Goal: Task Accomplishment & Management: Manage account settings

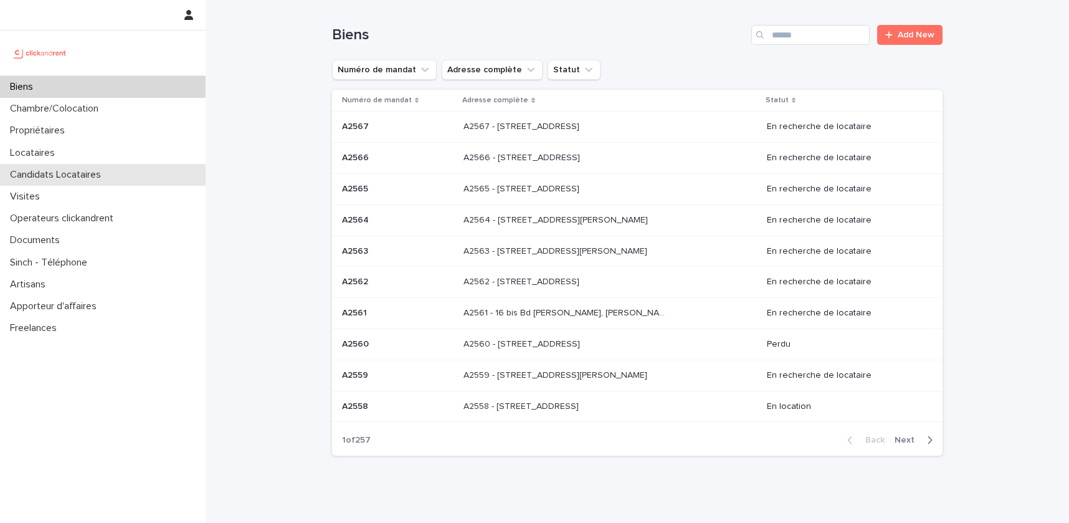
click at [49, 166] on div "Candidats Locataires" at bounding box center [103, 175] width 206 height 22
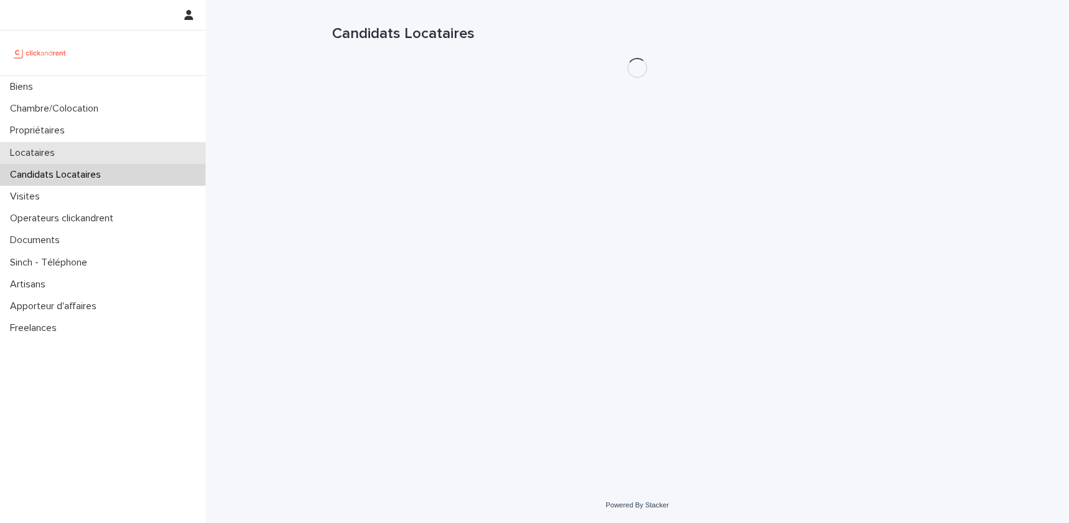
click at [54, 157] on p "Locataires" at bounding box center [35, 153] width 60 height 12
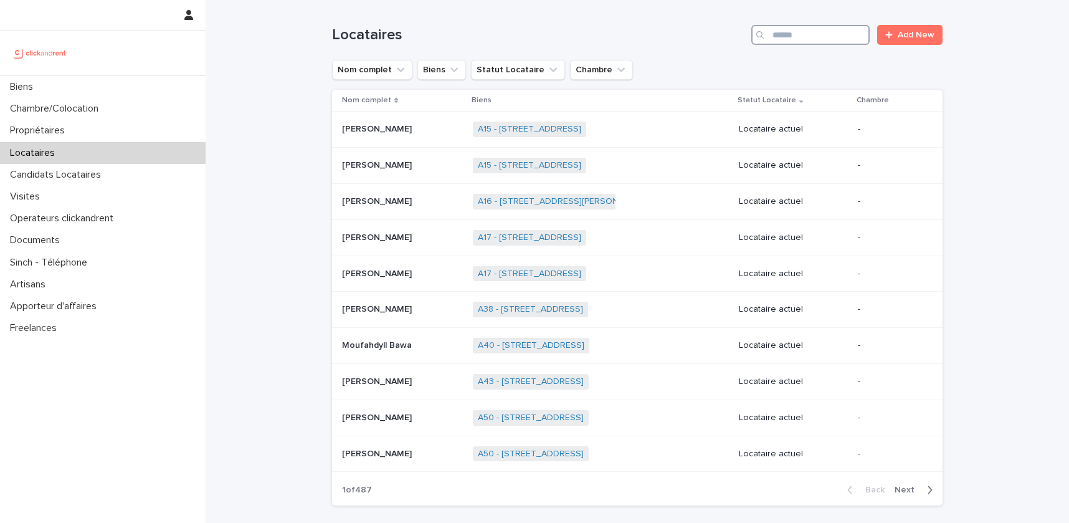
click at [807, 31] on input "Search" at bounding box center [810, 35] width 118 height 20
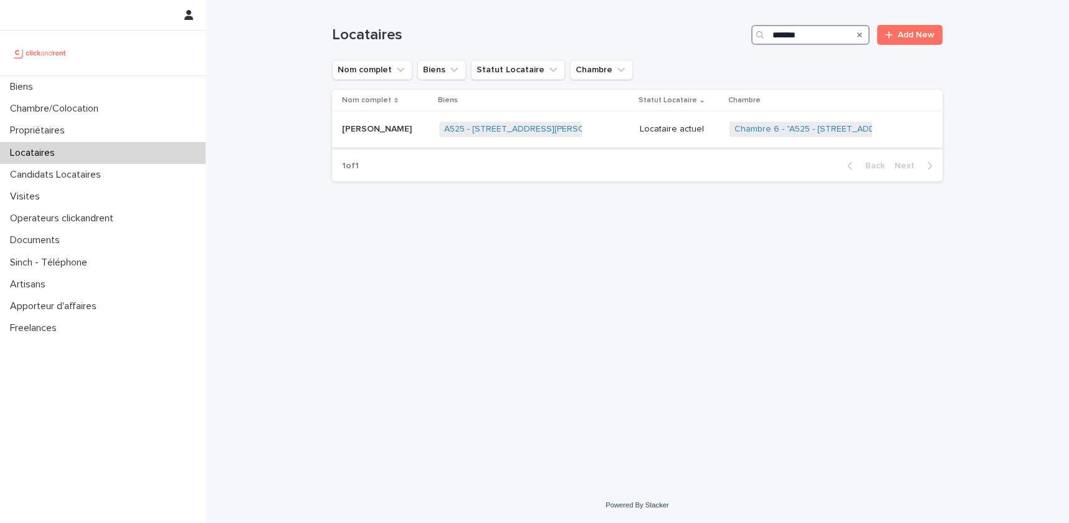
type input "*******"
click at [404, 119] on div "[PERSON_NAME]" at bounding box center [385, 129] width 87 height 21
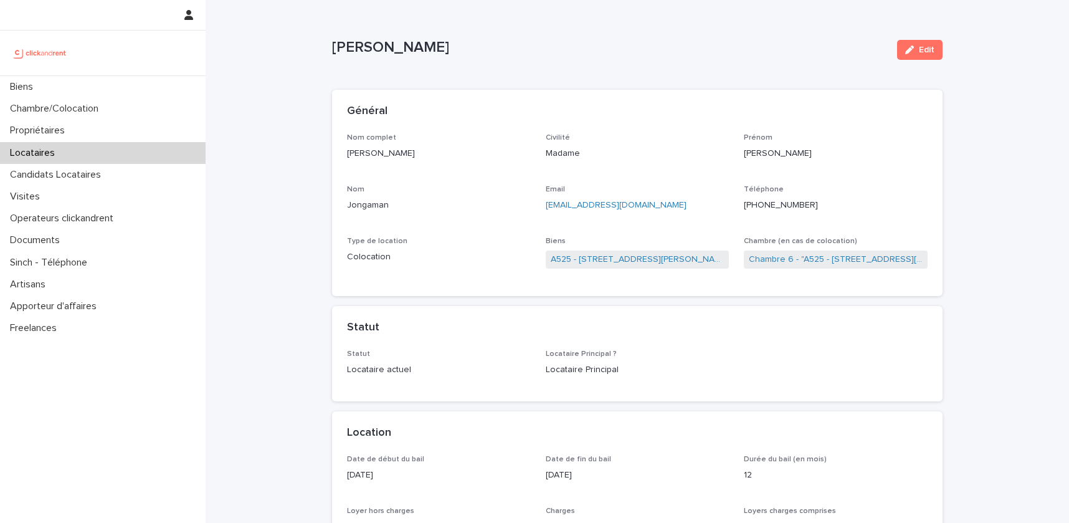
drag, startPoint x: 425, startPoint y: 155, endPoint x: 348, endPoint y: 153, distance: 77.9
click at [348, 153] on p "[PERSON_NAME]" at bounding box center [439, 153] width 184 height 13
copy p "[PERSON_NAME]"
drag, startPoint x: 823, startPoint y: 204, endPoint x: 756, endPoint y: 207, distance: 66.7
click at [756, 207] on p "[PHONE_NUMBER]" at bounding box center [836, 205] width 184 height 13
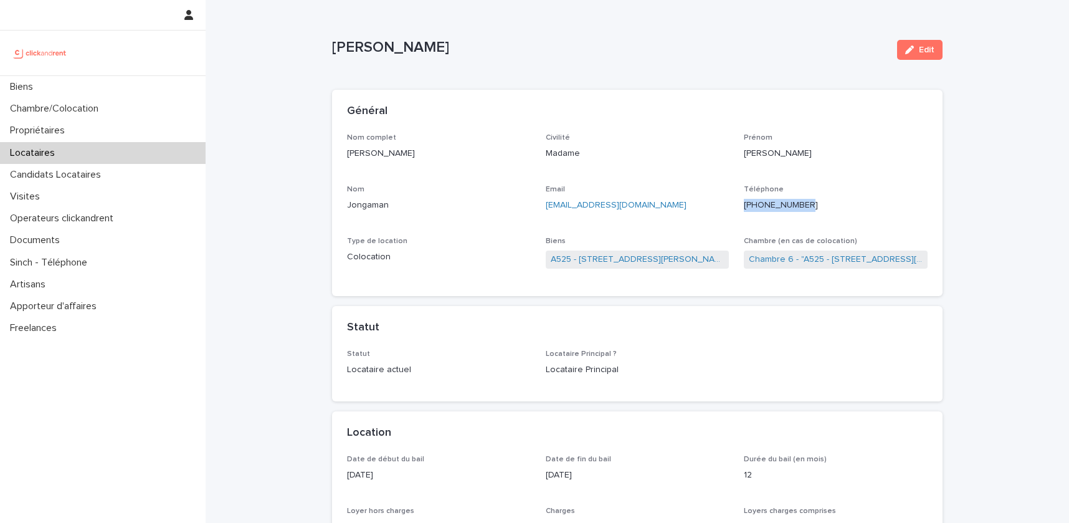
copy ringoverc2c-number-84e06f14122c "[PHONE_NUMBER]"
click at [571, 262] on link "A525 - [STREET_ADDRESS][PERSON_NAME]" at bounding box center [638, 259] width 174 height 13
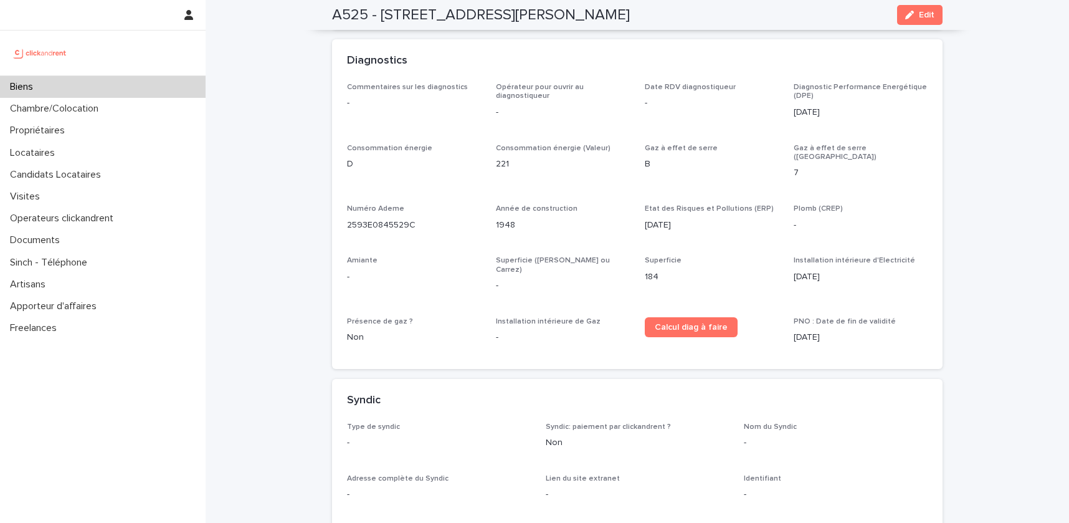
scroll to position [4486, 0]
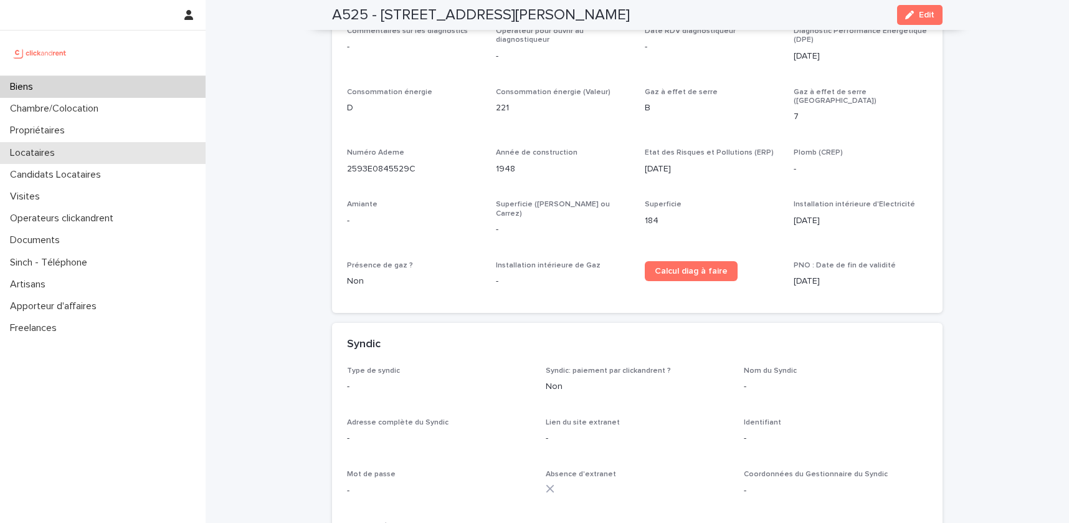
click at [59, 157] on p "Locataires" at bounding box center [35, 153] width 60 height 12
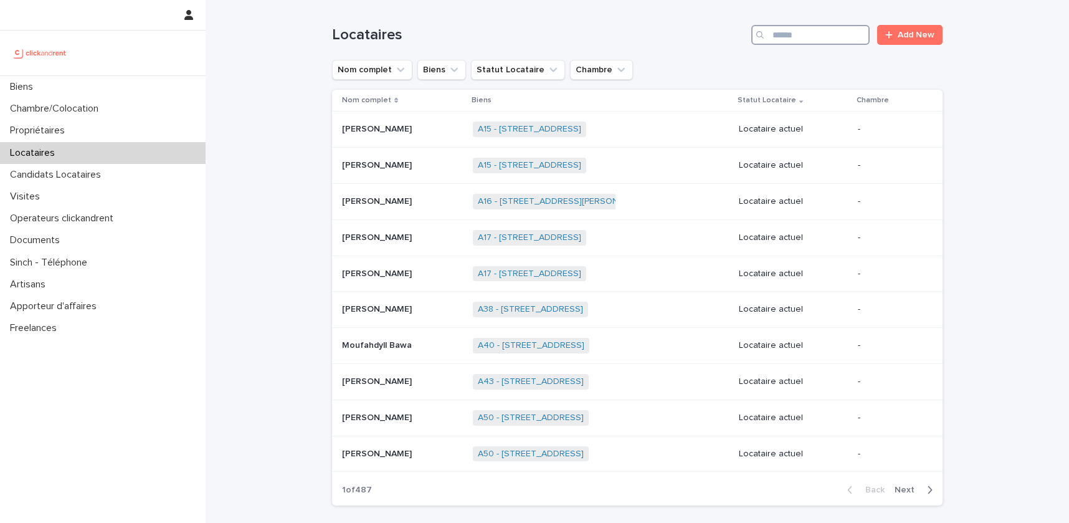
click at [827, 32] on input "Search" at bounding box center [810, 35] width 118 height 20
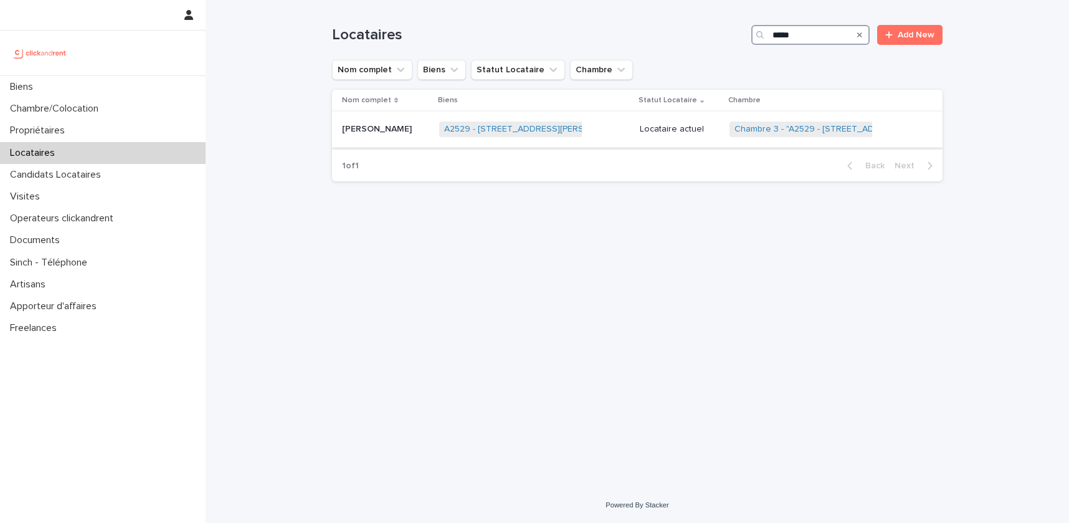
type input "*****"
click at [388, 135] on div "[PERSON_NAME] [PERSON_NAME]" at bounding box center [385, 129] width 87 height 21
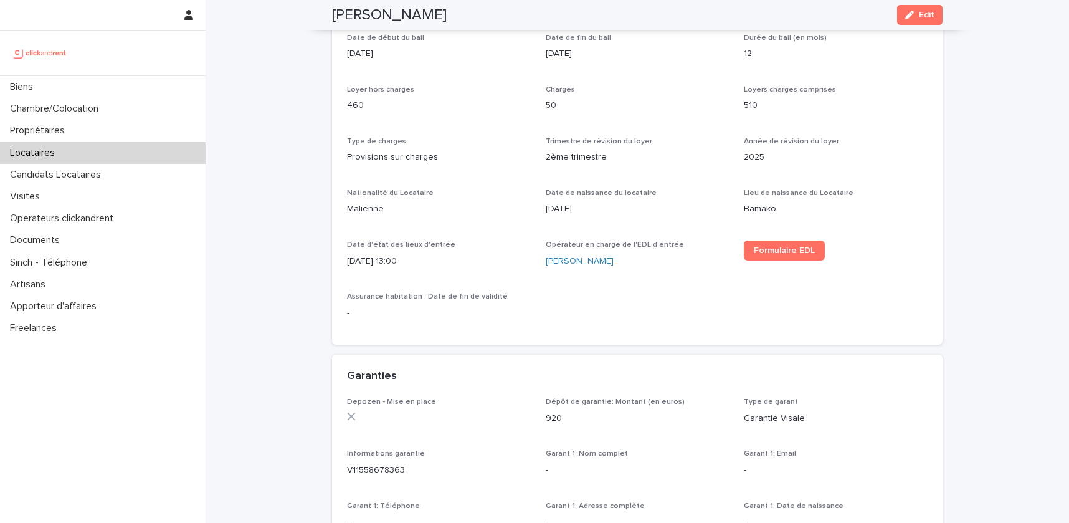
scroll to position [422, 0]
click at [85, 199] on div "Visites" at bounding box center [103, 197] width 206 height 22
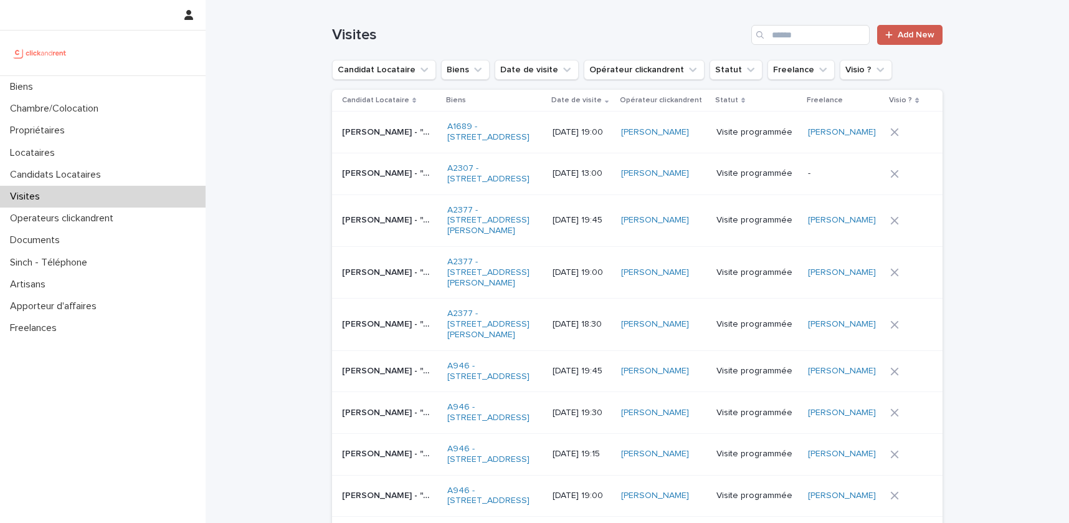
click at [936, 35] on link "Add New" at bounding box center [909, 35] width 65 height 20
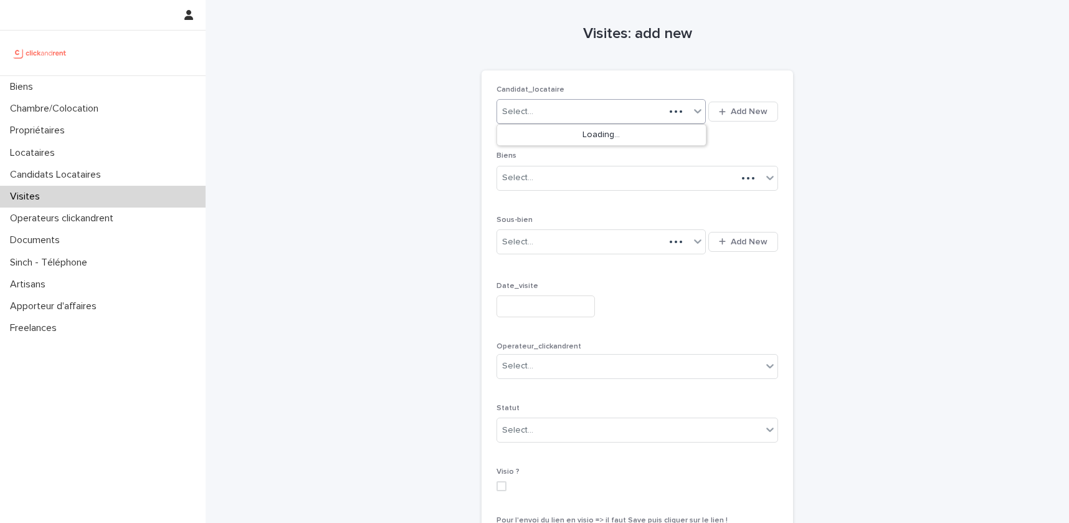
click at [605, 113] on div "Select..." at bounding box center [581, 112] width 168 height 21
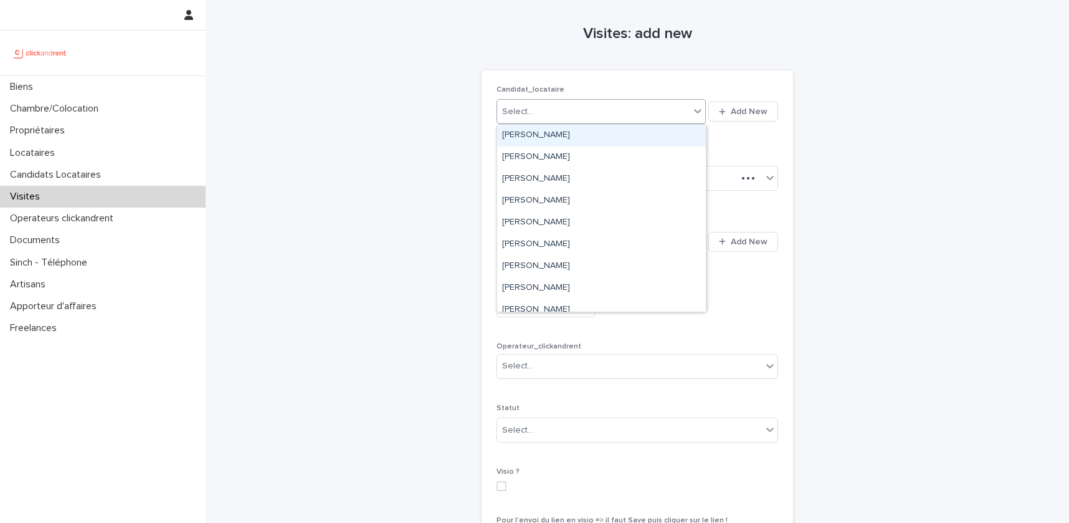
paste input "**********"
type input "**********"
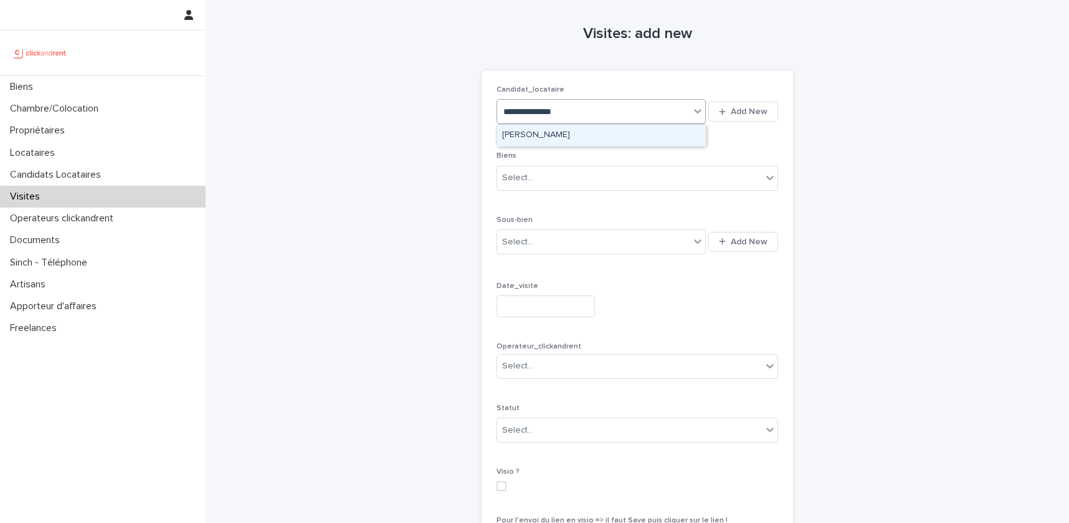
click at [580, 134] on div "[PERSON_NAME]" at bounding box center [601, 136] width 209 height 22
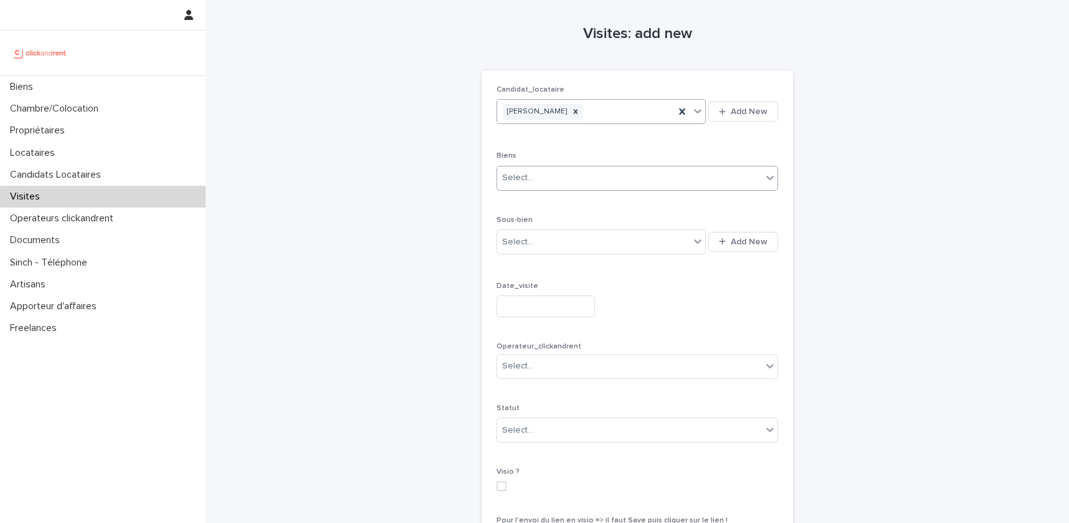
click at [572, 185] on div "Select..." at bounding box center [629, 178] width 265 height 21
type input "******"
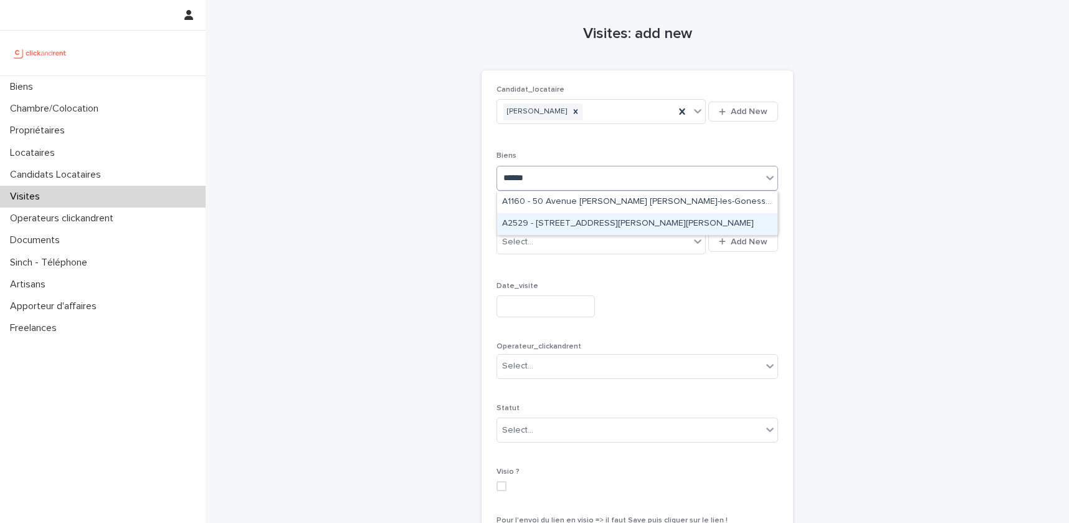
click at [594, 228] on div "A2529 - [STREET_ADDRESS][PERSON_NAME][PERSON_NAME]" at bounding box center [637, 224] width 280 height 22
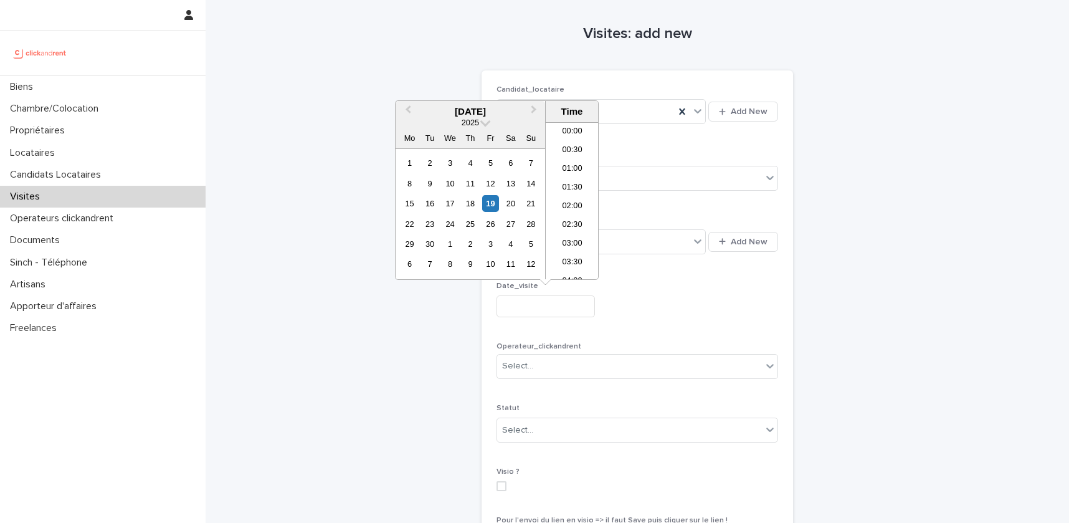
click at [528, 307] on input "text" at bounding box center [545, 306] width 98 height 22
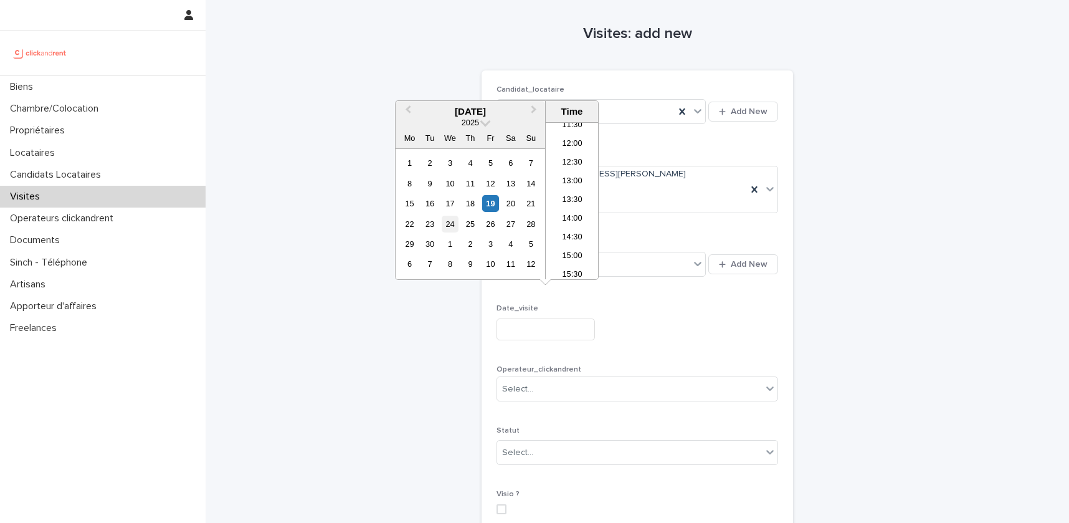
click at [450, 223] on div "24" at bounding box center [450, 224] width 17 height 17
click at [577, 250] on li "17:00" at bounding box center [572, 250] width 53 height 19
type input "**********"
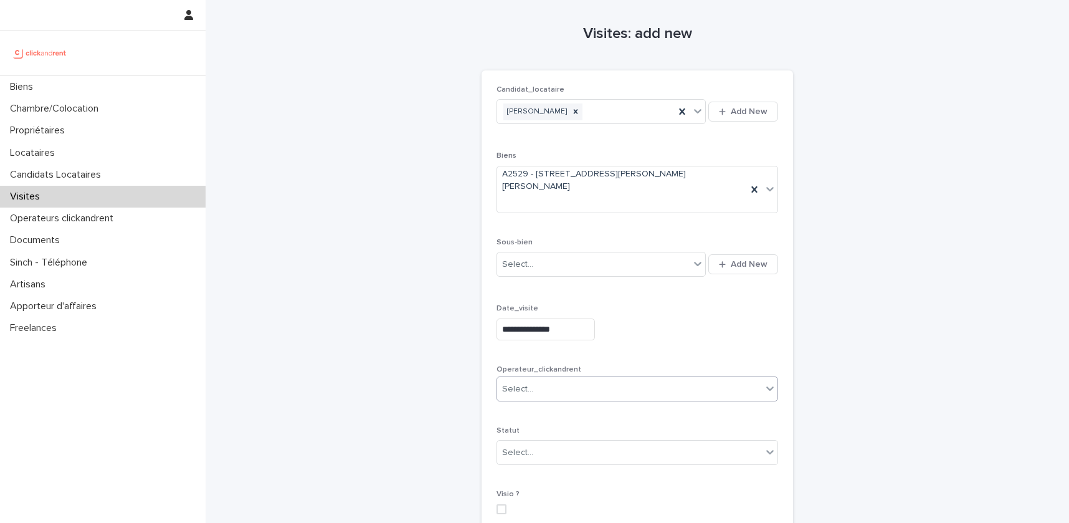
click at [559, 379] on div "Select..." at bounding box center [629, 389] width 265 height 21
click at [586, 379] on div "Select..." at bounding box center [629, 389] width 265 height 21
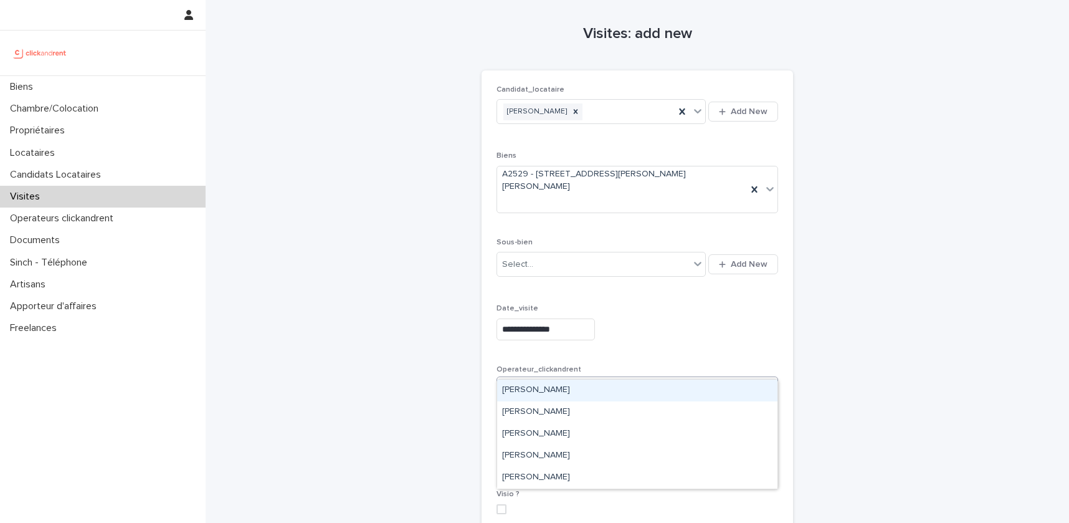
type input "****"
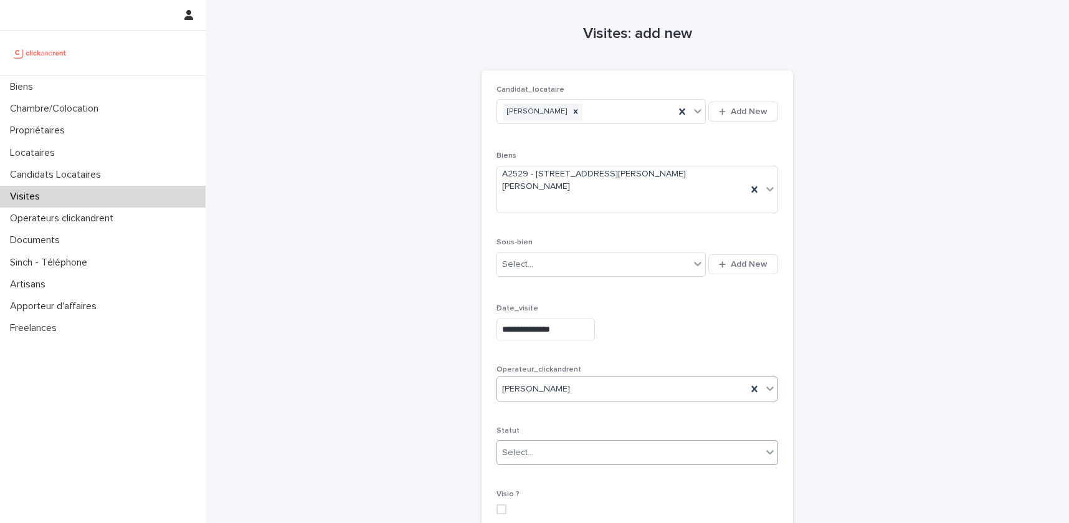
click at [624, 442] on div "Select..." at bounding box center [629, 452] width 265 height 21
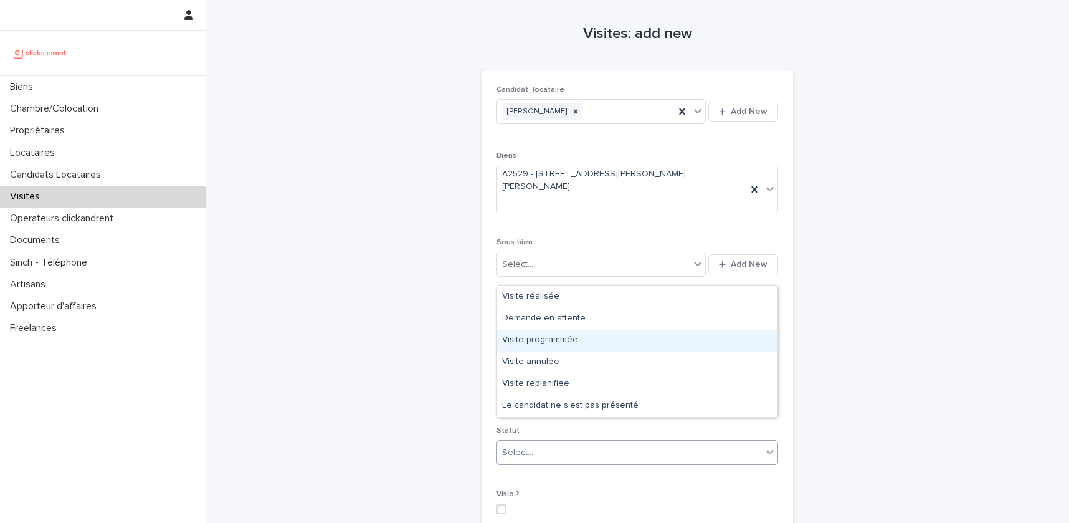
click at [594, 343] on div "Visite programmée" at bounding box center [637, 341] width 280 height 22
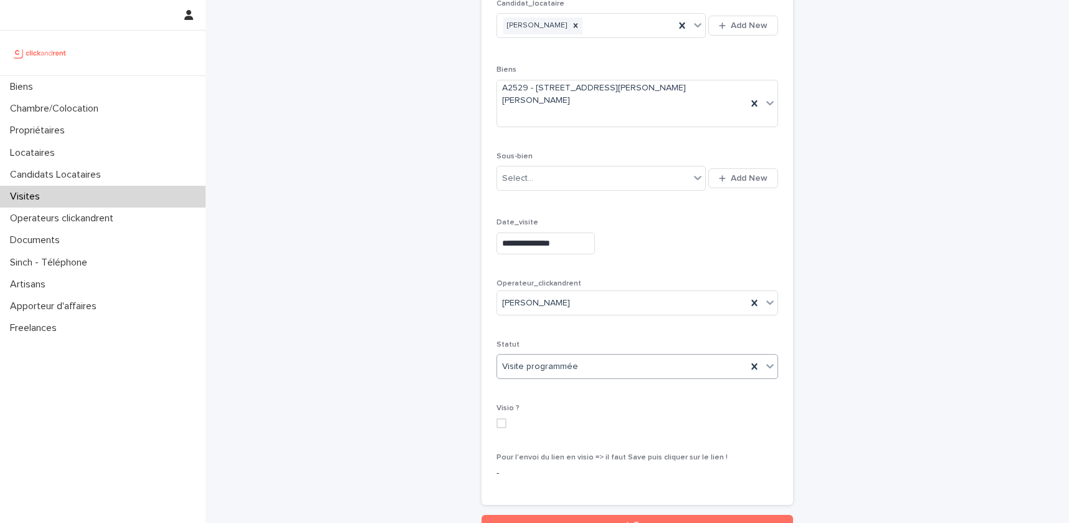
scroll to position [173, 0]
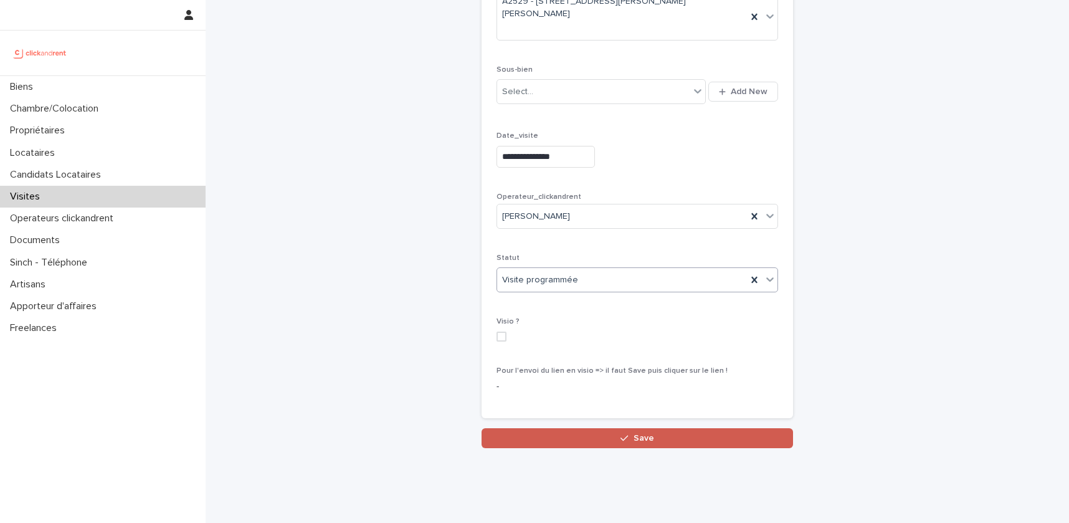
click at [644, 434] on span "Save" at bounding box center [644, 438] width 21 height 9
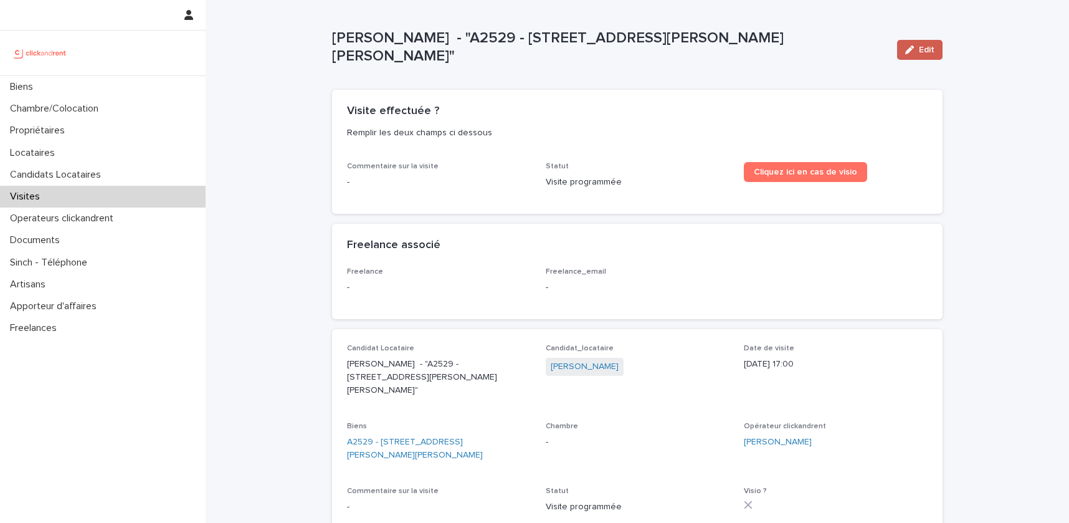
click at [931, 52] on span "Edit" at bounding box center [927, 49] width 16 height 9
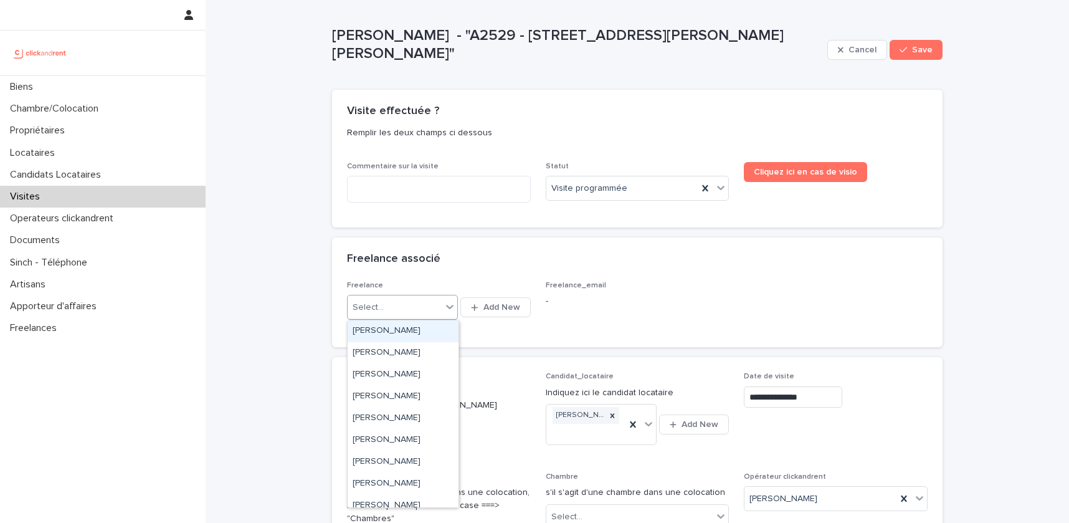
click at [444, 309] on icon at bounding box center [450, 306] width 12 height 12
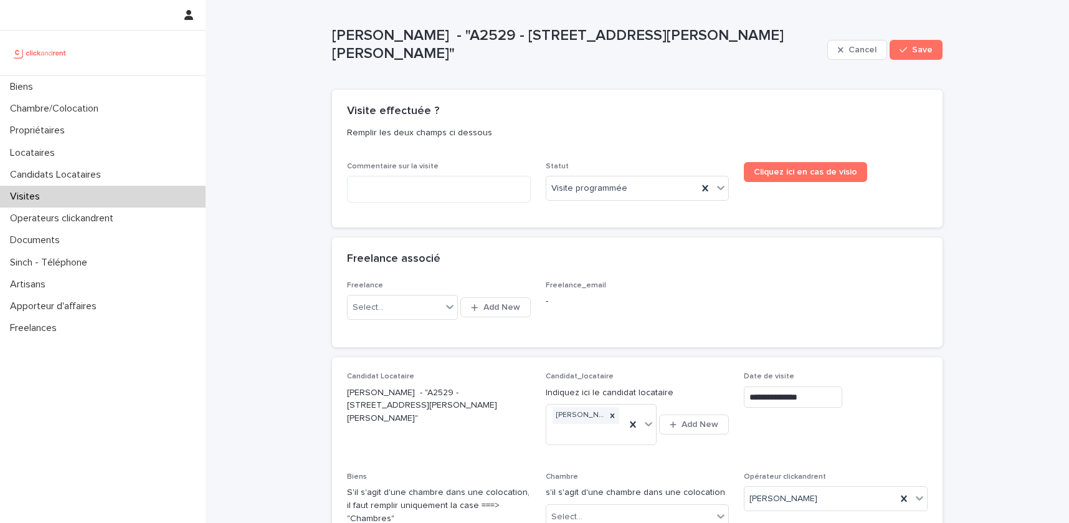
click at [554, 236] on div "Loading... Saving… Visite effectuée ? Remplir les deux champs ci dessous Commen…" at bounding box center [637, 164] width 610 height 148
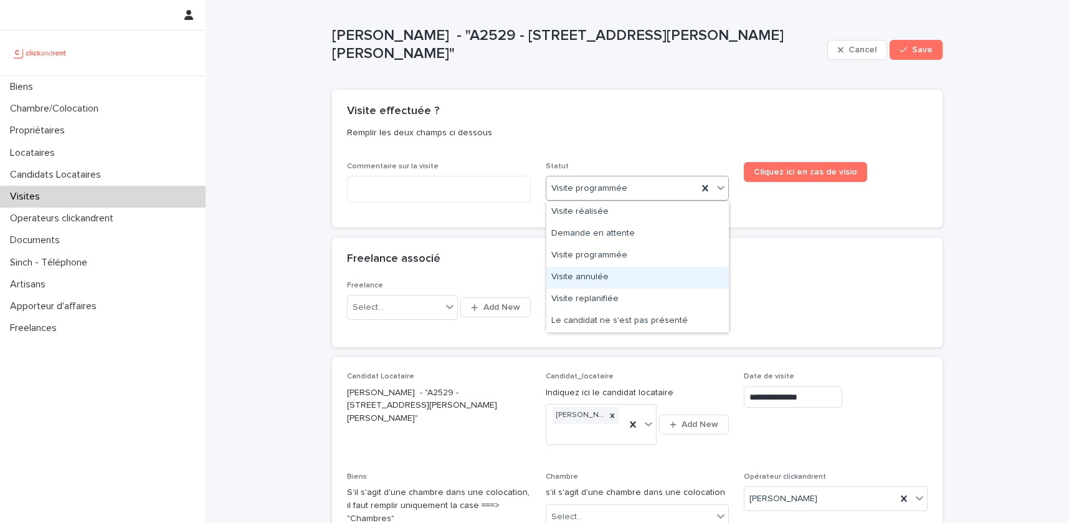
click at [610, 278] on div "Visite annulée" at bounding box center [637, 278] width 183 height 22
drag, startPoint x: 610, startPoint y: 186, endPoint x: 550, endPoint y: 199, distance: 61.2
click at [554, 199] on div "Visite annulée" at bounding box center [638, 188] width 184 height 25
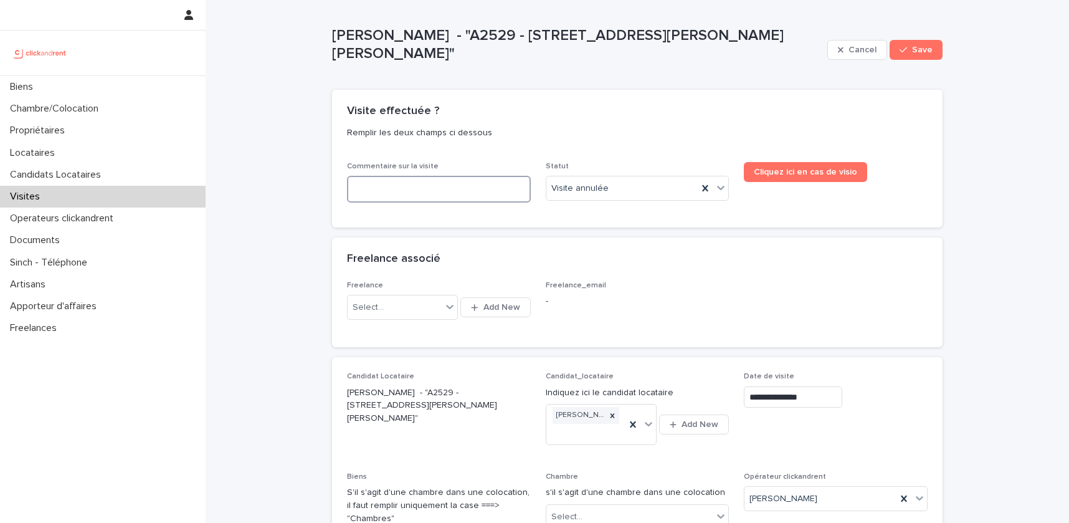
click at [472, 181] on textarea at bounding box center [439, 189] width 184 height 27
type textarea "**"
type textarea "*"
type textarea "****"
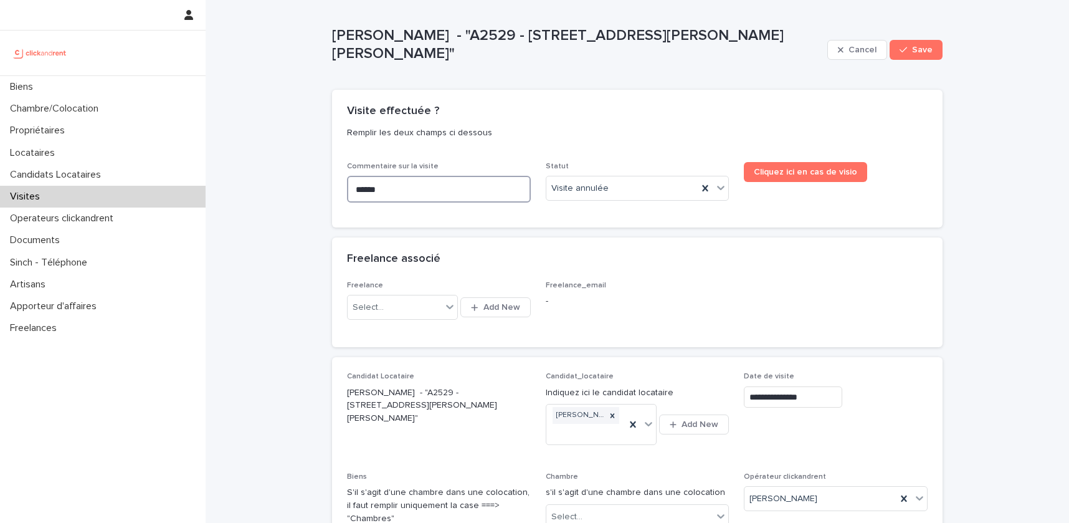
type textarea "******"
type textarea "**********"
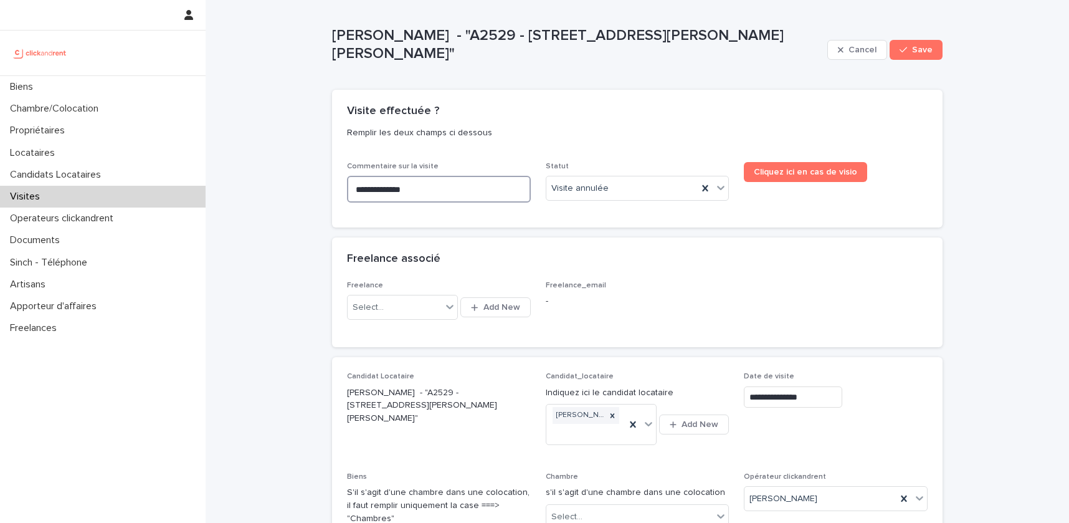
type textarea "**********"
click at [928, 53] on span "Save" at bounding box center [922, 49] width 21 height 9
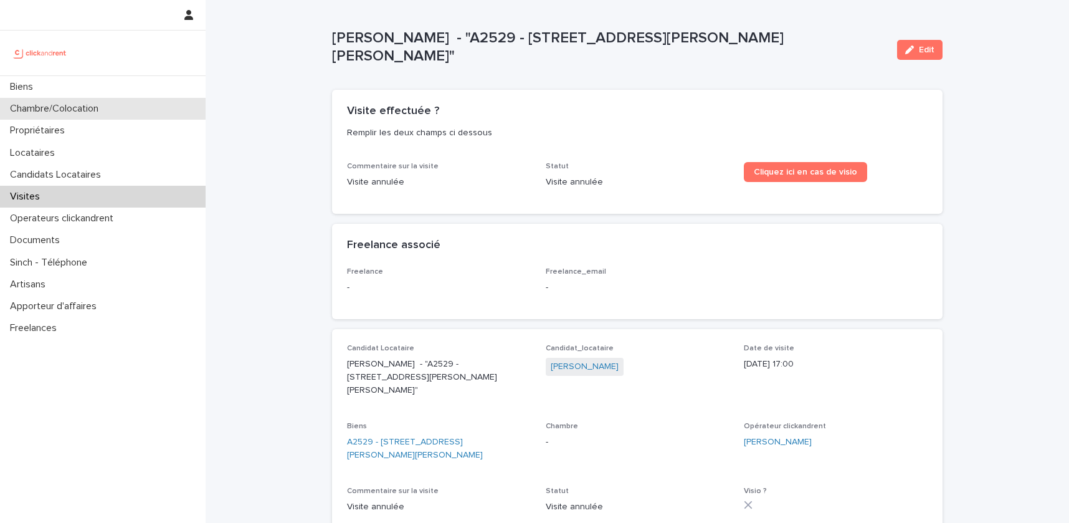
click at [84, 101] on div "Chambre/Colocation" at bounding box center [103, 109] width 206 height 22
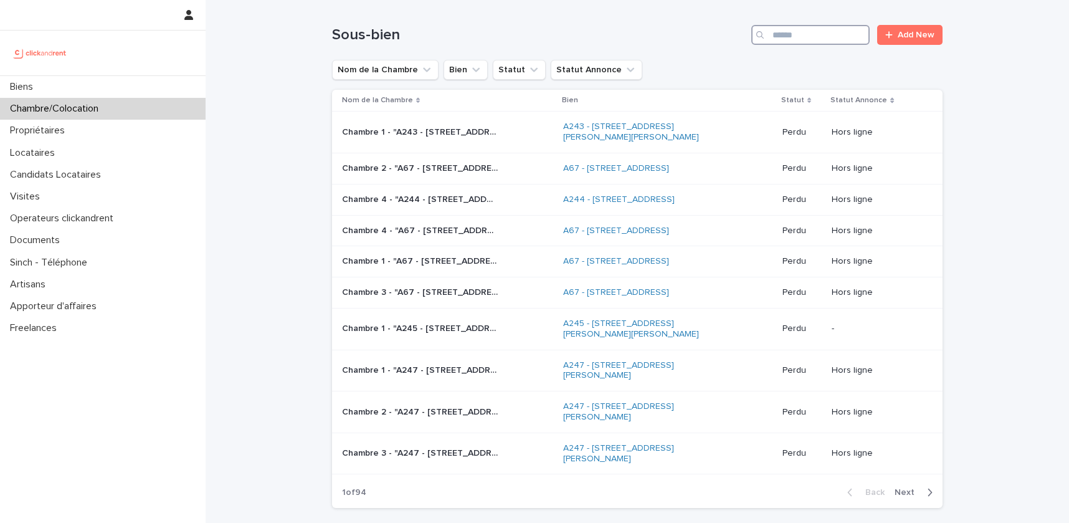
click at [828, 35] on input "Search" at bounding box center [810, 35] width 118 height 20
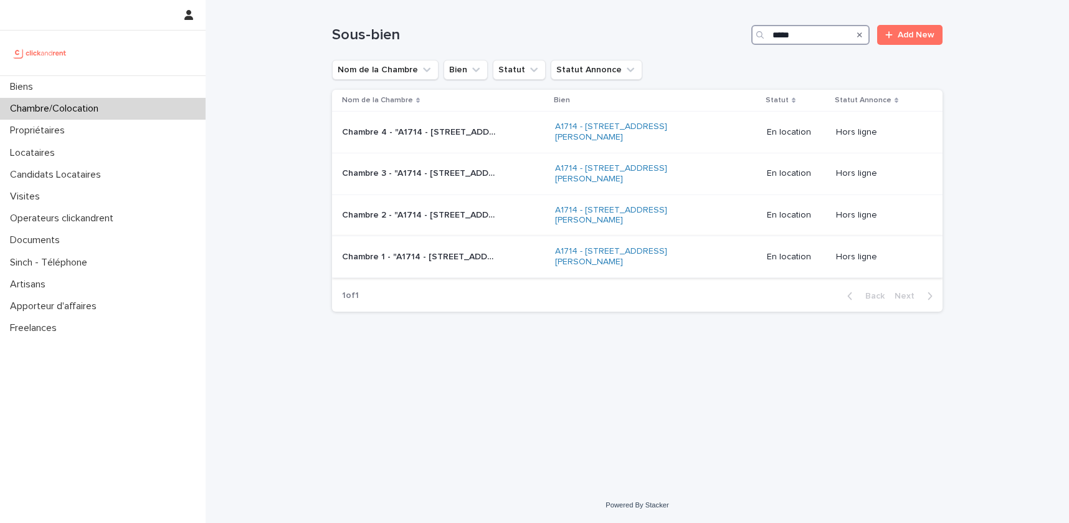
type input "*****"
click at [438, 258] on p "Chambre 1 - "A1714 - [STREET_ADDRESS][PERSON_NAME]"" at bounding box center [421, 255] width 158 height 13
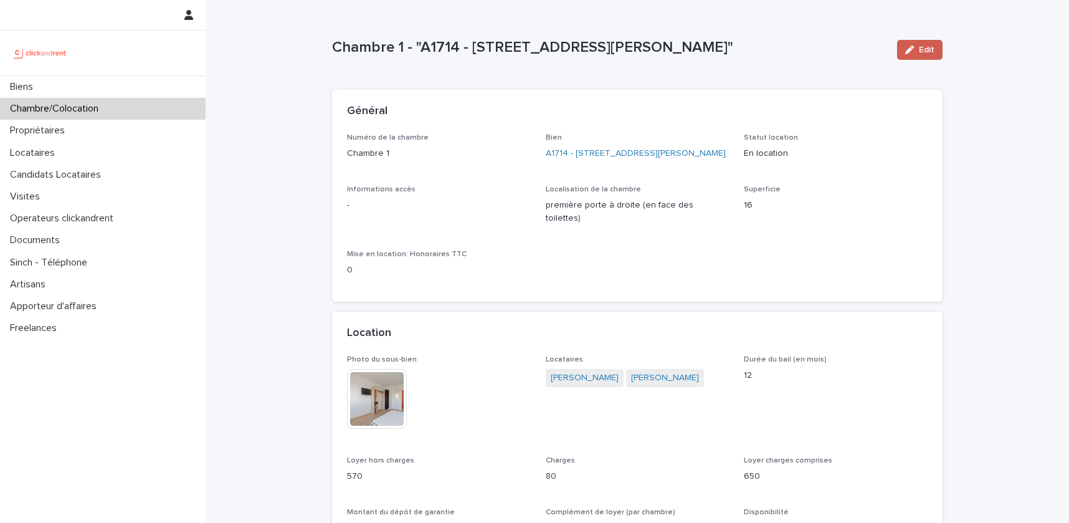
click at [906, 52] on icon "button" at bounding box center [909, 49] width 9 height 9
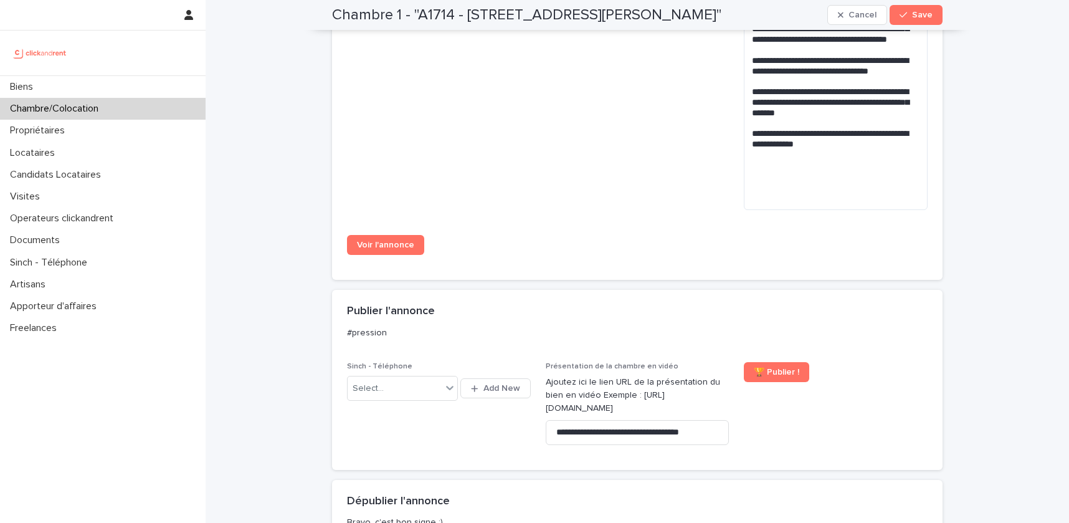
scroll to position [1203, 0]
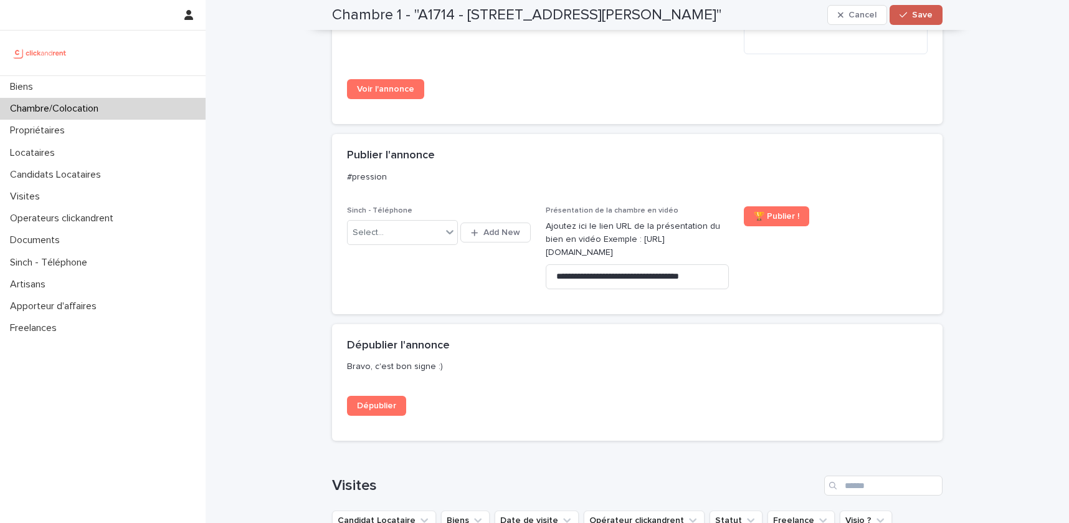
click at [907, 18] on icon "button" at bounding box center [902, 15] width 7 height 9
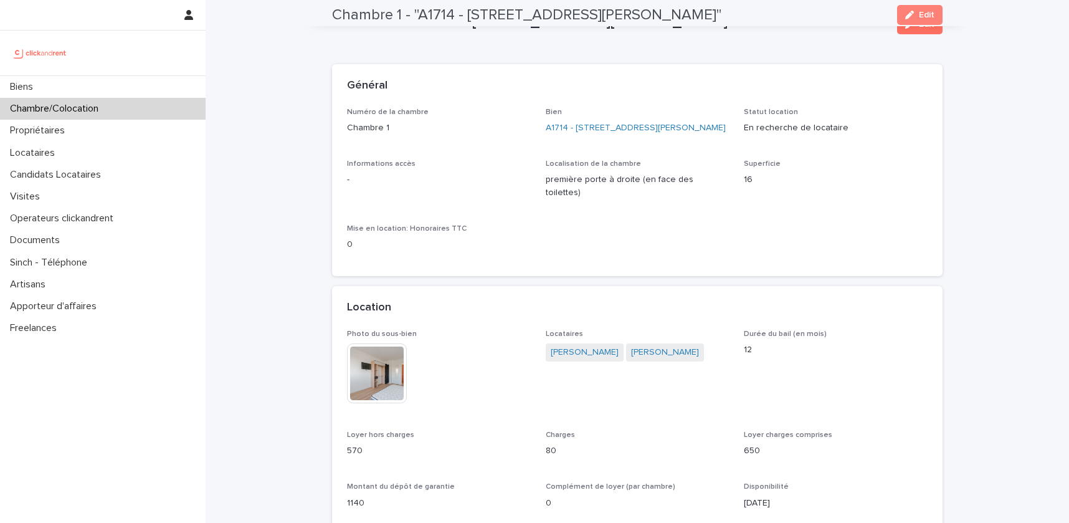
scroll to position [22, 0]
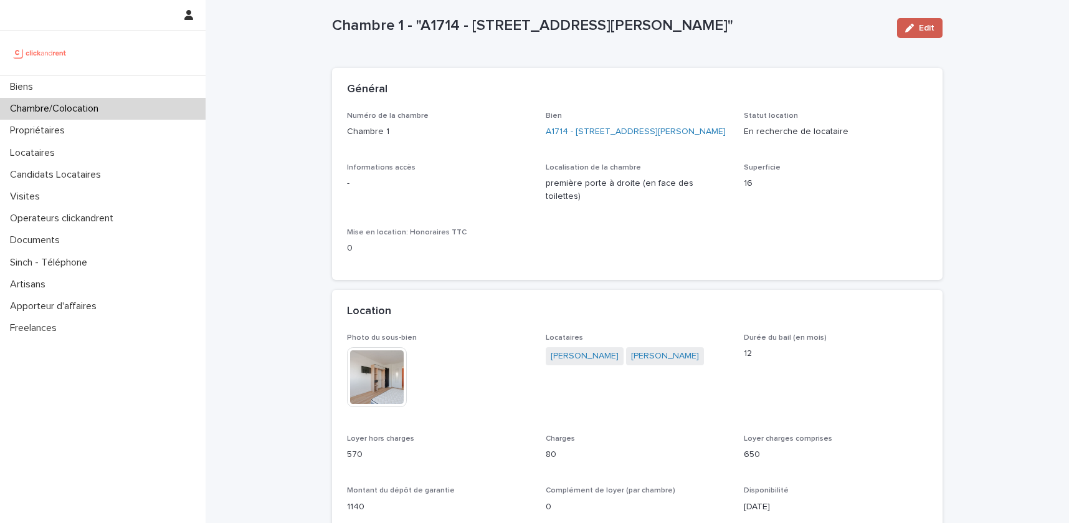
click at [910, 29] on icon "button" at bounding box center [909, 28] width 9 height 9
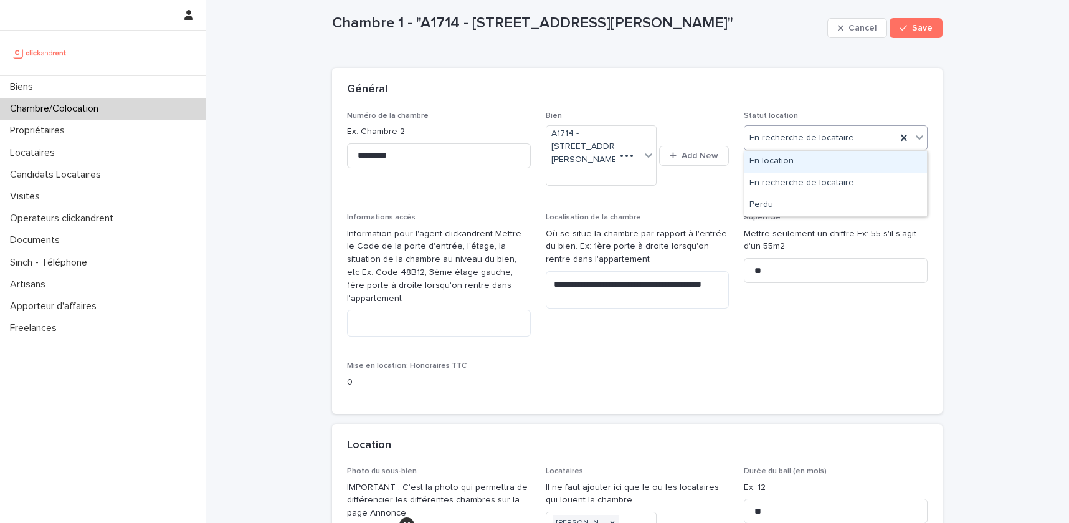
click at [794, 166] on div "En location" at bounding box center [835, 162] width 183 height 22
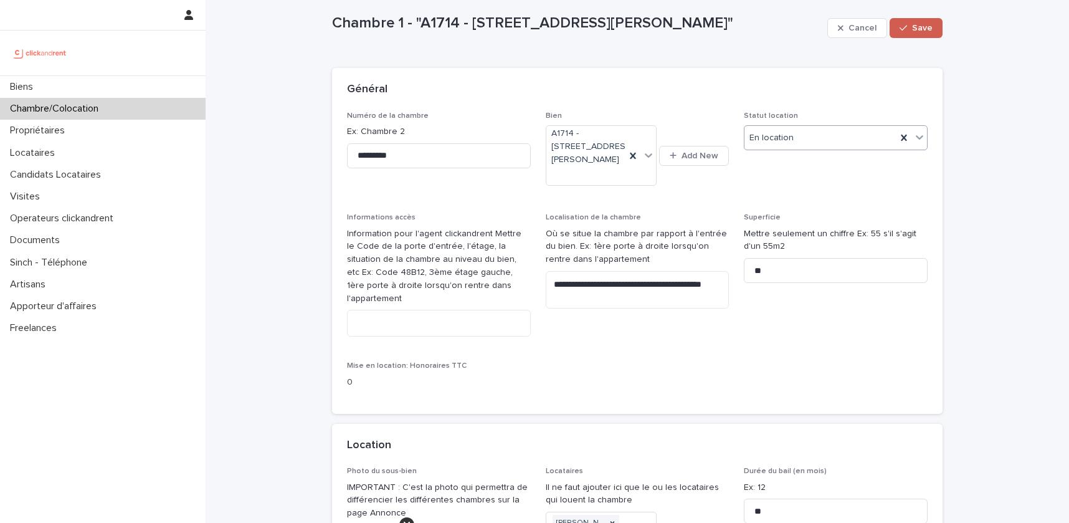
click at [931, 24] on span "Save" at bounding box center [922, 28] width 21 height 9
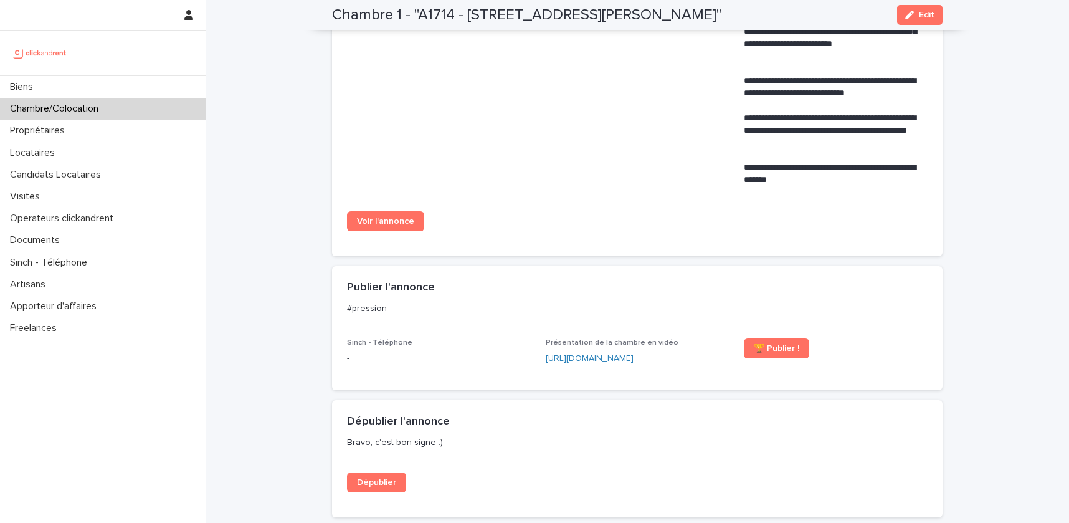
scroll to position [736, 0]
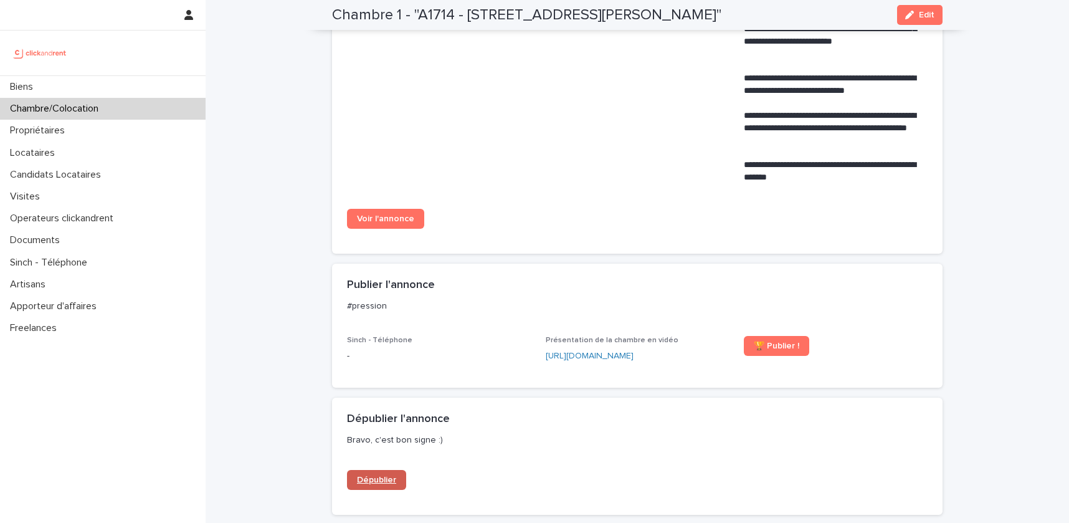
click at [384, 478] on span "Dépublier" at bounding box center [376, 479] width 39 height 9
drag, startPoint x: 774, startPoint y: 17, endPoint x: 335, endPoint y: 12, distance: 439.8
click at [335, 12] on div "Chambre 1 - "A1714 - [STREET_ADDRESS][PERSON_NAME]" Edit" at bounding box center [637, 15] width 610 height 30
copy h2 "Chambre 1 - "A1714 - [STREET_ADDRESS][PERSON_NAME]""
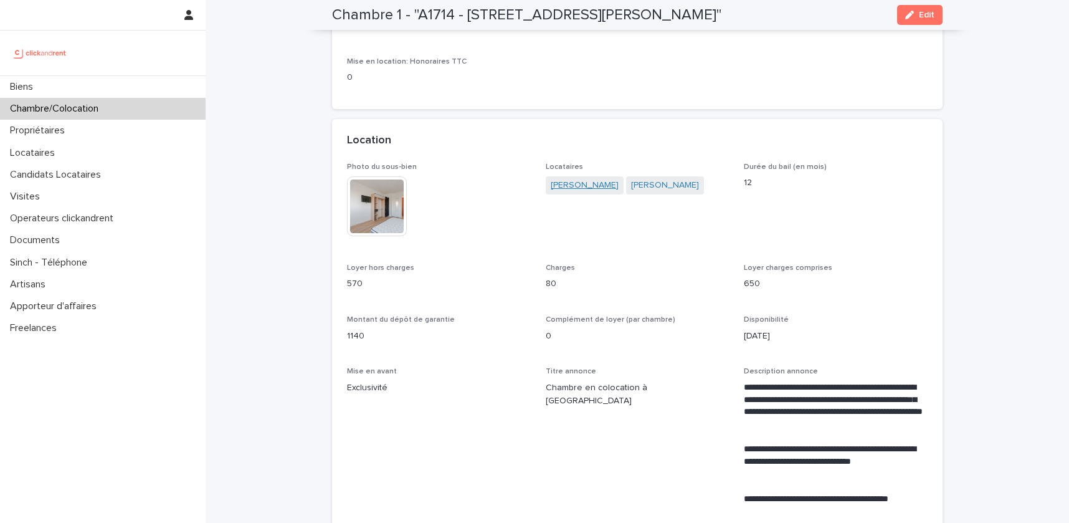
scroll to position [0, 0]
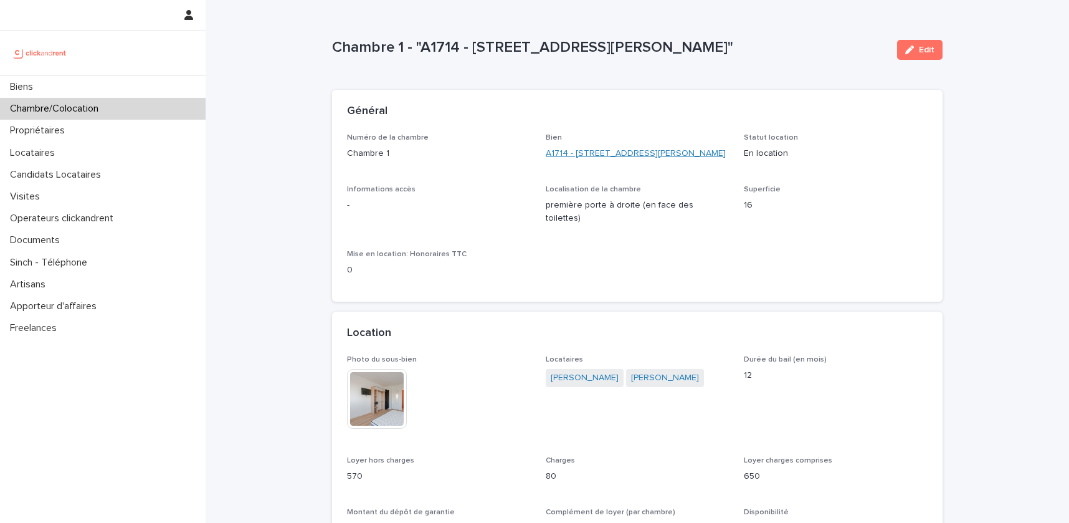
click at [587, 152] on link "A1714 - [STREET_ADDRESS][PERSON_NAME]" at bounding box center [636, 153] width 180 height 13
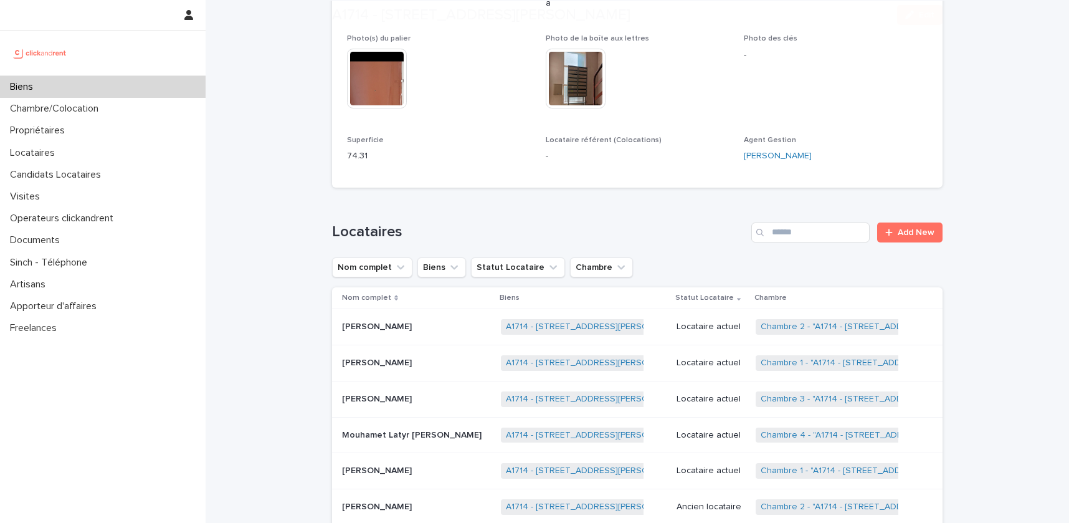
scroll to position [685, 0]
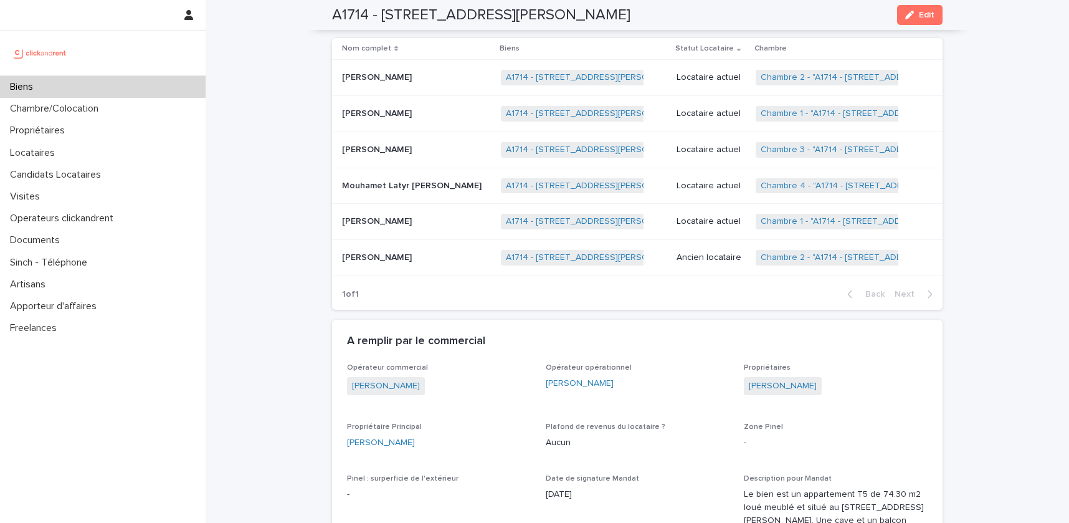
drag, startPoint x: 480, startPoint y: 381, endPoint x: 349, endPoint y: 373, distance: 131.1
click at [349, 377] on div "[PERSON_NAME]" at bounding box center [439, 387] width 184 height 21
copy link "[PERSON_NAME]"
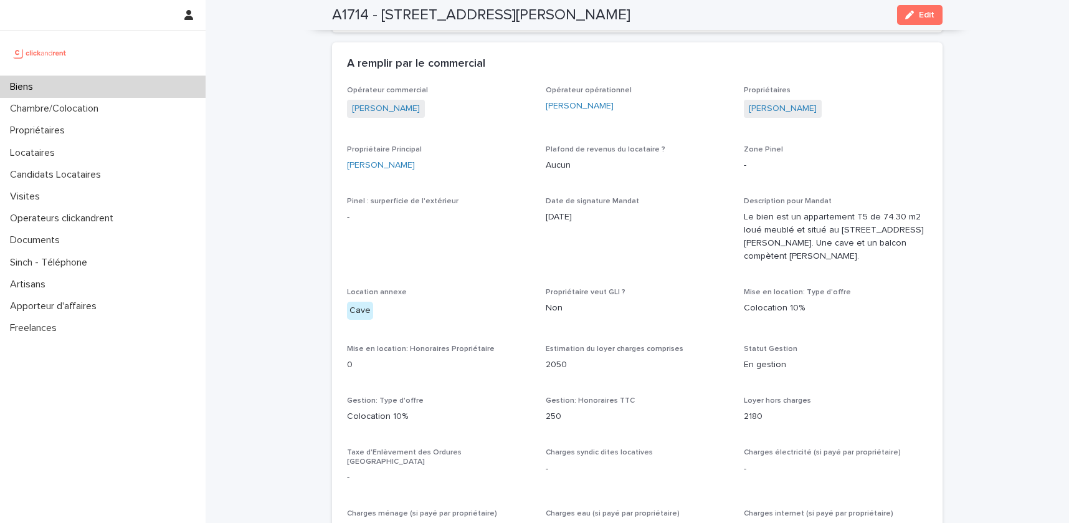
scroll to position [977, 0]
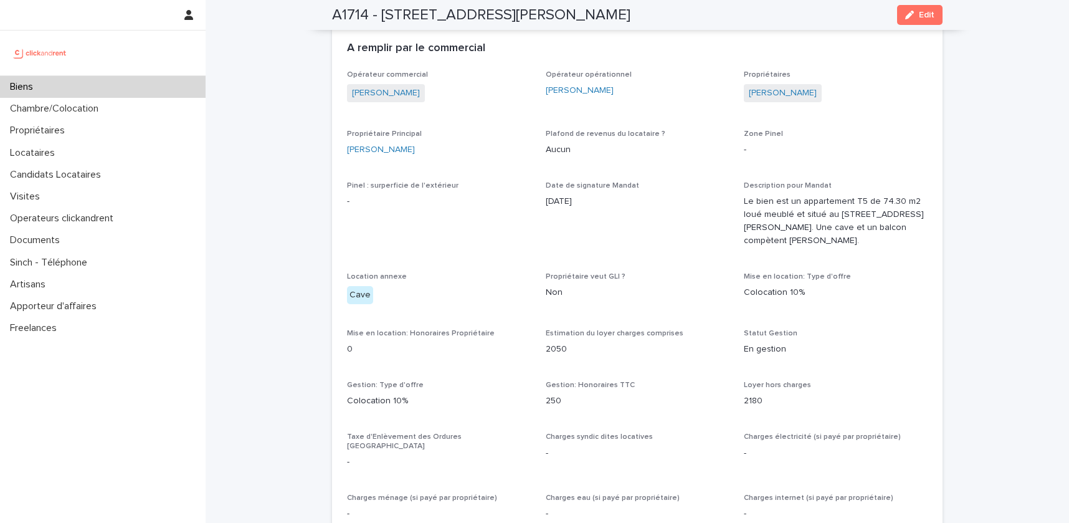
click at [551, 394] on p "250" at bounding box center [638, 400] width 184 height 13
copy p "250"
click at [93, 80] on div "Biens" at bounding box center [103, 87] width 206 height 22
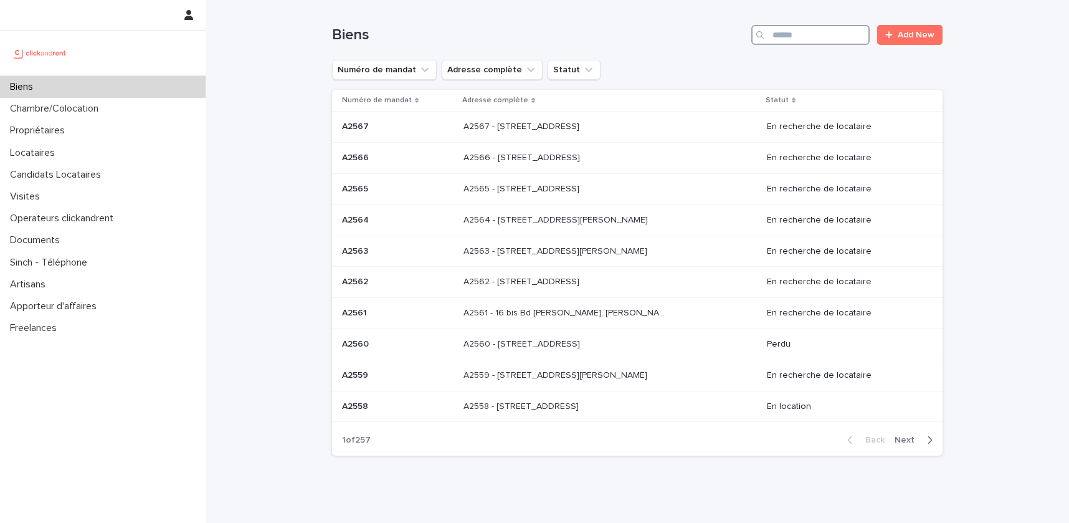
click at [814, 28] on input "Search" at bounding box center [810, 35] width 118 height 20
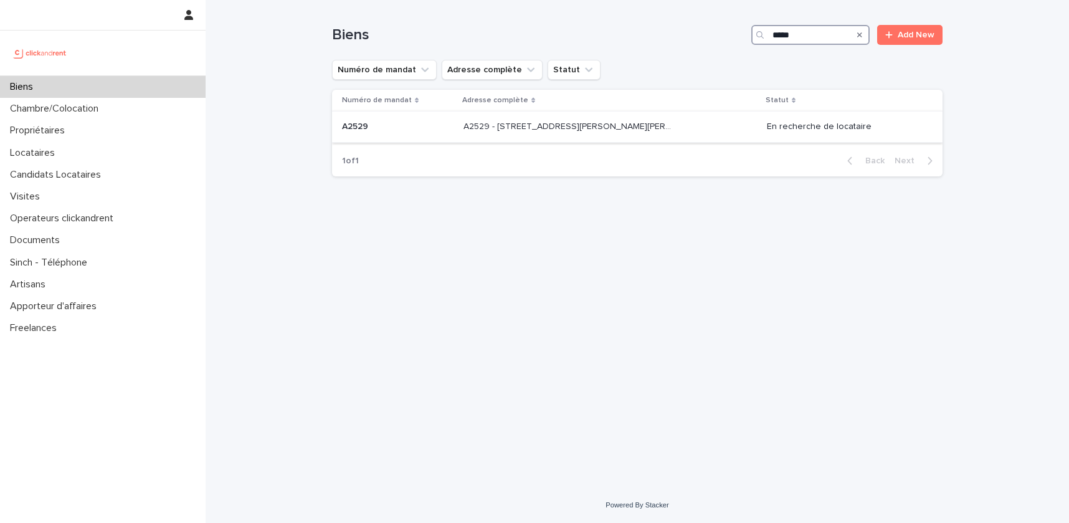
type input "*****"
click at [825, 119] on div "En recherche de locataire" at bounding box center [845, 125] width 156 height 13
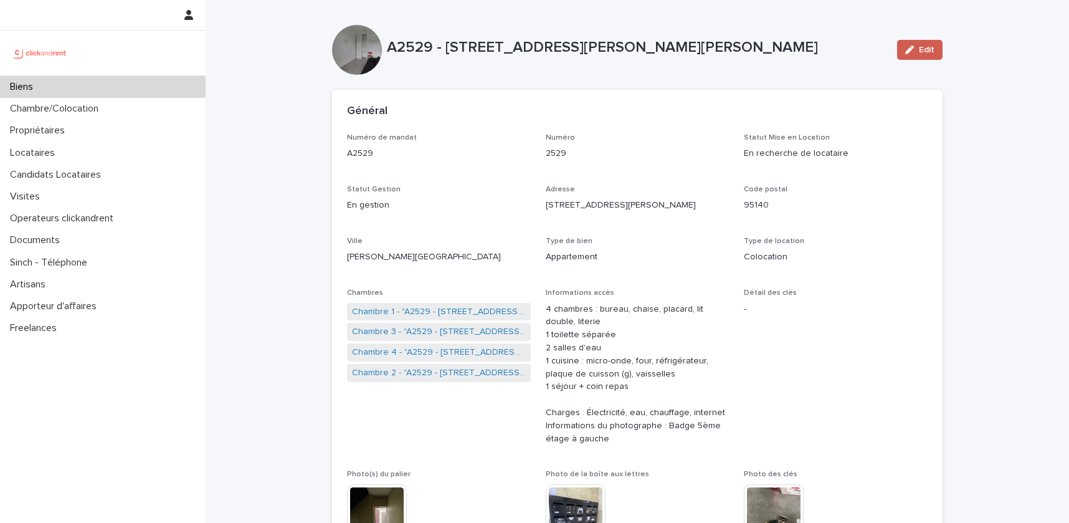
click at [930, 54] on span "Edit" at bounding box center [927, 49] width 16 height 9
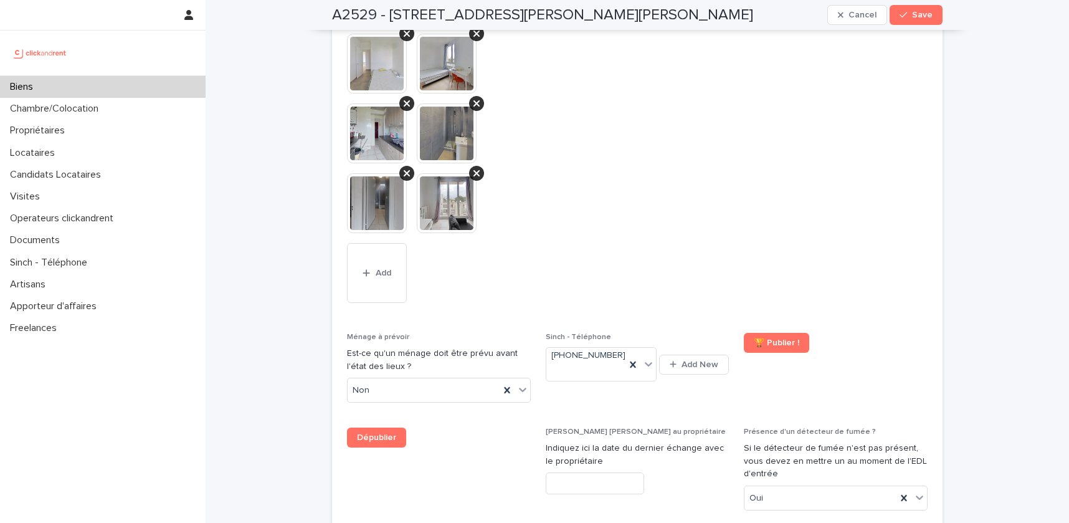
scroll to position [5704, 0]
click at [632, 358] on icon at bounding box center [633, 364] width 12 height 12
click at [916, 18] on span "Save" at bounding box center [922, 15] width 21 height 9
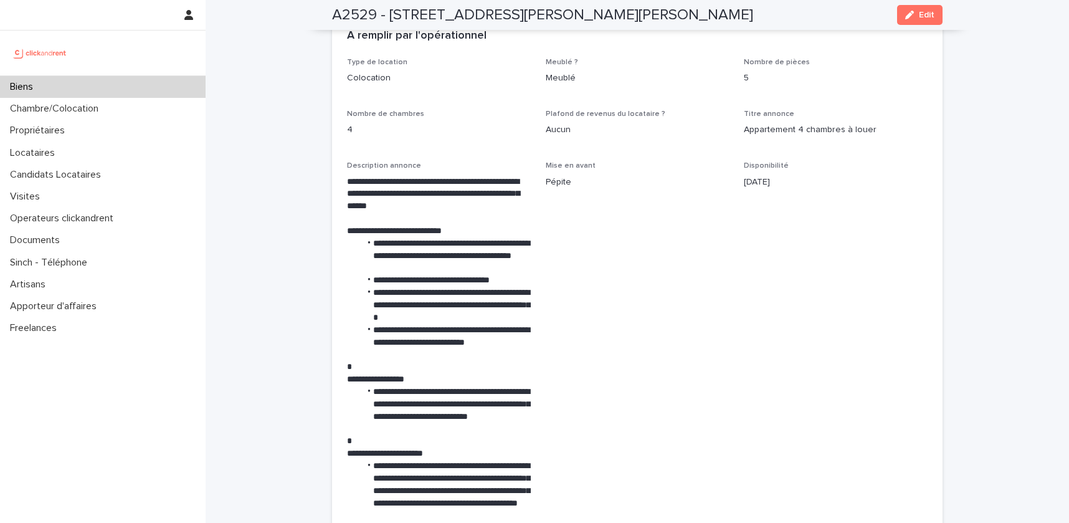
scroll to position [2201, 0]
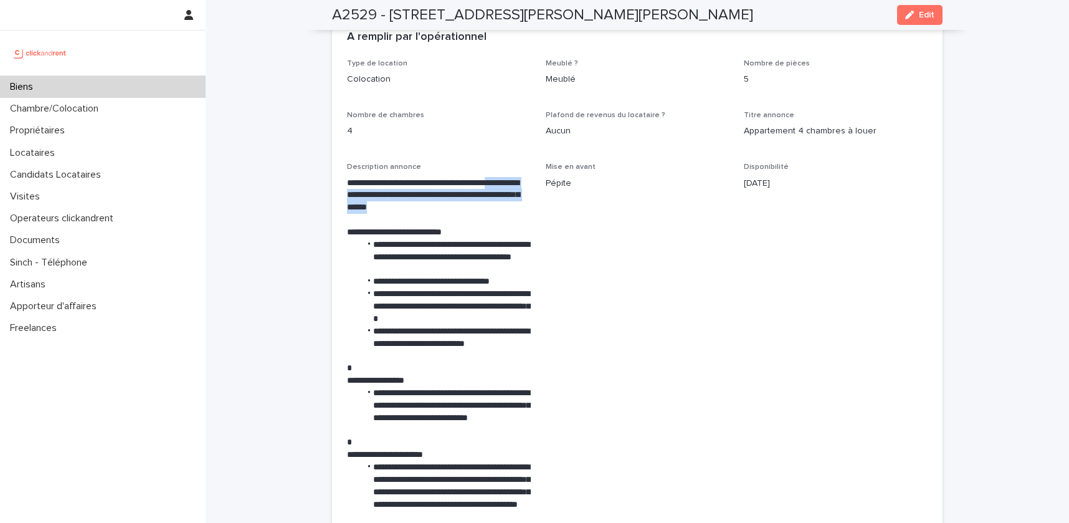
drag, startPoint x: 348, startPoint y: 181, endPoint x: 513, endPoint y: 194, distance: 165.6
click at [513, 194] on p "**********" at bounding box center [439, 195] width 184 height 37
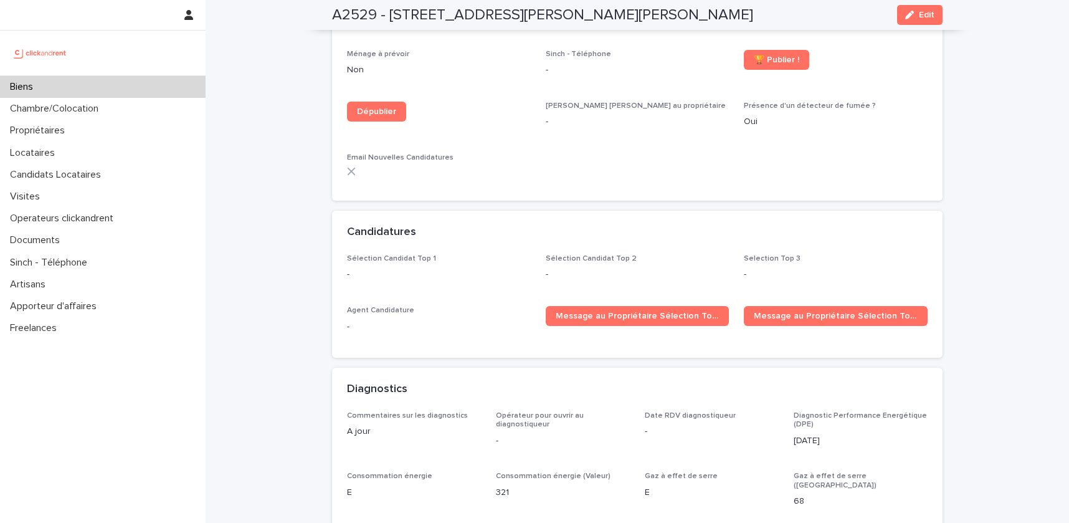
scroll to position [3821, 0]
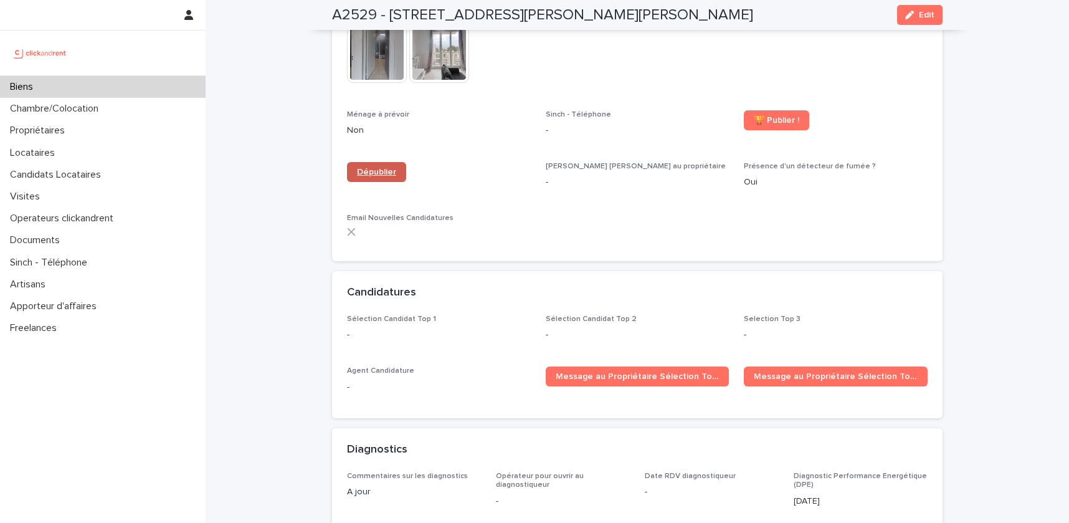
click at [366, 162] on link "Dépublier" at bounding box center [376, 172] width 59 height 20
click at [78, 179] on p "Candidats Locataires" at bounding box center [58, 175] width 106 height 12
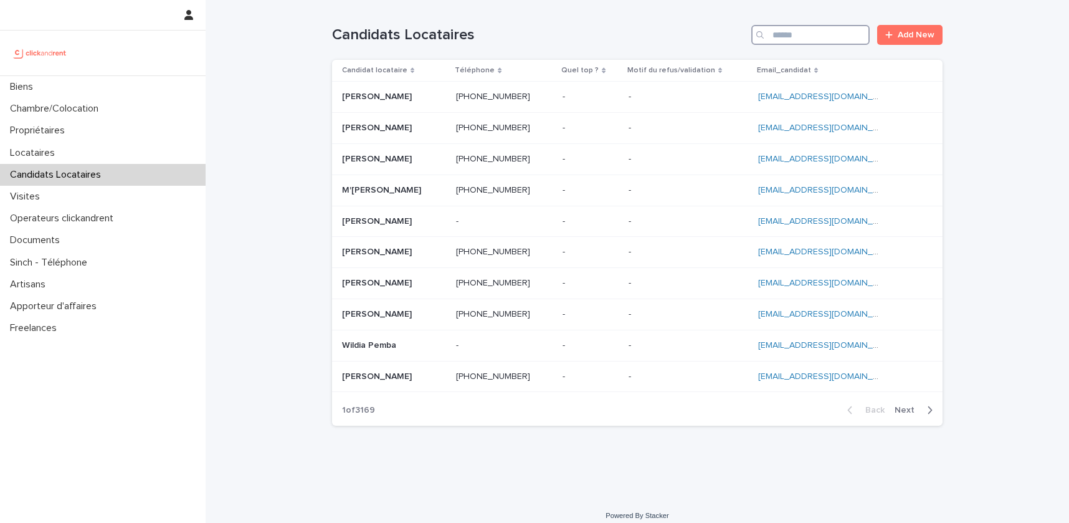
click at [810, 41] on input "Search" at bounding box center [810, 35] width 118 height 20
paste input "**********"
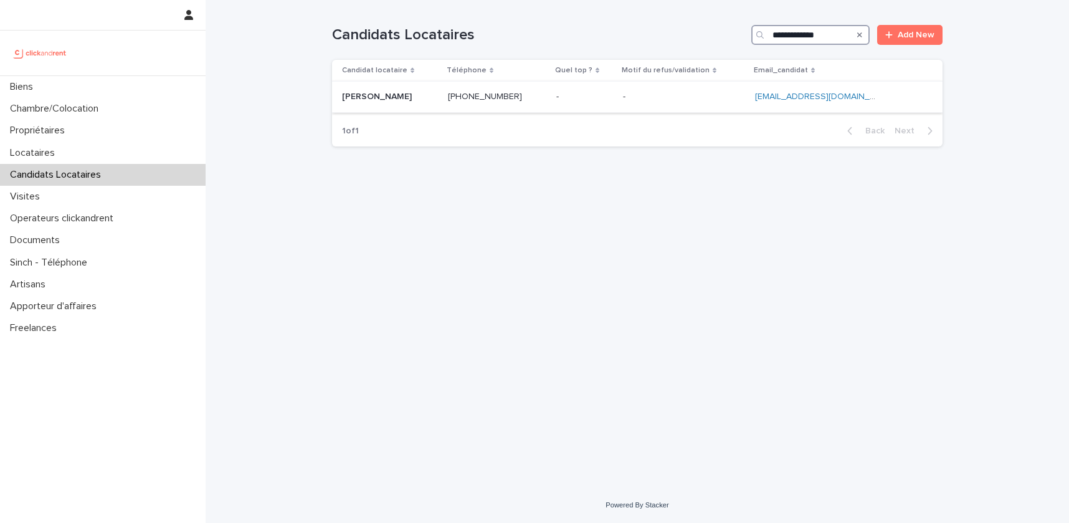
type input "**********"
click at [402, 102] on div "[PERSON_NAME] [PERSON_NAME]" at bounding box center [390, 97] width 96 height 21
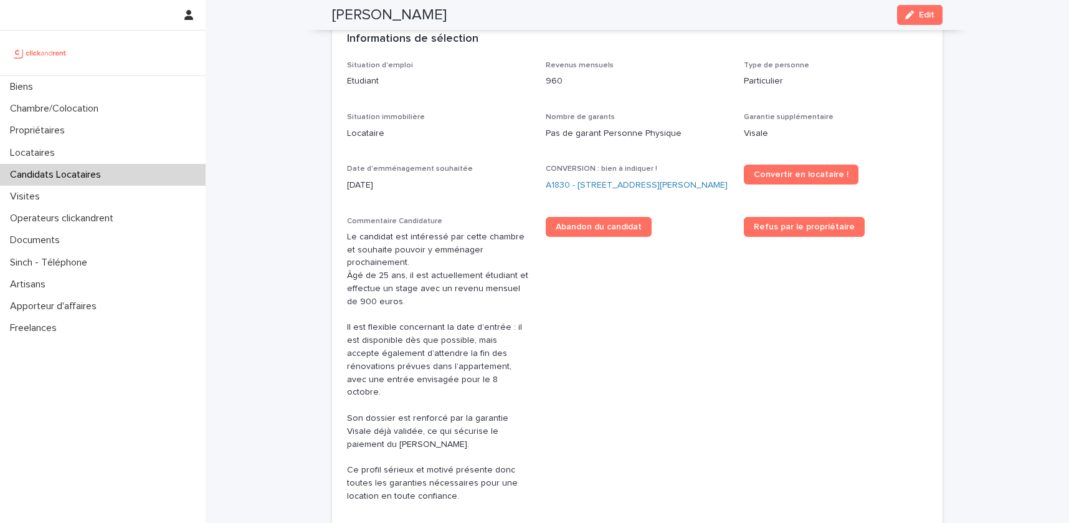
scroll to position [334, 0]
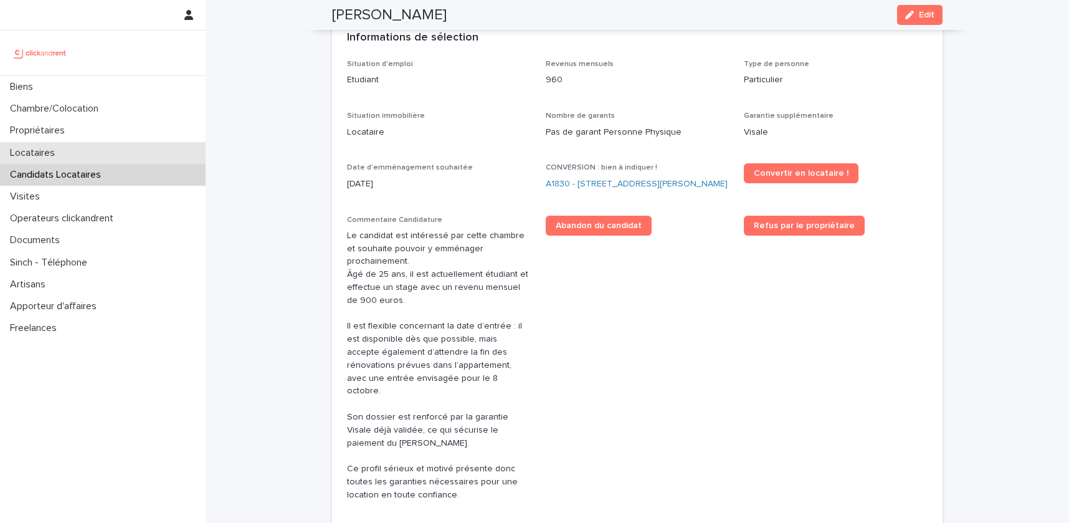
click at [59, 153] on p "Locataires" at bounding box center [35, 153] width 60 height 12
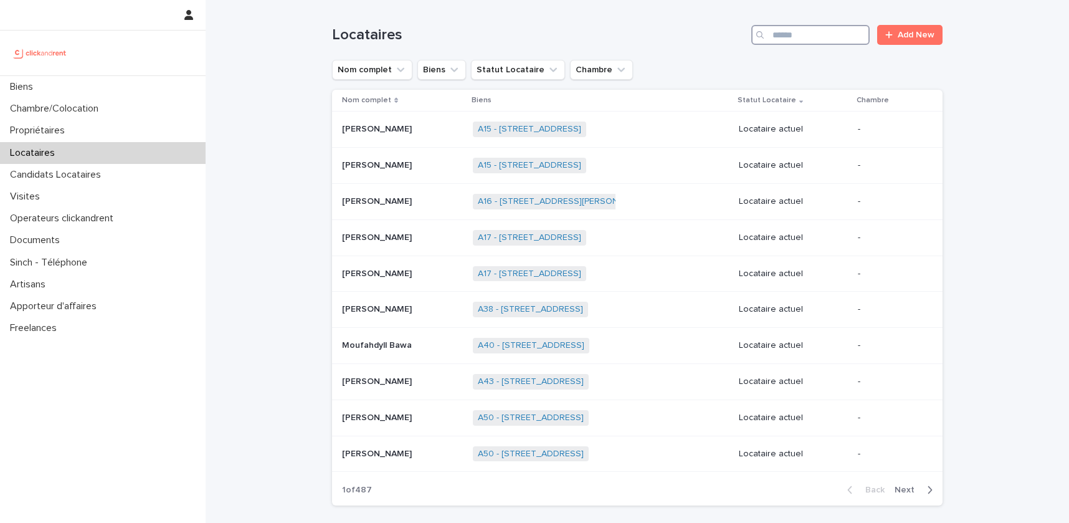
click at [826, 34] on input "Search" at bounding box center [810, 35] width 118 height 20
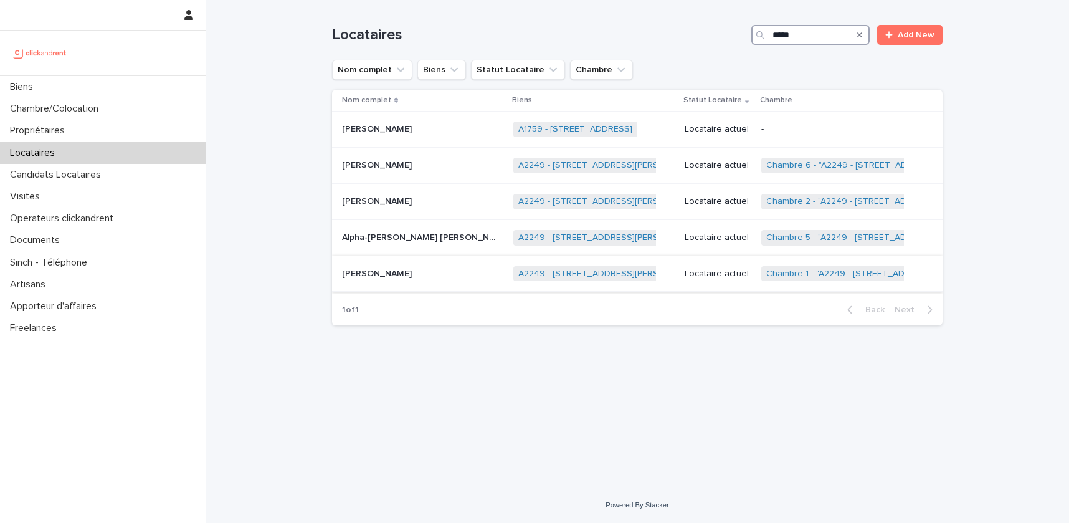
type input "*****"
click at [685, 271] on p "Locataire actuel" at bounding box center [718, 273] width 67 height 11
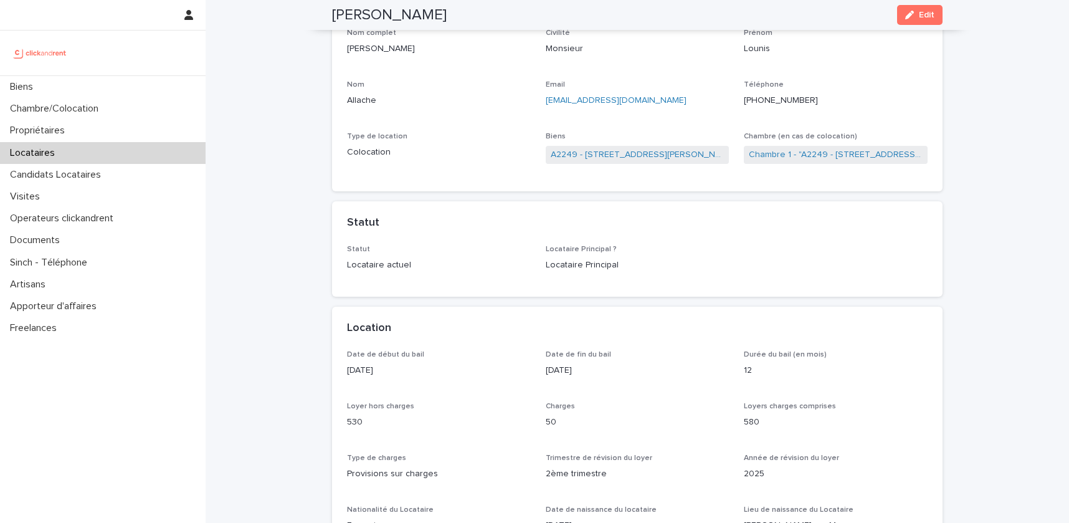
scroll to position [65, 0]
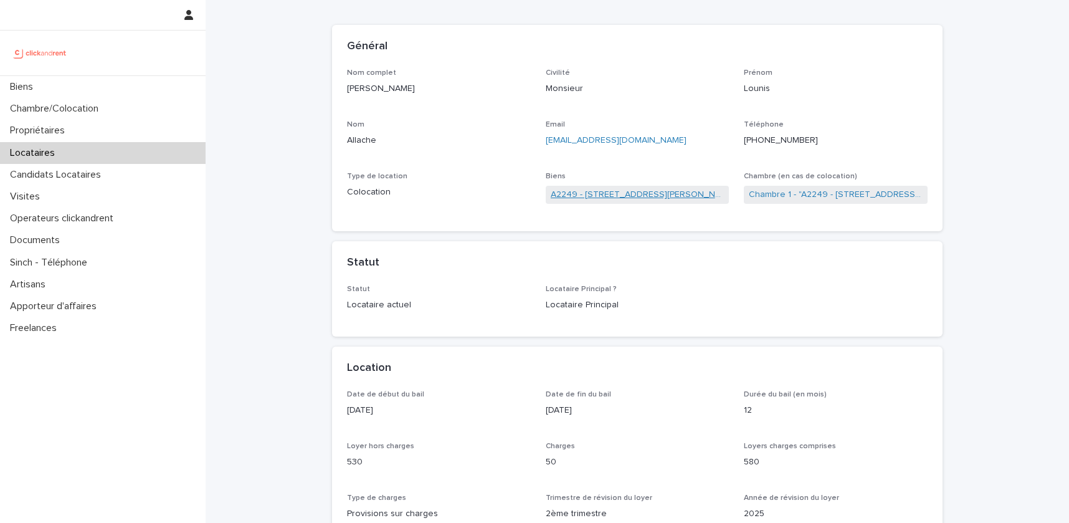
click at [576, 196] on link "A2249 - [STREET_ADDRESS][PERSON_NAME]" at bounding box center [638, 194] width 174 height 13
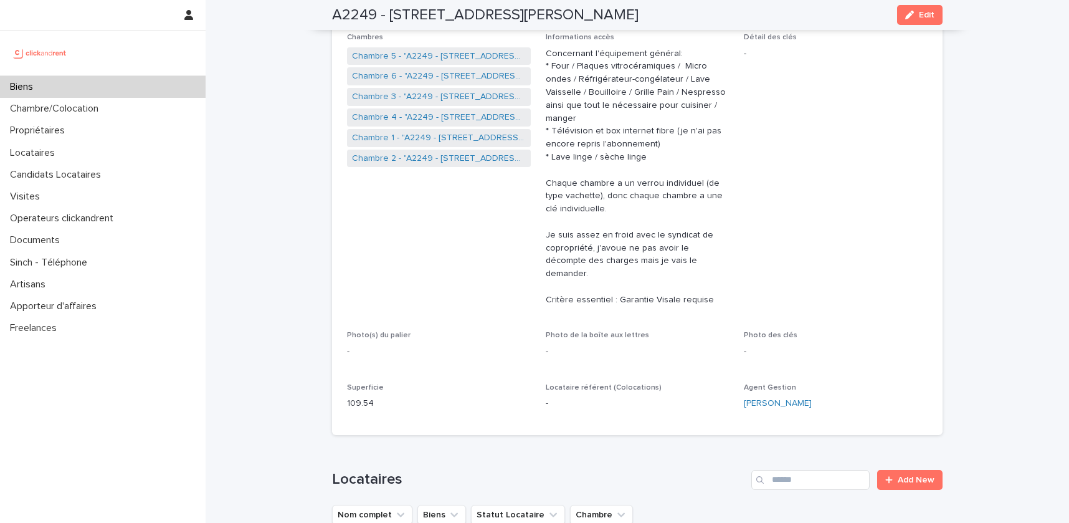
scroll to position [140, 0]
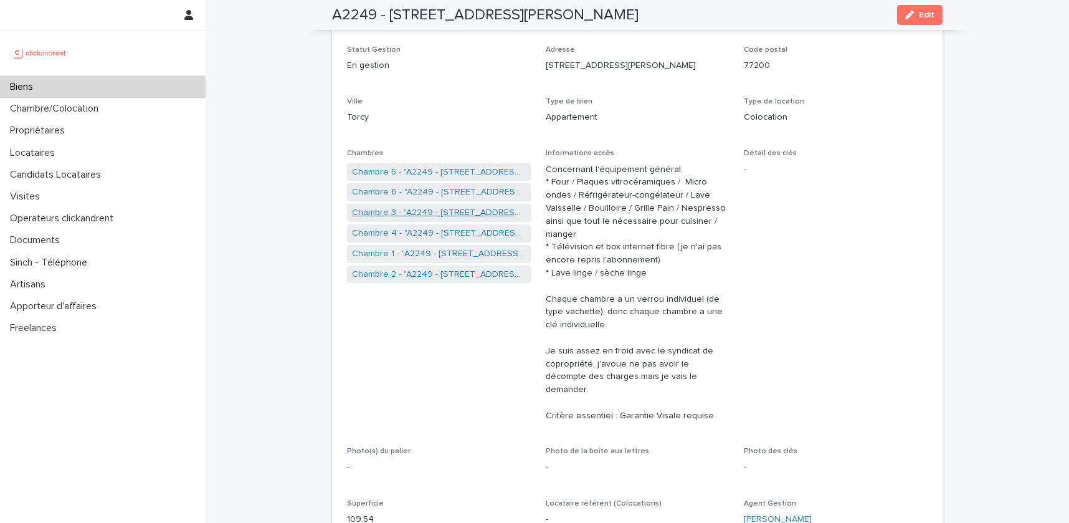
click at [447, 215] on link "Chambre 3 - "A2249 - [STREET_ADDRESS][PERSON_NAME]"" at bounding box center [439, 212] width 174 height 13
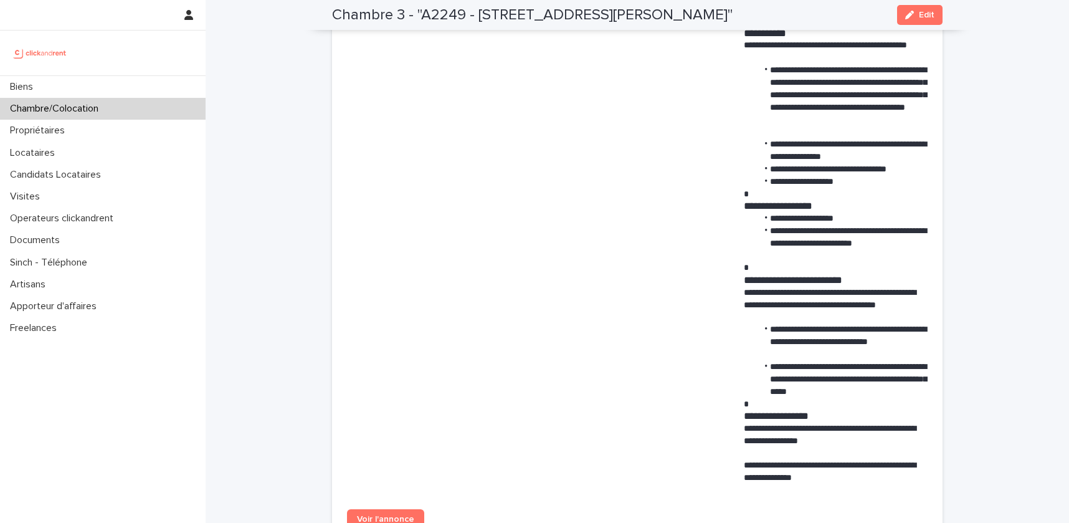
scroll to position [804, 0]
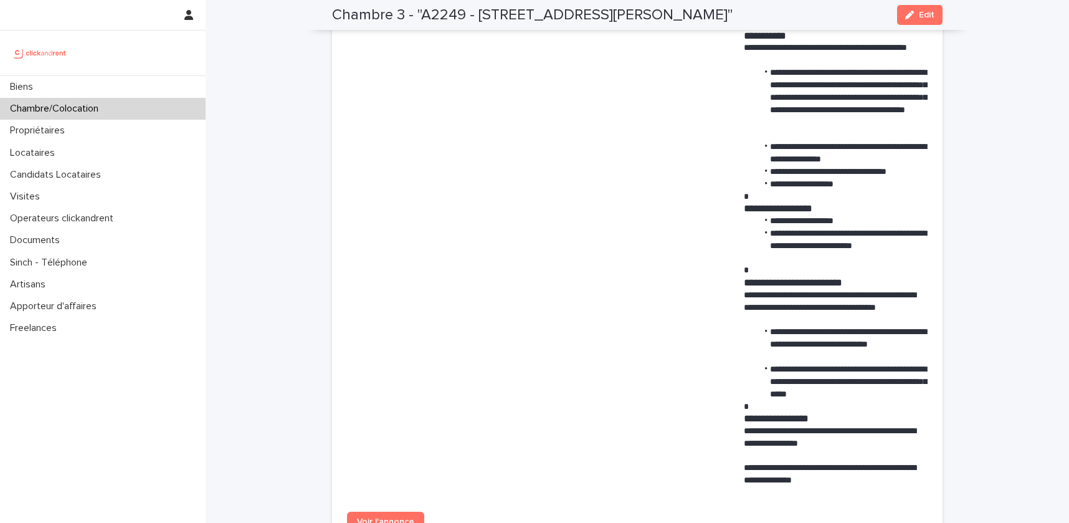
click at [770, 289] on p "**********" at bounding box center [836, 307] width 184 height 37
drag, startPoint x: 770, startPoint y: 285, endPoint x: 893, endPoint y: 285, distance: 123.3
click at [894, 289] on p "**********" at bounding box center [836, 307] width 184 height 37
copy p "**********"
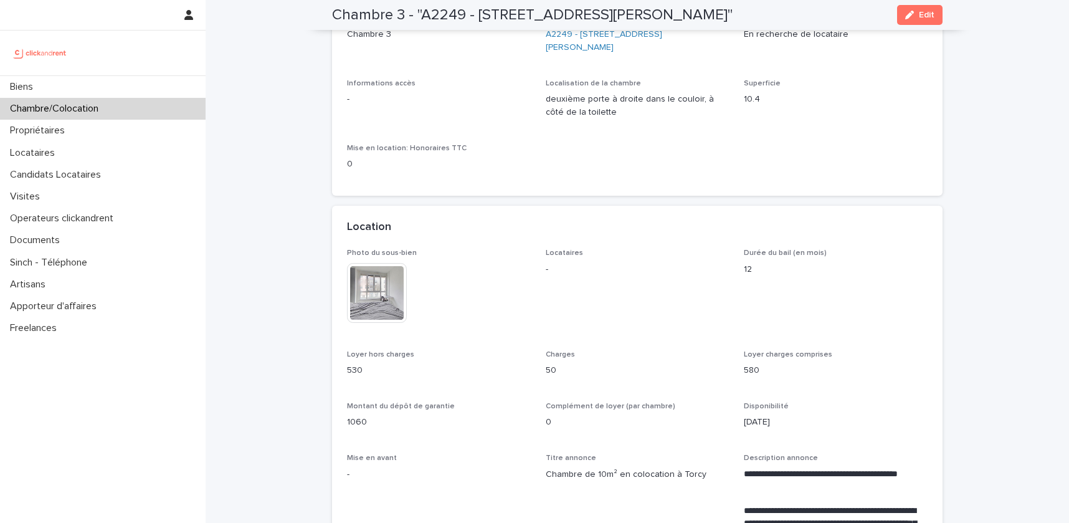
scroll to position [107, 0]
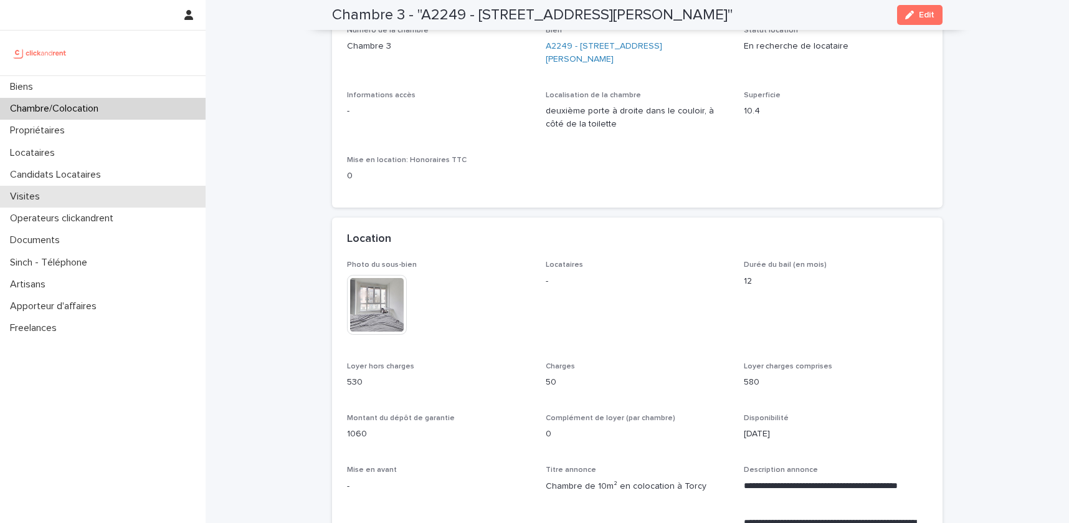
click at [100, 188] on div "Visites" at bounding box center [103, 197] width 206 height 22
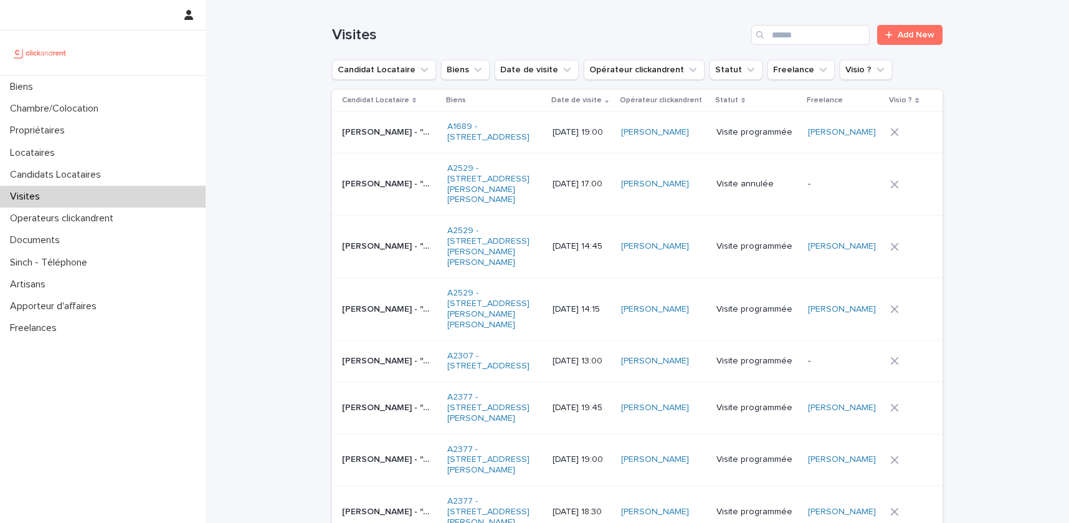
click at [88, 200] on div "Visites" at bounding box center [103, 197] width 206 height 22
click at [924, 36] on span "Add New" at bounding box center [916, 35] width 37 height 9
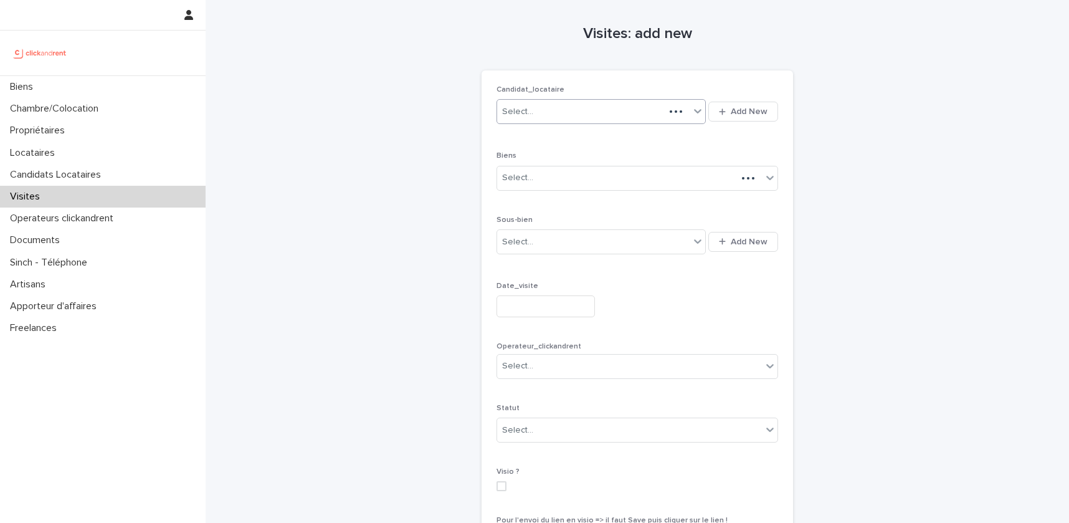
click at [517, 110] on div "Select..." at bounding box center [517, 111] width 31 height 13
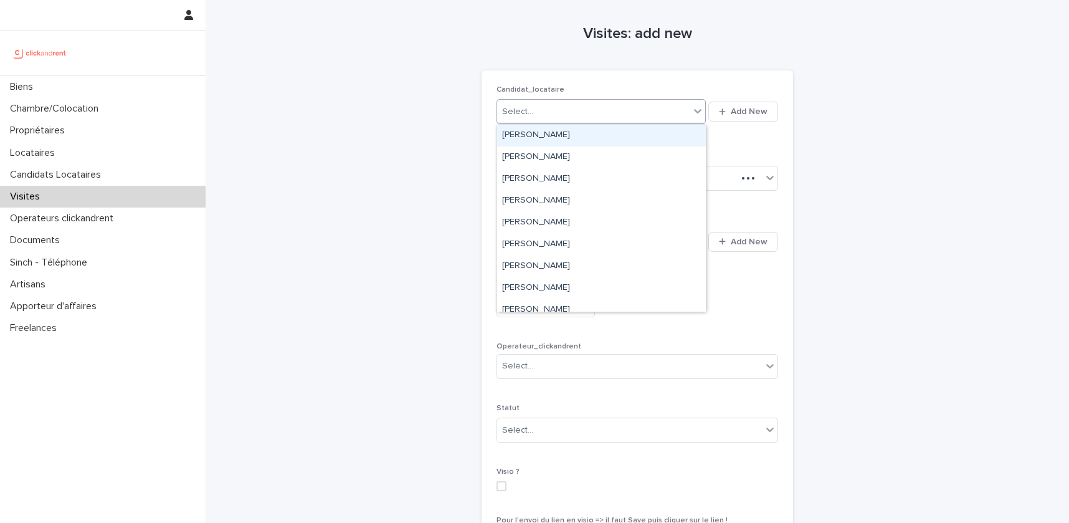
paste input "**********"
type input "**********"
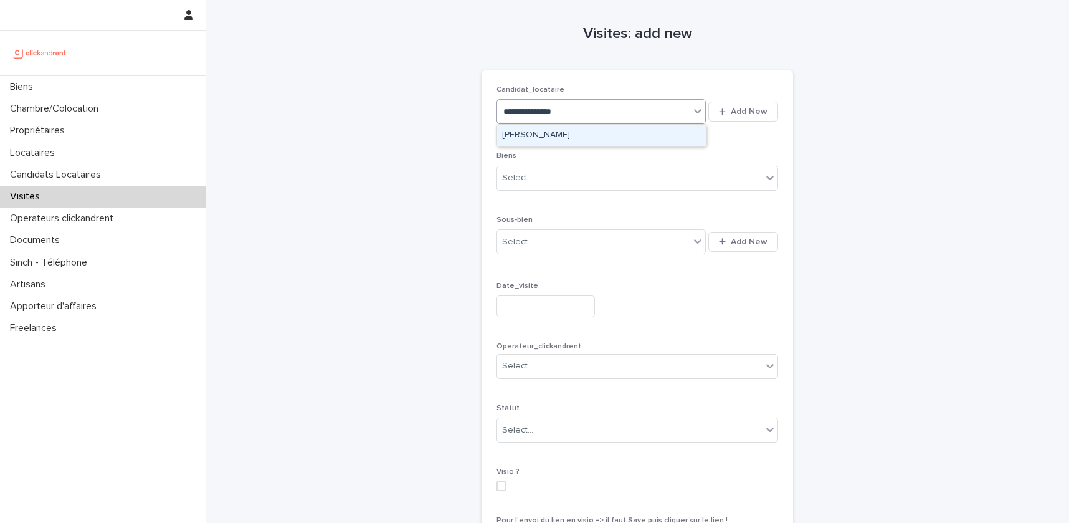
click at [544, 137] on div "[PERSON_NAME]" at bounding box center [601, 136] width 209 height 22
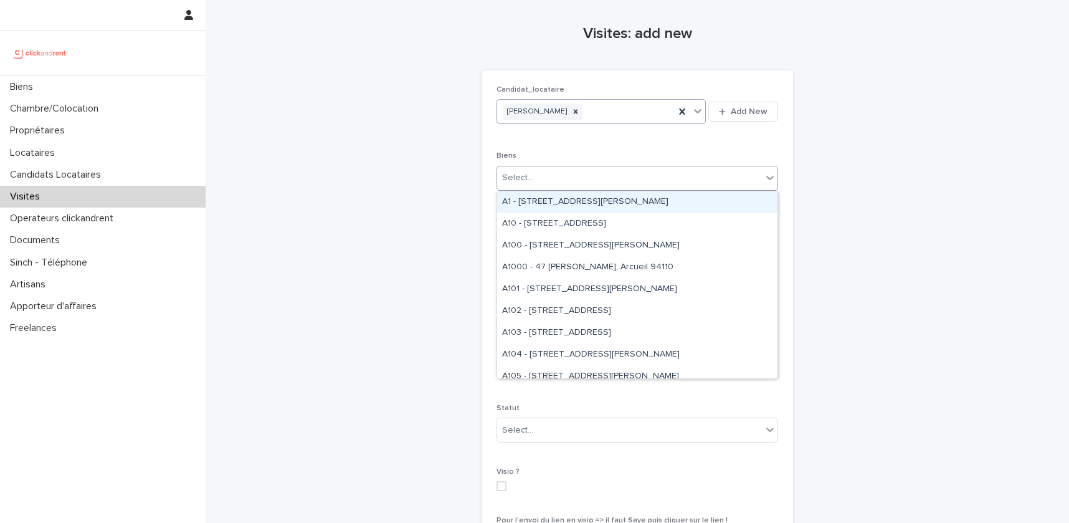
click at [536, 179] on div "Select..." at bounding box center [629, 178] width 265 height 21
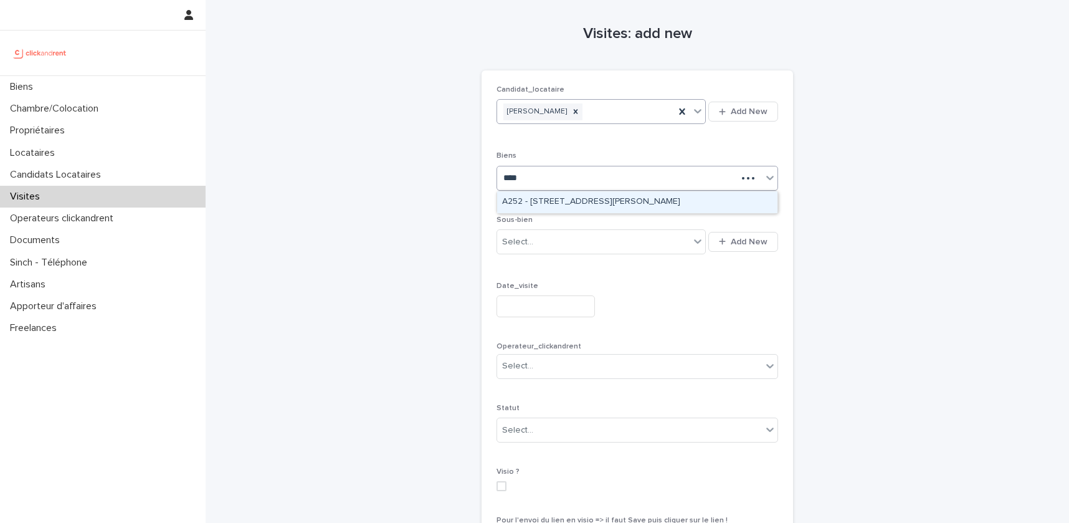
type input "*****"
click at [567, 202] on div "A2529 - [STREET_ADDRESS][PERSON_NAME][PERSON_NAME]" at bounding box center [637, 202] width 280 height 22
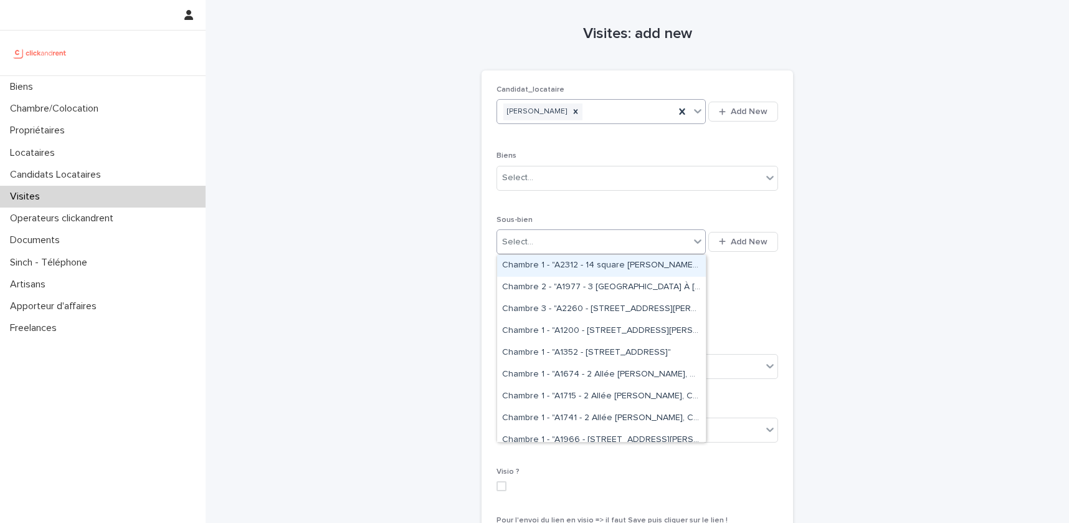
click at [549, 247] on div "Select..." at bounding box center [593, 242] width 192 height 21
click at [466, 235] on div "Visites: add new Loading... Saving… Loading... Saving… Loading... Saving… Candi…" at bounding box center [637, 310] width 610 height 620
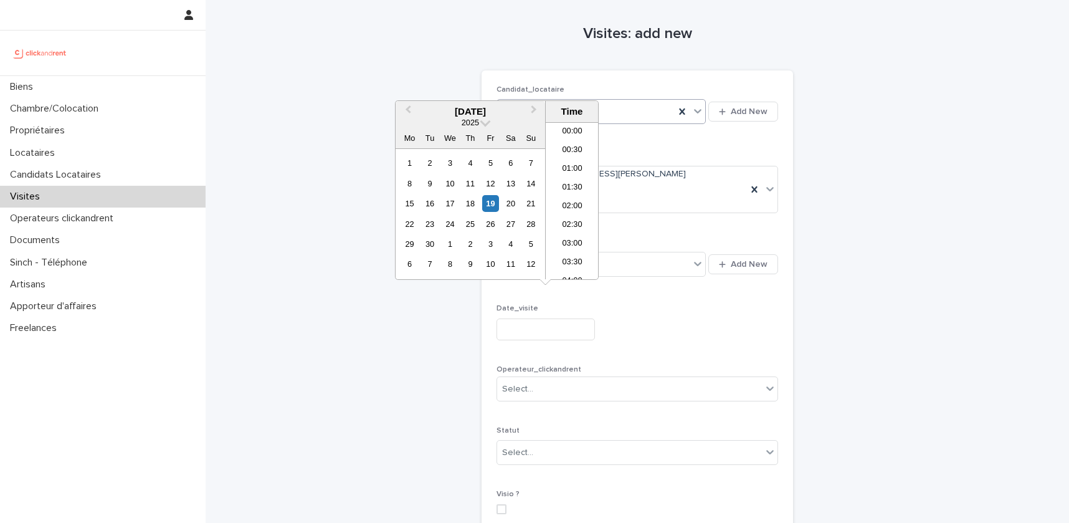
click at [522, 318] on input "text" at bounding box center [545, 329] width 98 height 22
click at [491, 202] on div "19" at bounding box center [490, 203] width 17 height 17
click at [571, 224] on li "17:30" at bounding box center [572, 224] width 53 height 19
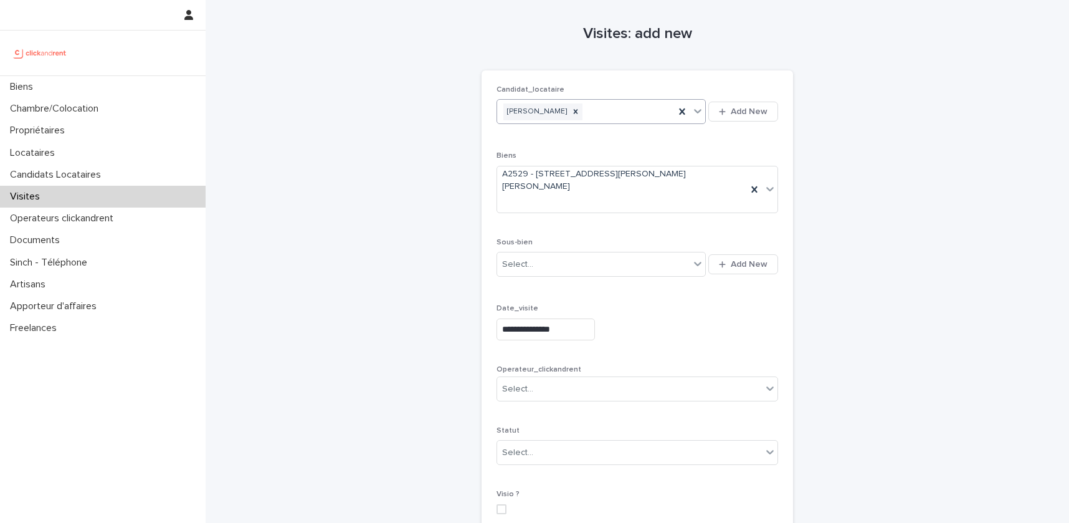
click at [571, 318] on input "**********" at bounding box center [545, 329] width 98 height 22
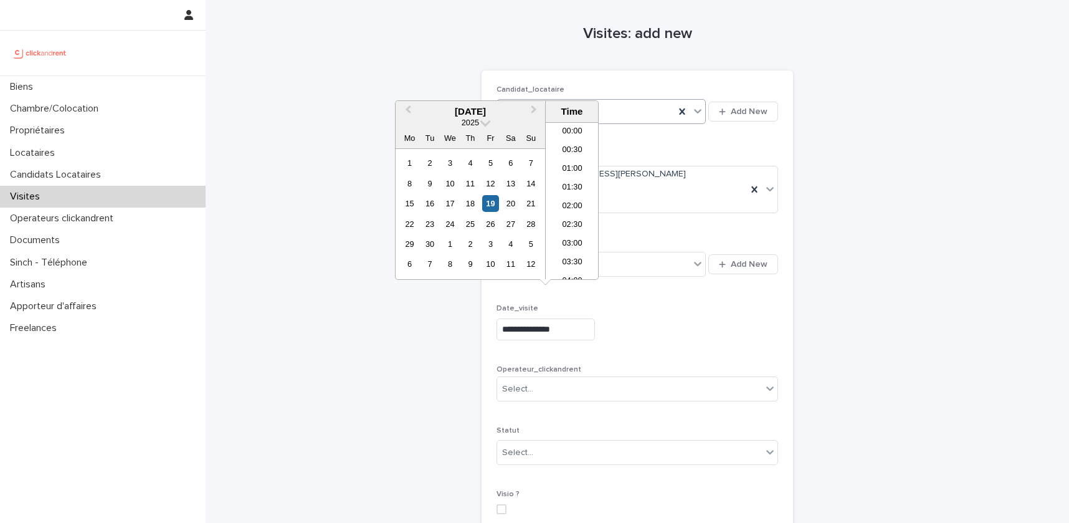
scroll to position [586, 0]
type input "**********"
click at [706, 304] on p "Date_visite" at bounding box center [637, 308] width 282 height 9
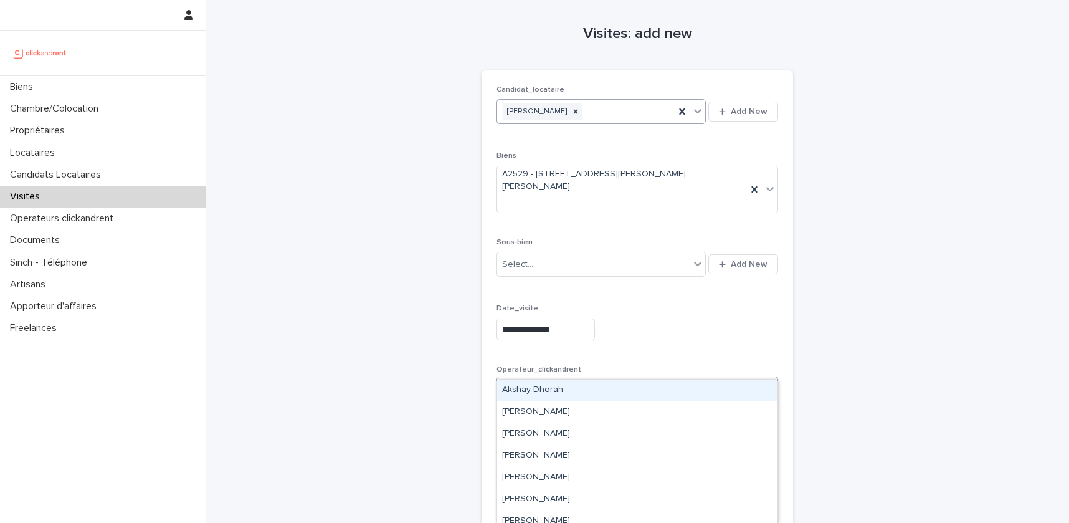
click at [636, 379] on div "Select..." at bounding box center [629, 389] width 265 height 21
type input "*"
type input "****"
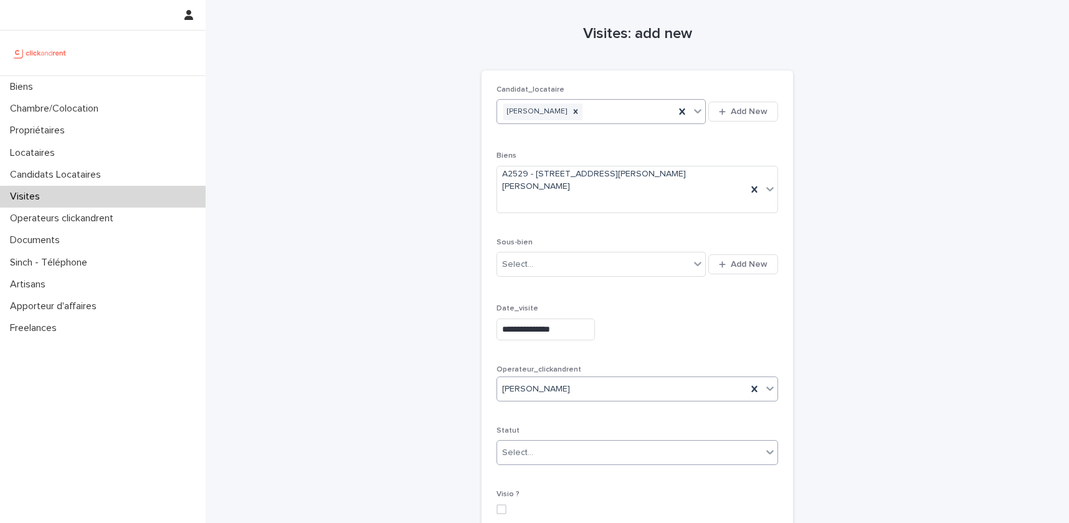
click at [632, 442] on div "Select..." at bounding box center [629, 452] width 265 height 21
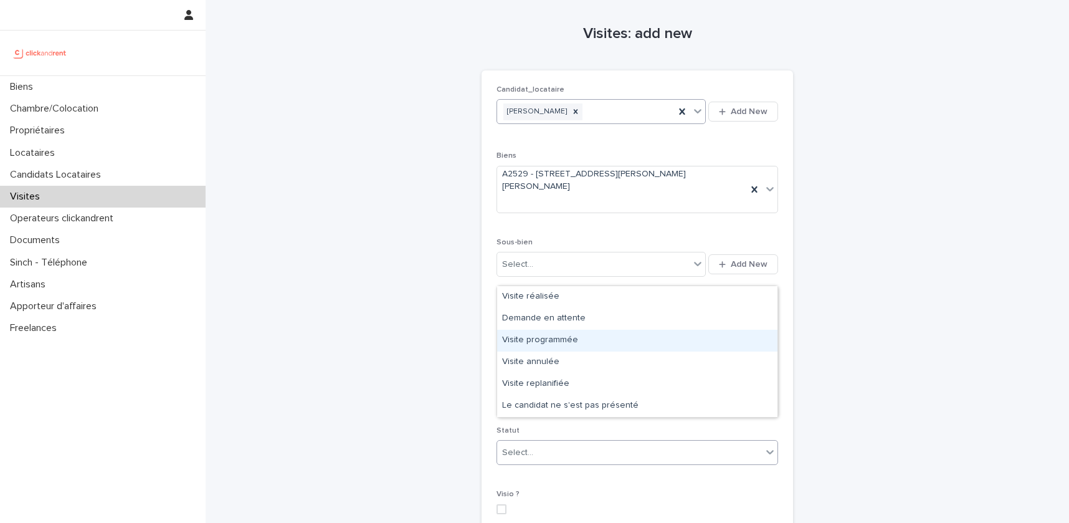
click at [592, 341] on div "Visite programmée" at bounding box center [637, 341] width 280 height 22
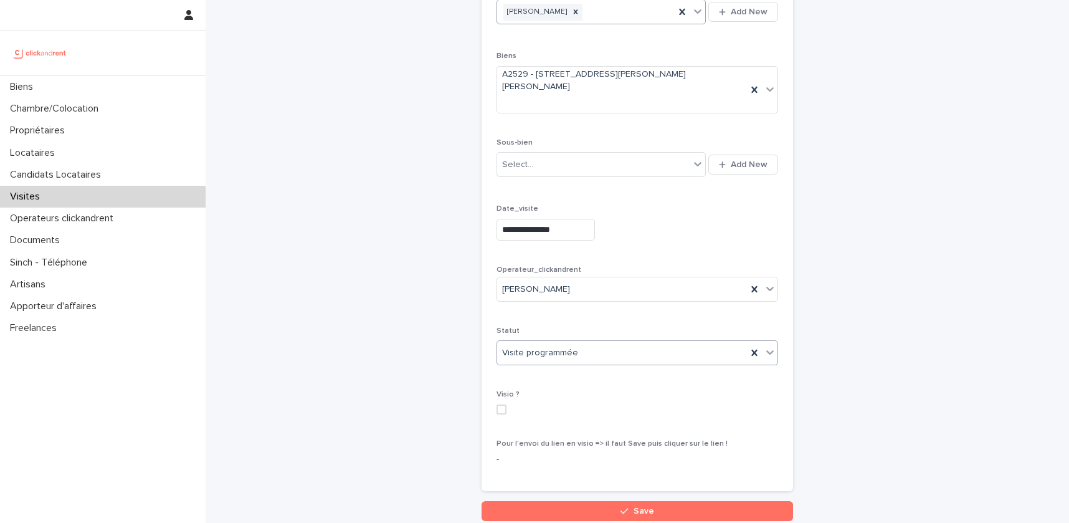
scroll to position [101, 0]
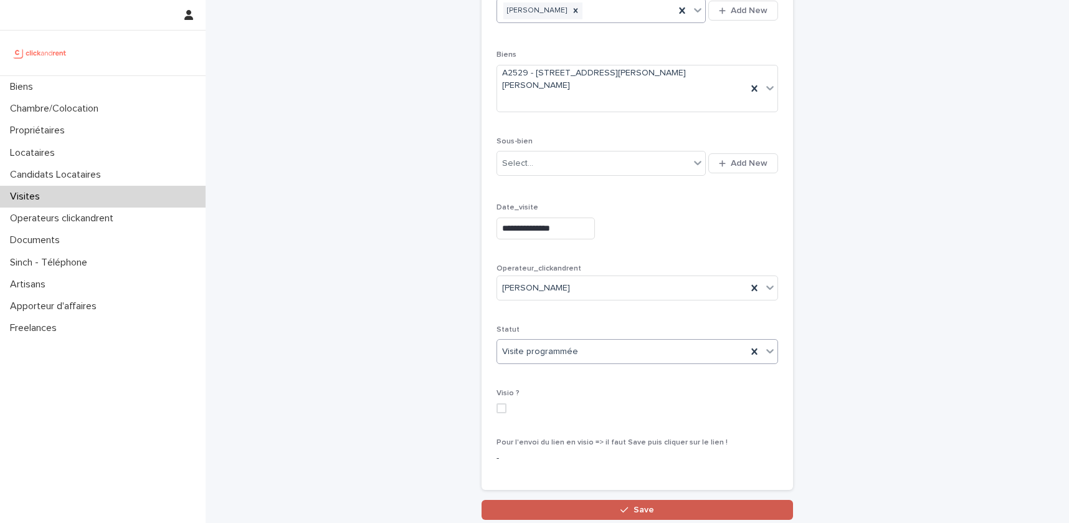
click at [591, 500] on button "Save" at bounding box center [637, 510] width 311 height 20
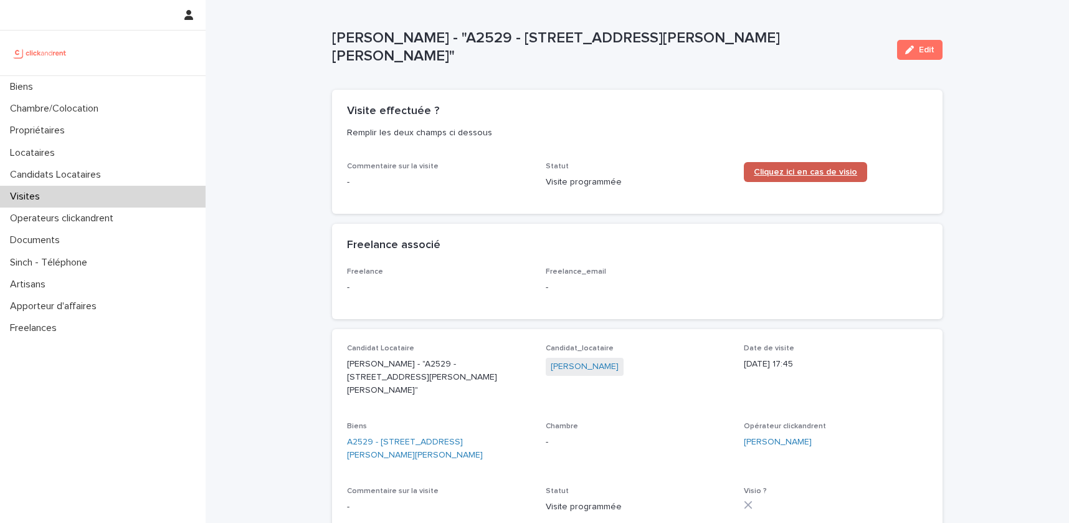
click at [803, 168] on span "Cliquez ici en cas de visio" at bounding box center [805, 172] width 103 height 9
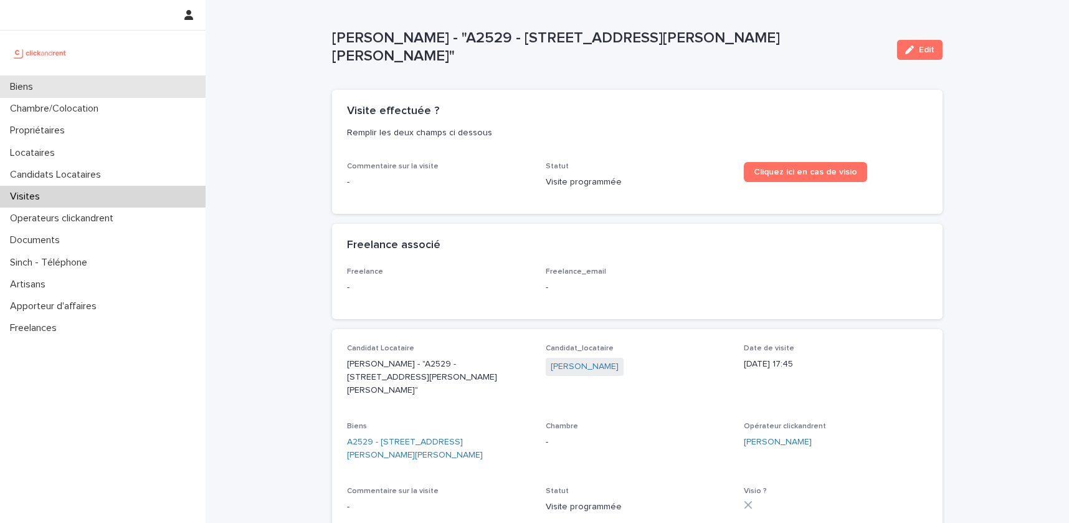
click at [57, 88] on div "Biens" at bounding box center [103, 87] width 206 height 22
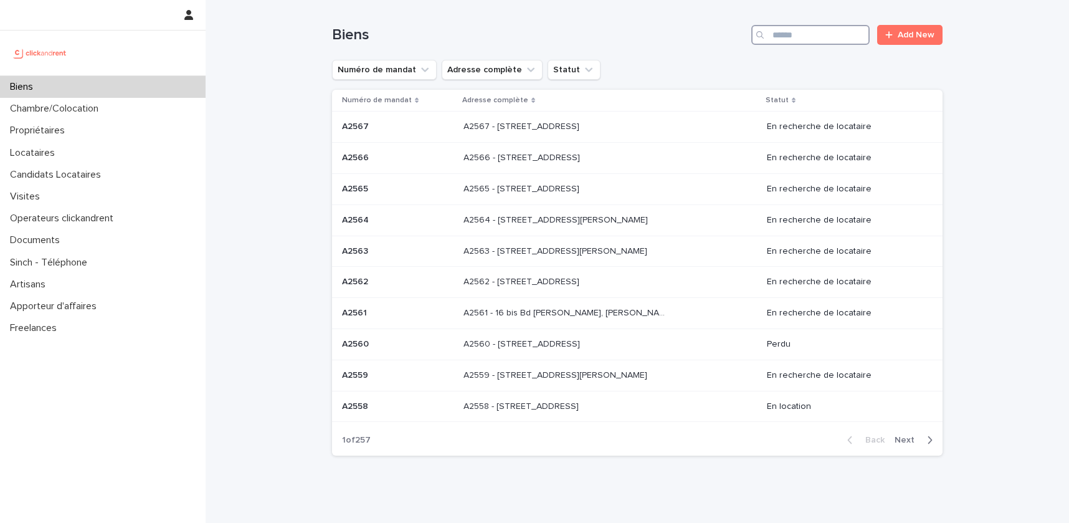
click at [834, 32] on input "Search" at bounding box center [810, 35] width 118 height 20
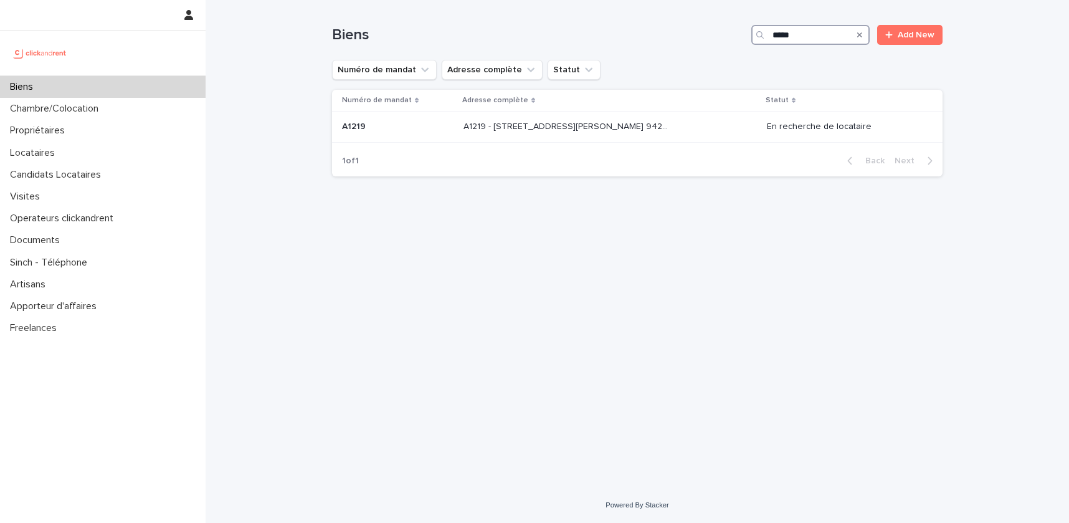
type input "*****"
click at [64, 95] on div "Biens" at bounding box center [103, 87] width 206 height 22
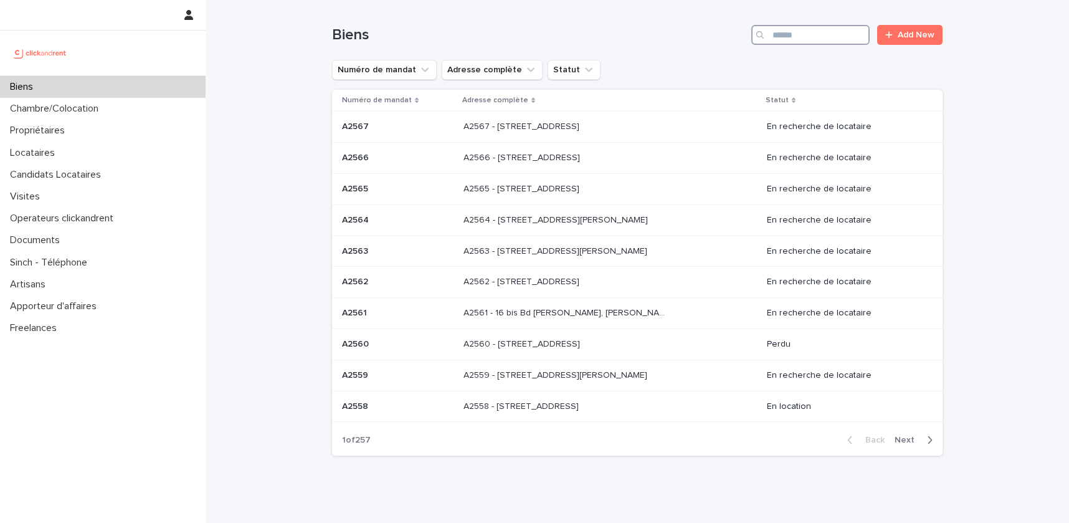
click at [800, 26] on input "Search" at bounding box center [810, 35] width 118 height 20
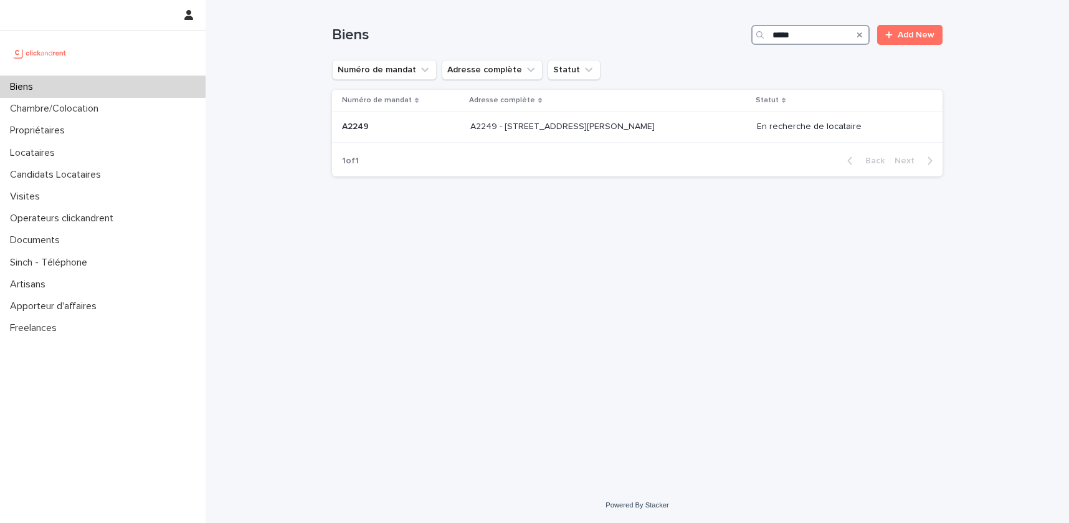
type input "*****"
click at [538, 126] on p "A2249 - [STREET_ADDRESS][PERSON_NAME]" at bounding box center [563, 125] width 187 height 13
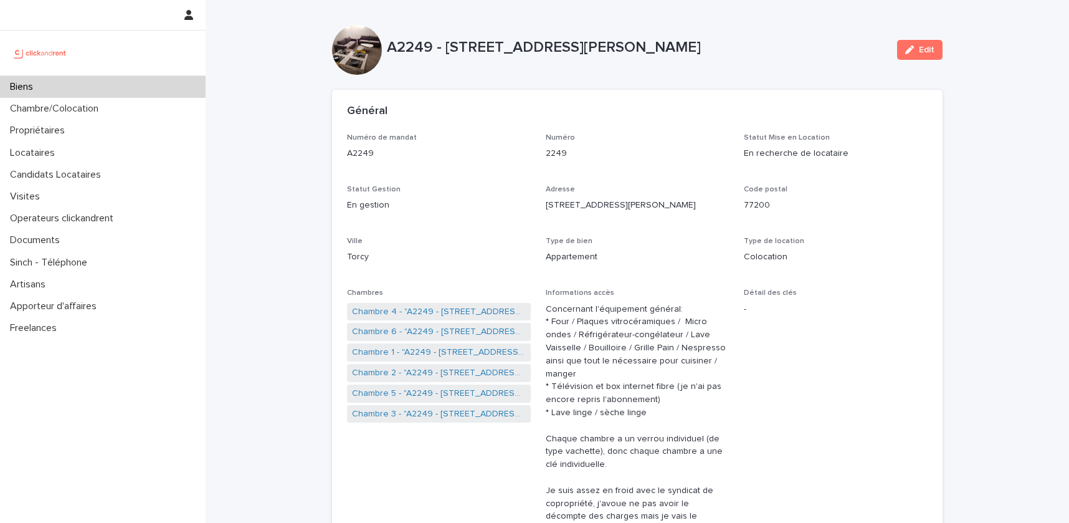
drag, startPoint x: 679, startPoint y: 45, endPoint x: 445, endPoint y: 46, distance: 233.6
click at [445, 46] on p "A2249 - [STREET_ADDRESS][PERSON_NAME]" at bounding box center [637, 48] width 500 height 18
copy p "[STREET_ADDRESS][PERSON_NAME]"
click at [58, 89] on div "Biens" at bounding box center [103, 87] width 206 height 22
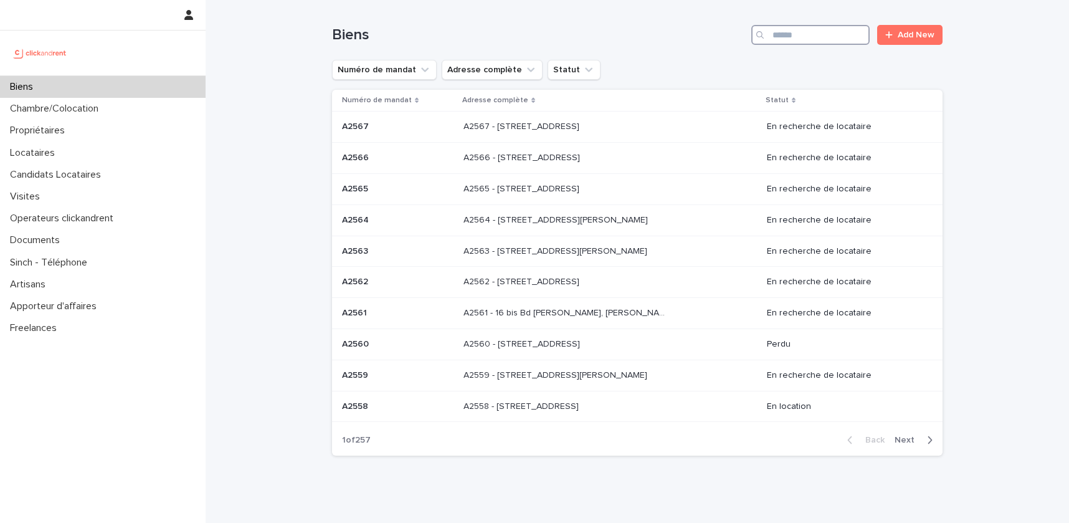
click at [795, 44] on input "Search" at bounding box center [810, 35] width 118 height 20
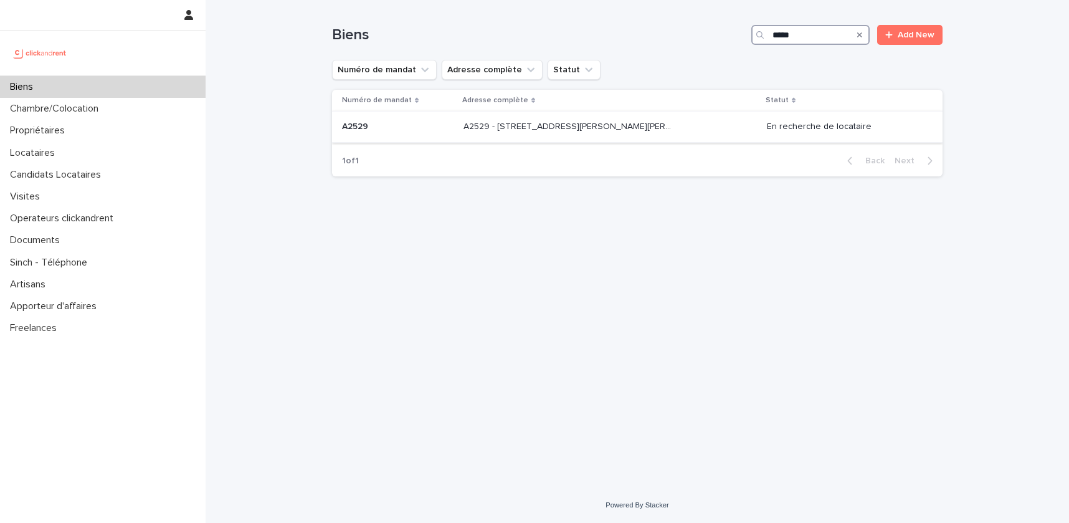
type input "*****"
click at [591, 138] on td "A2529 - [STREET_ADDRESS][PERSON_NAME][PERSON_NAME] 95140 A2529 - [STREET_ADDRES…" at bounding box center [609, 127] width 303 height 31
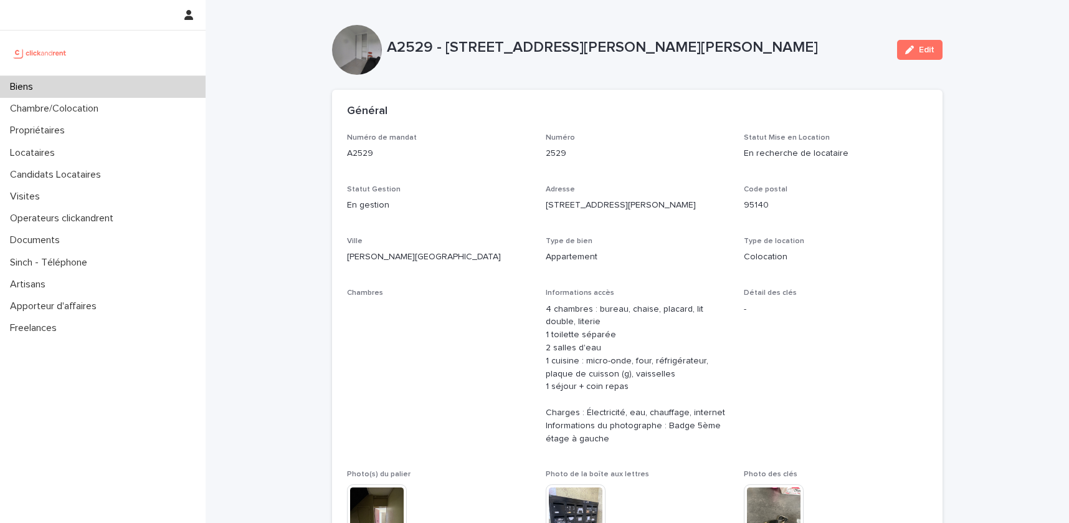
click at [453, 50] on p "A2529 - [STREET_ADDRESS][PERSON_NAME][PERSON_NAME]" at bounding box center [637, 48] width 500 height 18
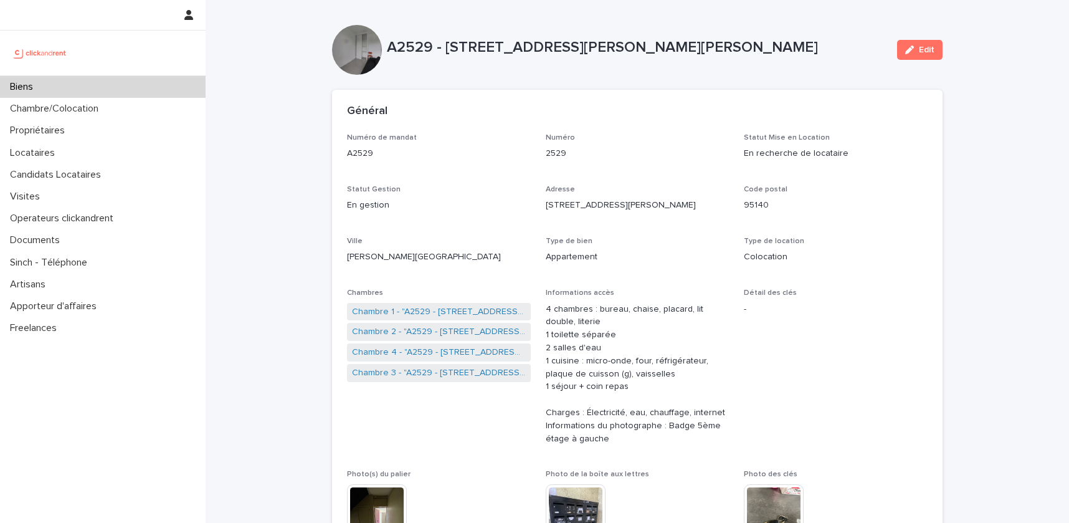
drag, startPoint x: 453, startPoint y: 50, endPoint x: 776, endPoint y: 50, distance: 322.7
click at [776, 50] on p "A2529 - [STREET_ADDRESS][PERSON_NAME][PERSON_NAME]" at bounding box center [637, 48] width 500 height 18
copy p "[STREET_ADDRESS][PERSON_NAME][PERSON_NAME]"
click at [73, 187] on div "Visites" at bounding box center [103, 197] width 206 height 22
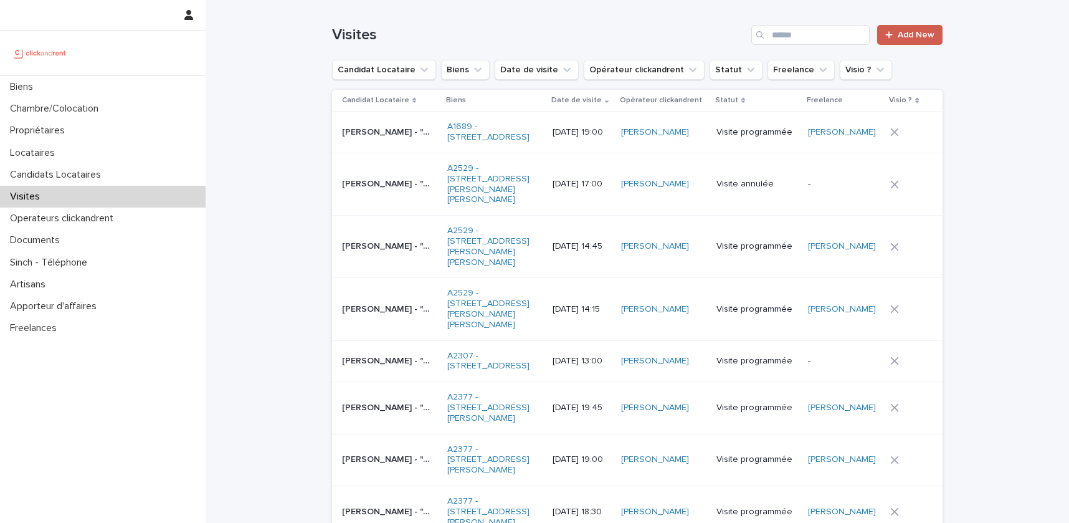
click at [920, 40] on link "Add New" at bounding box center [909, 35] width 65 height 20
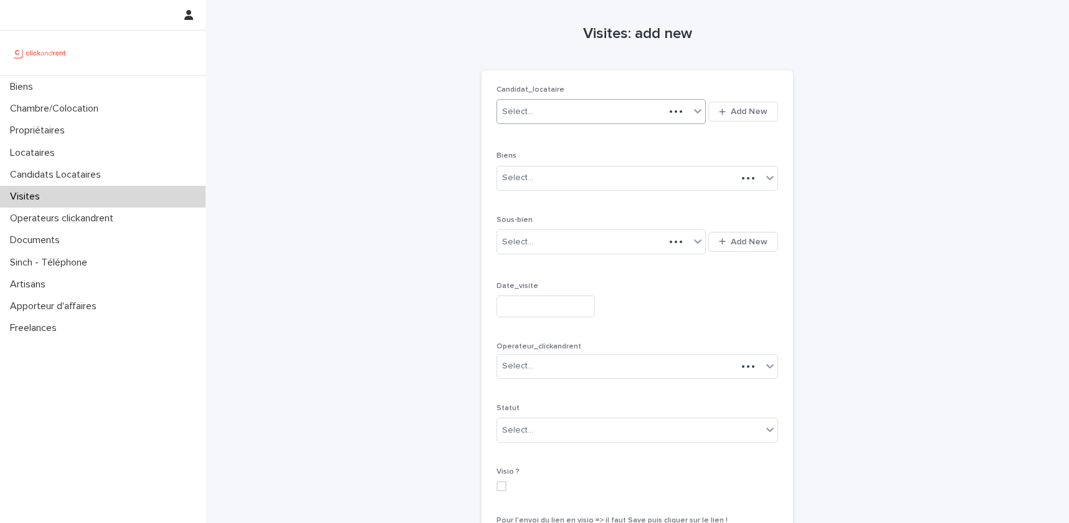
click at [632, 116] on div "Select..." at bounding box center [581, 112] width 168 height 21
paste input "**********"
type input "**********"
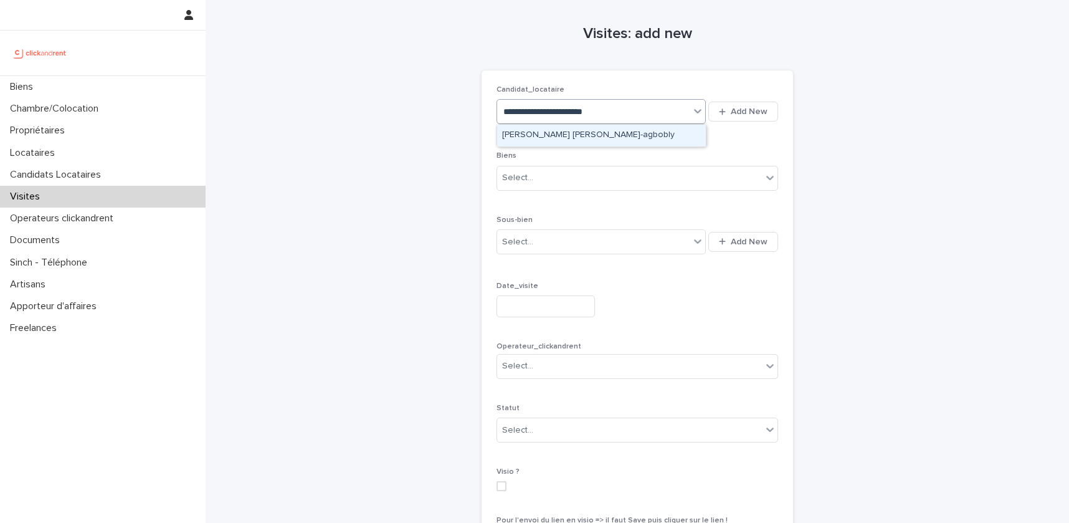
click at [596, 138] on div "[PERSON_NAME] [PERSON_NAME]-agbobly" at bounding box center [601, 136] width 209 height 22
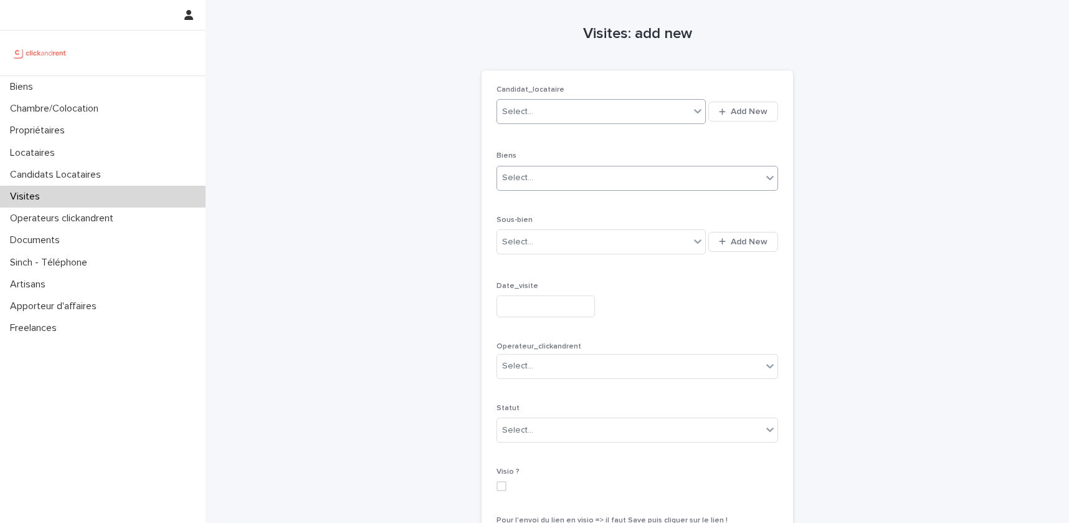
click at [577, 173] on div "Select..." at bounding box center [629, 178] width 265 height 21
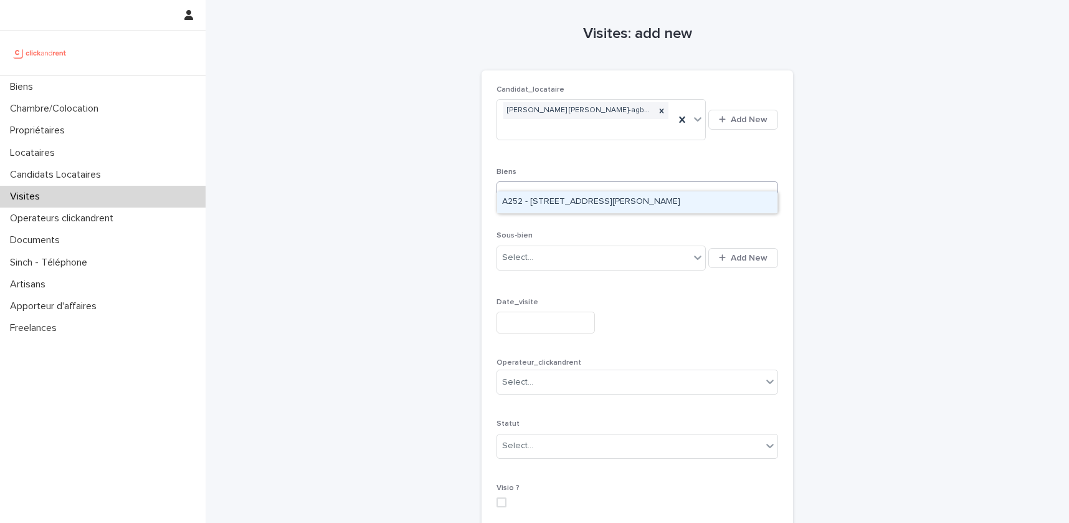
type input "*****"
click at [558, 201] on div "A2529 - [STREET_ADDRESS][PERSON_NAME][PERSON_NAME]" at bounding box center [637, 202] width 280 height 22
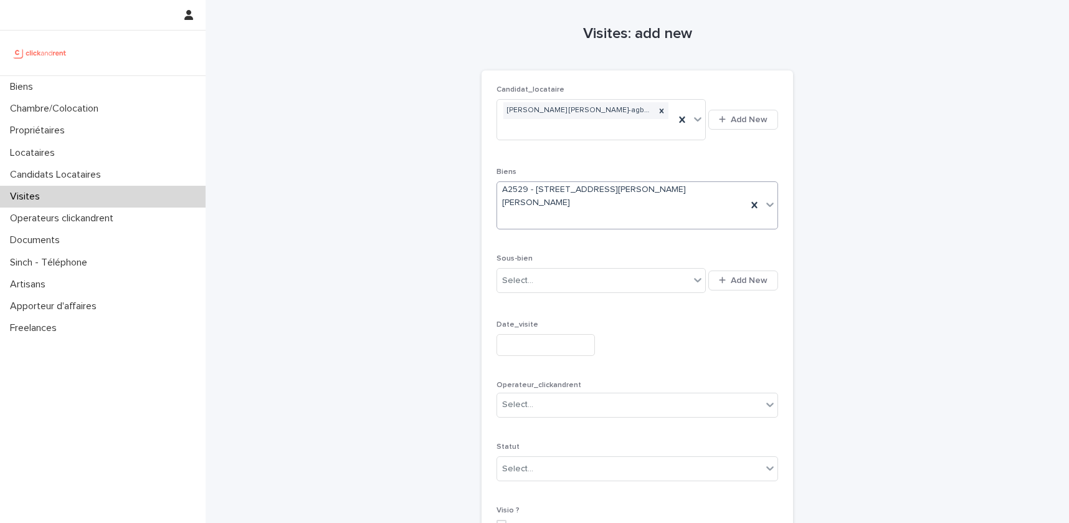
click at [538, 334] on input "text" at bounding box center [545, 345] width 98 height 22
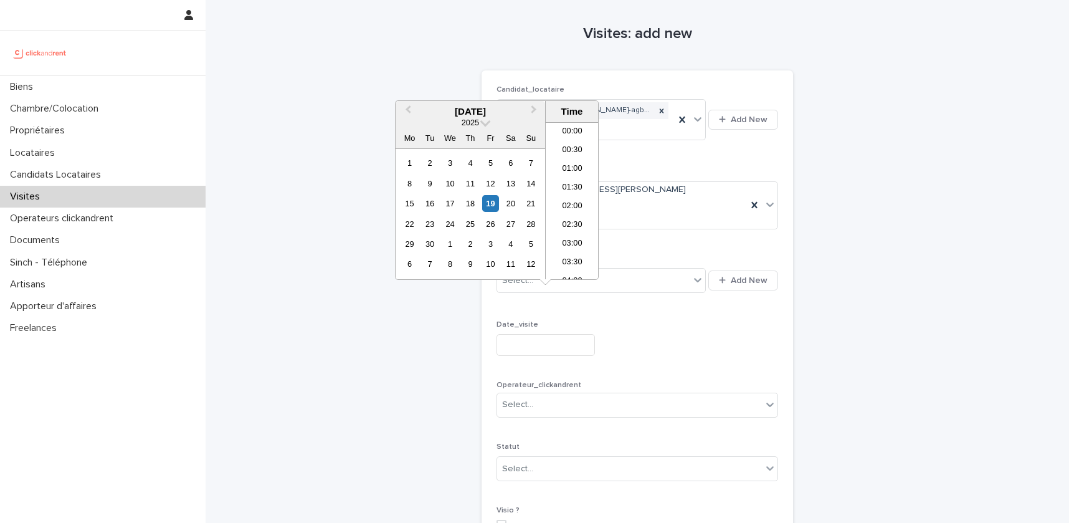
scroll to position [473, 0]
click at [452, 222] on div "24" at bounding box center [450, 224] width 17 height 17
click at [578, 200] on li "14:30" at bounding box center [572, 200] width 53 height 19
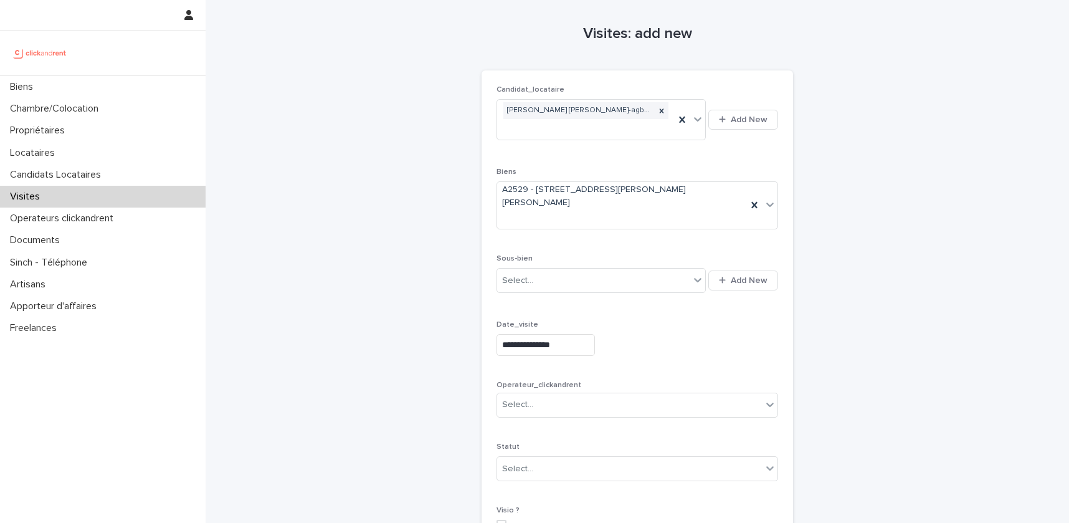
type input "**********"
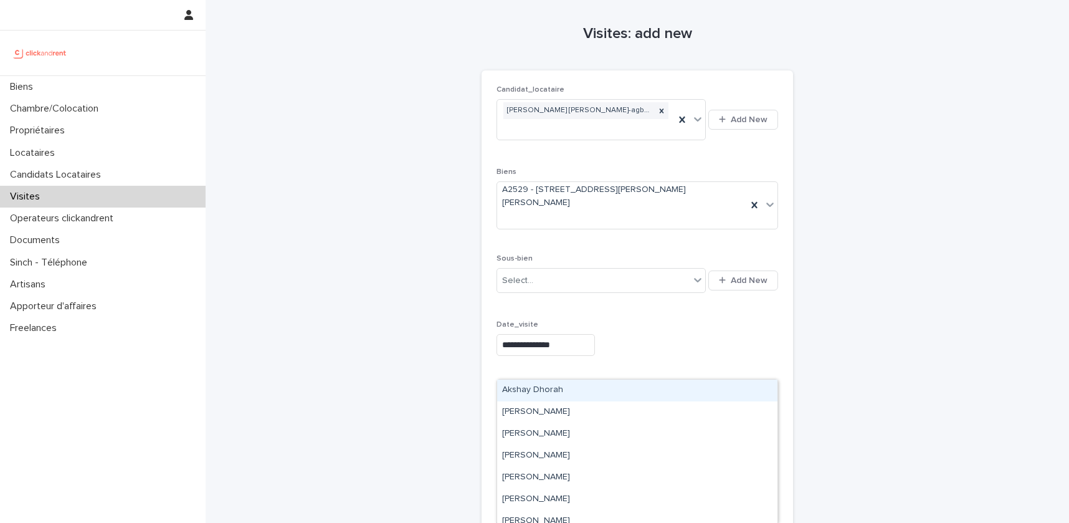
click at [576, 394] on div "Select..." at bounding box center [629, 404] width 265 height 21
type input "****"
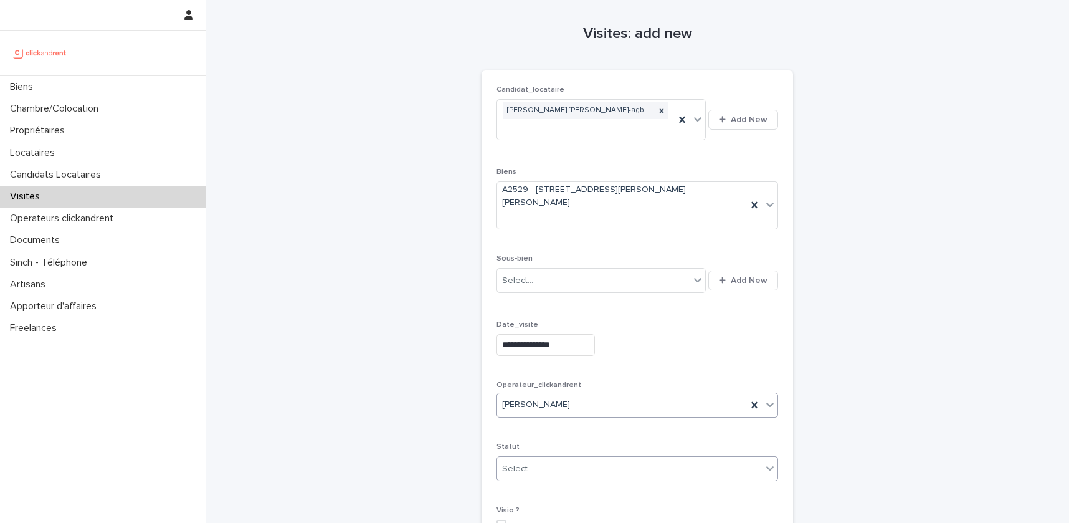
click at [605, 458] on div "Select..." at bounding box center [629, 468] width 265 height 21
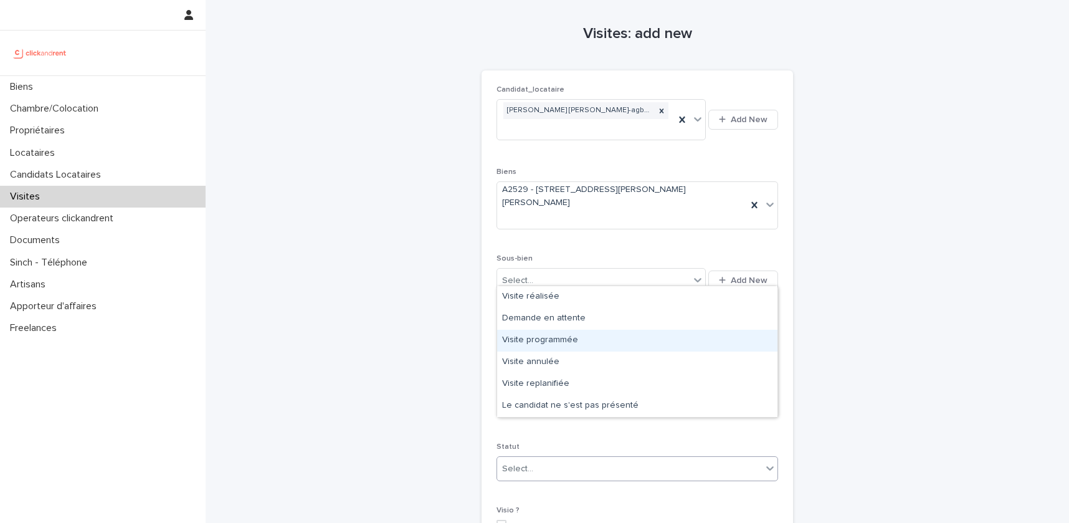
click at [576, 341] on div "Visite programmée" at bounding box center [637, 341] width 280 height 22
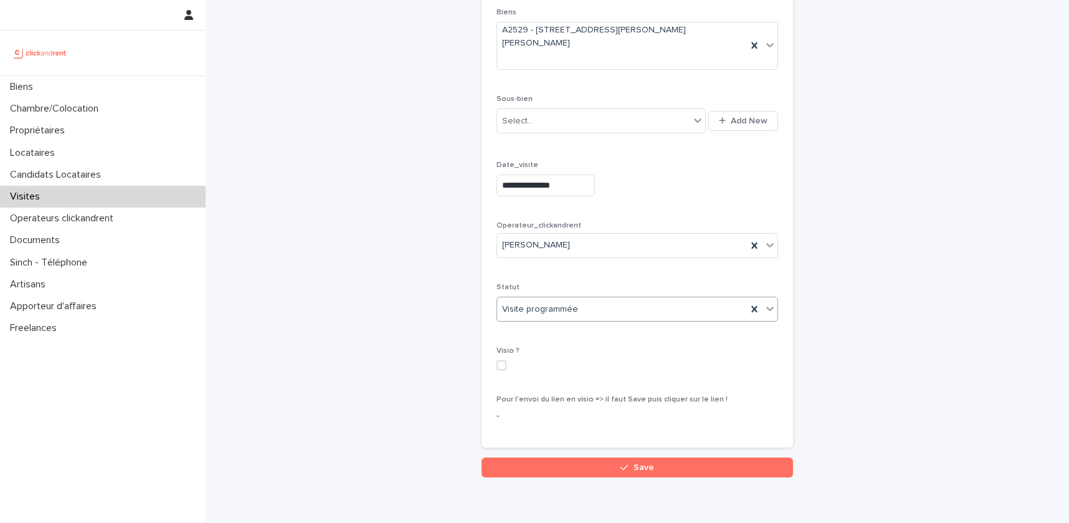
scroll to position [173, 0]
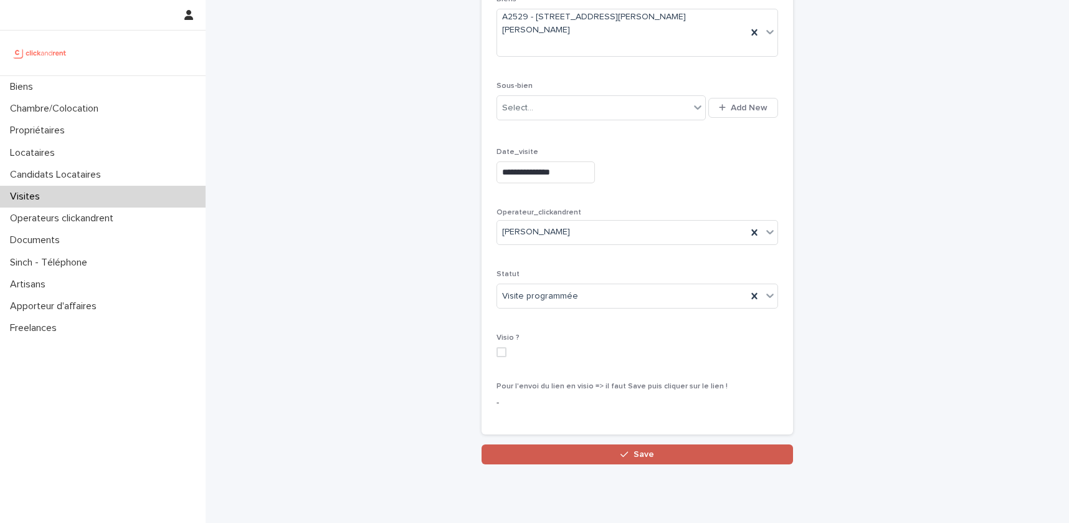
click at [559, 444] on button "Save" at bounding box center [637, 454] width 311 height 20
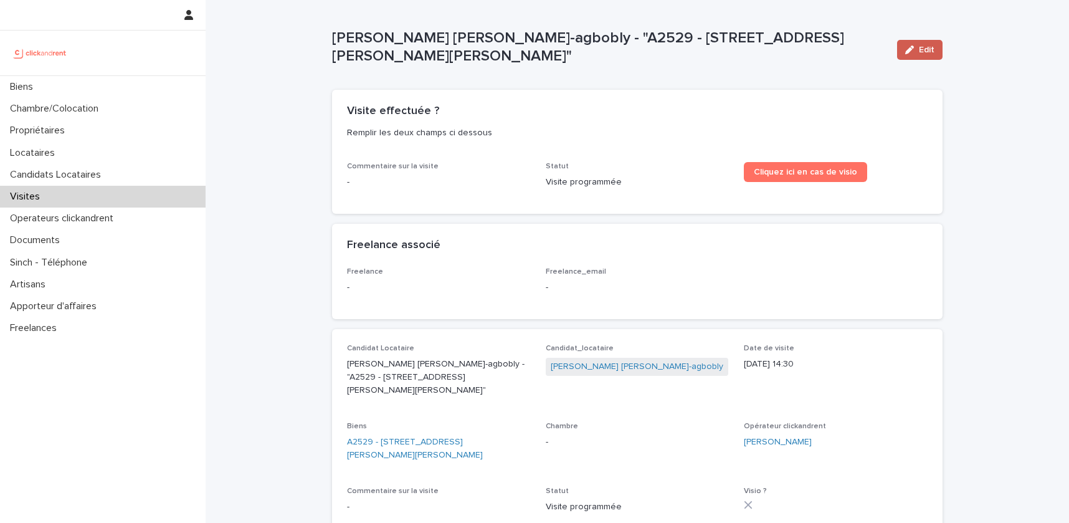
click at [903, 55] on button "Edit" at bounding box center [919, 50] width 45 height 20
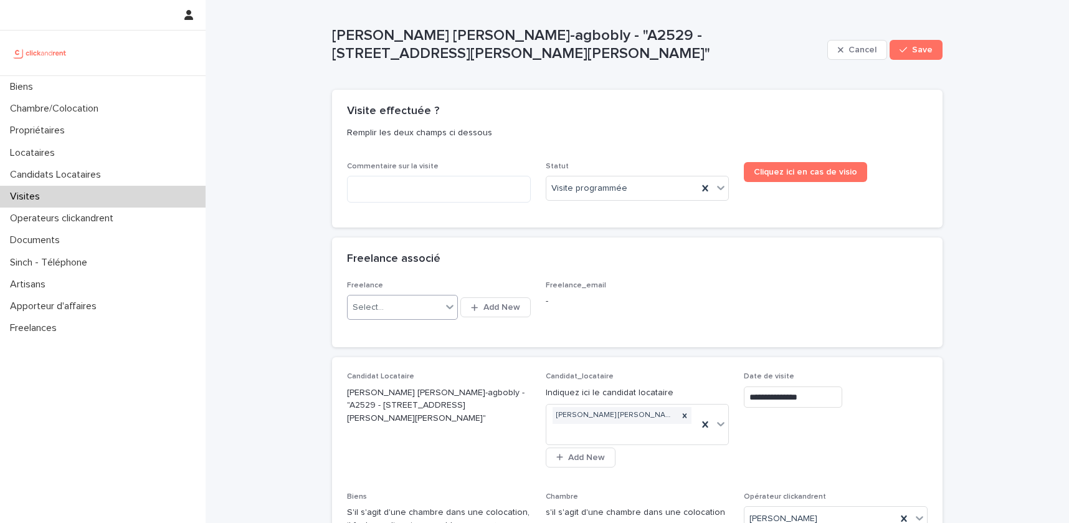
click at [428, 313] on div "Select..." at bounding box center [395, 307] width 94 height 21
type input "****"
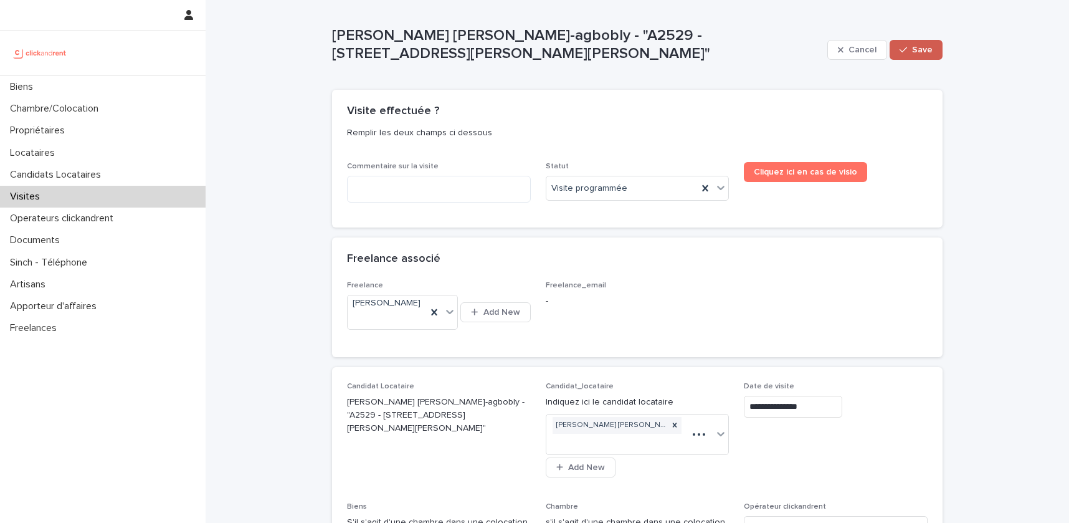
click at [913, 50] on span "Save" at bounding box center [922, 49] width 21 height 9
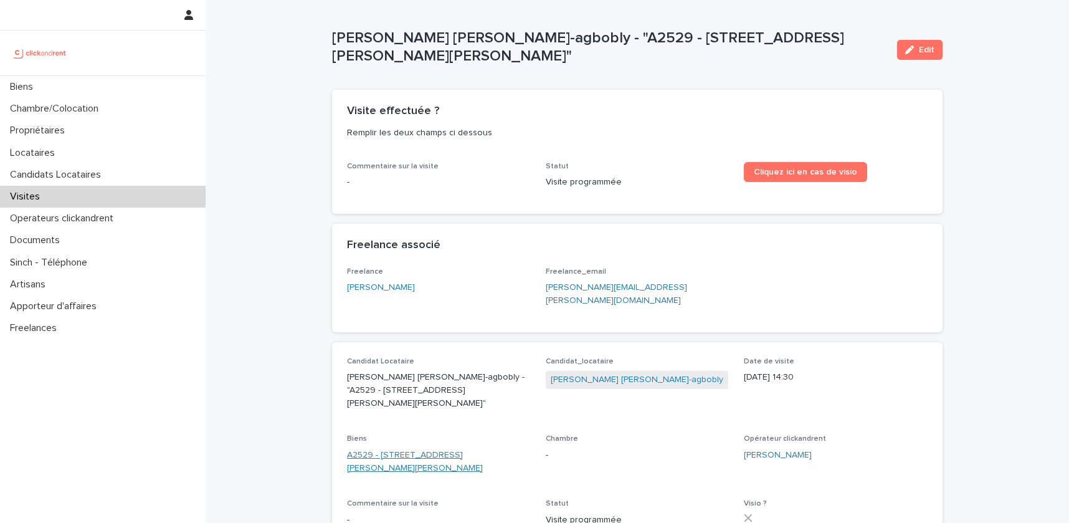
click at [462, 448] on link "A2529 - [STREET_ADDRESS][PERSON_NAME][PERSON_NAME]" at bounding box center [439, 461] width 184 height 26
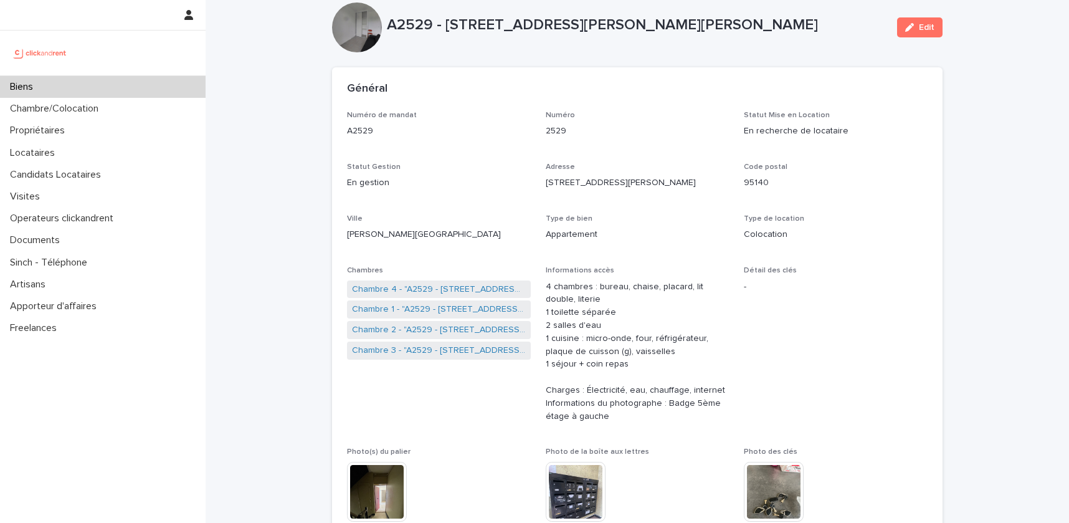
scroll to position [26, 0]
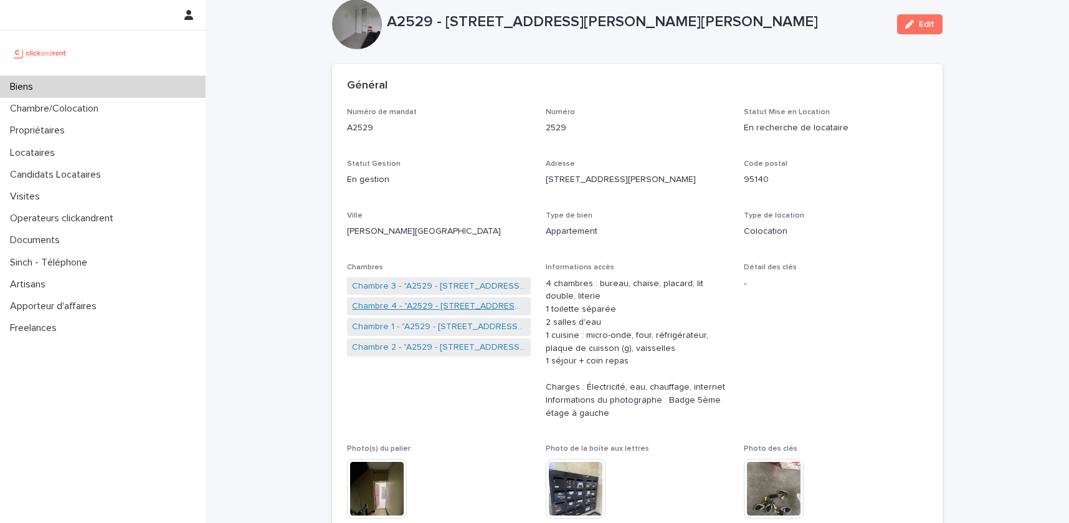
click at [467, 308] on link "Chambre 4 - "A2529 - [STREET_ADDRESS][PERSON_NAME][PERSON_NAME]"" at bounding box center [439, 306] width 174 height 13
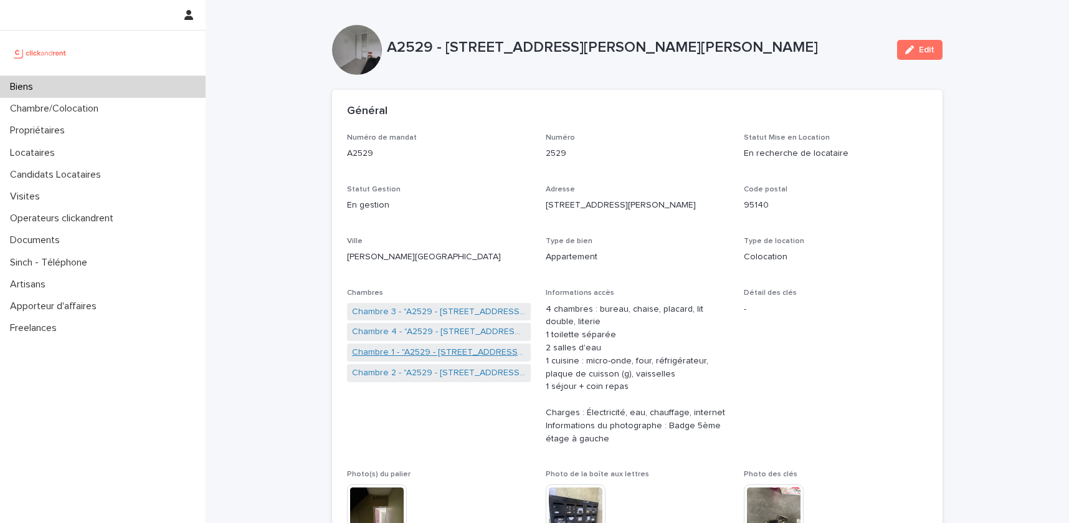
click at [477, 349] on link "Chambre 1 - "A2529 - [STREET_ADDRESS][PERSON_NAME][PERSON_NAME]"" at bounding box center [439, 352] width 174 height 13
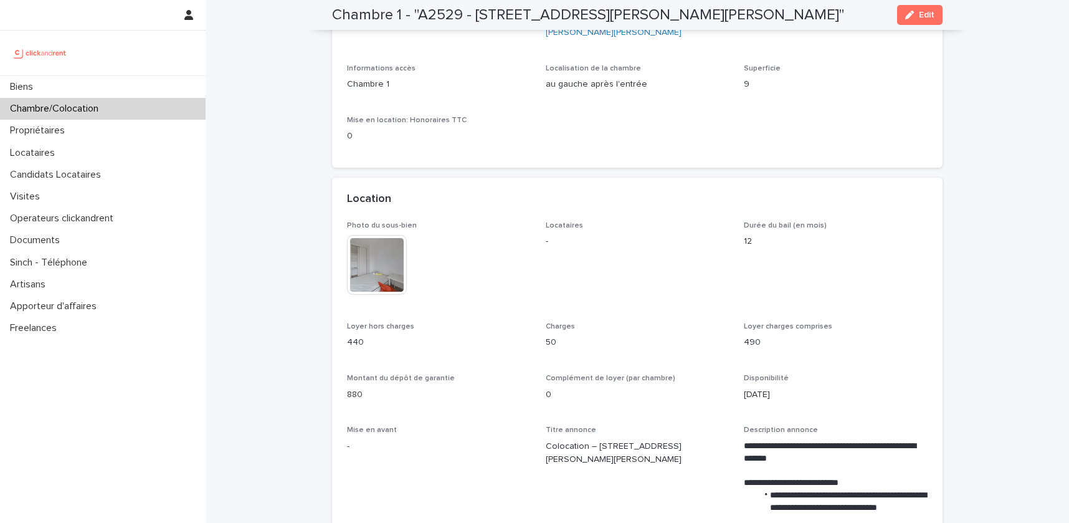
scroll to position [133, 0]
click at [34, 191] on p "Visites" at bounding box center [27, 197] width 45 height 12
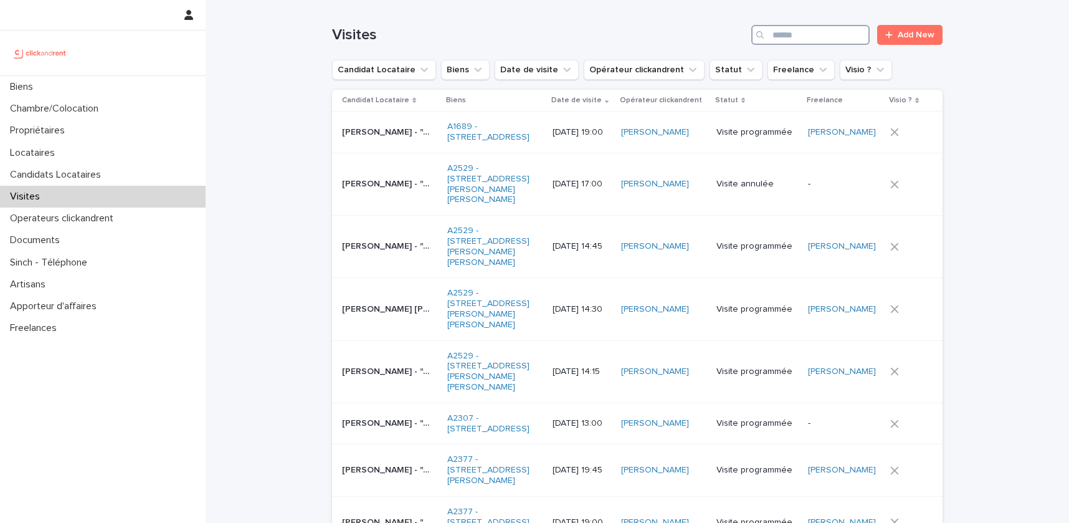
click at [791, 35] on input "Search" at bounding box center [810, 35] width 118 height 20
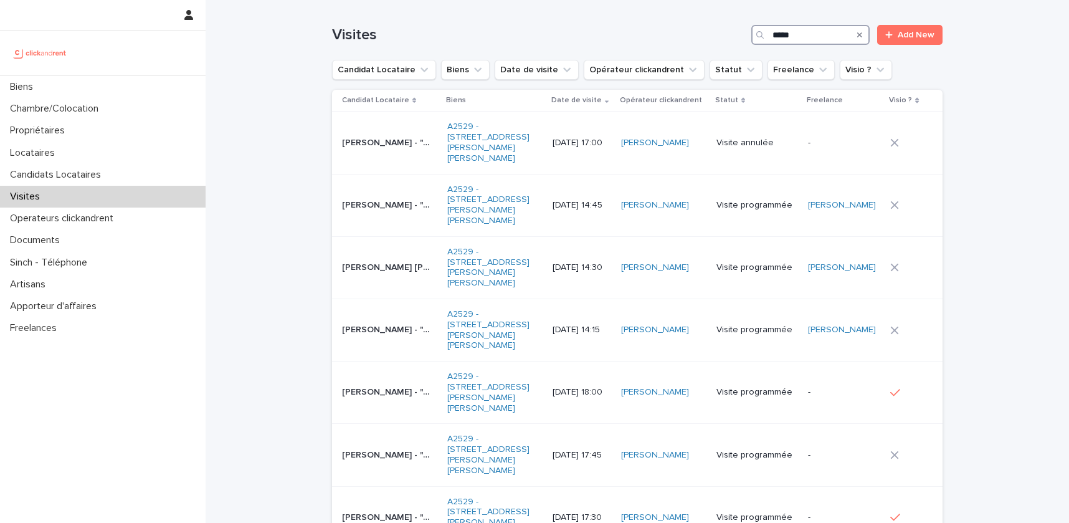
type input "*****"
